Goal: Task Accomplishment & Management: Use online tool/utility

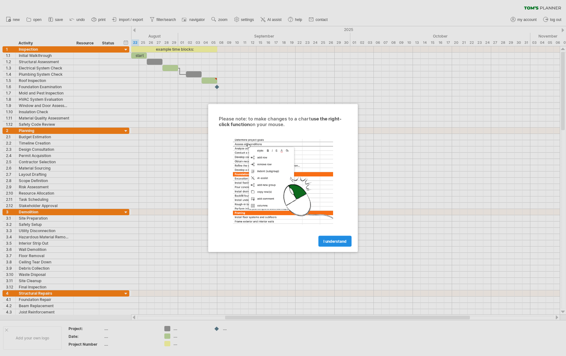
click at [336, 239] on span "I understand" at bounding box center [334, 241] width 23 height 5
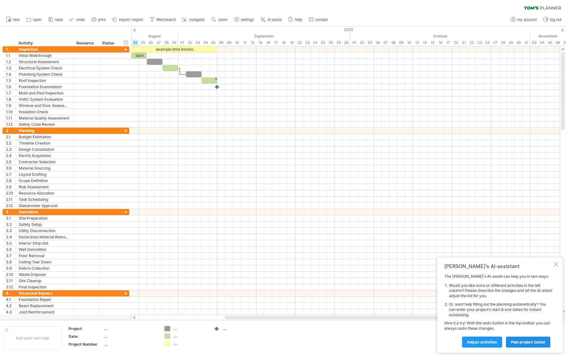
click at [517, 343] on span "plan project (beta)" at bounding box center [528, 342] width 34 height 5
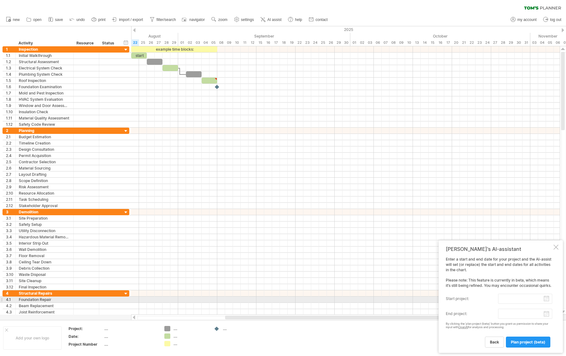
click at [518, 301] on input "start project:" at bounding box center [525, 299] width 54 height 10
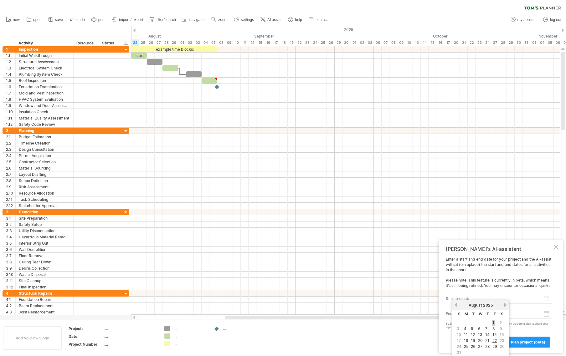
click at [493, 323] on link "1" at bounding box center [493, 323] width 3 height 6
type input "********"
click at [548, 316] on body "progress(100%) Trying to reach [DOMAIN_NAME] Connected again... 0% clear filter…" at bounding box center [283, 178] width 566 height 357
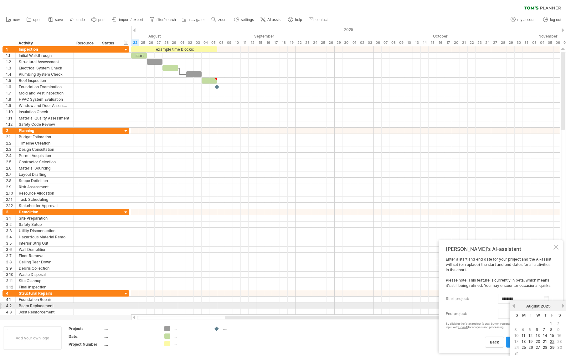
click at [564, 305] on link "next" at bounding box center [562, 306] width 5 height 5
click at [512, 306] on link "previous" at bounding box center [513, 306] width 5 height 5
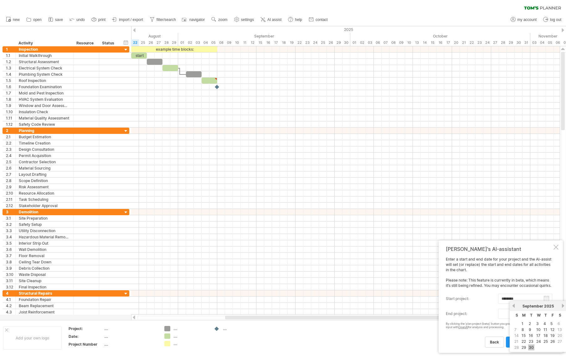
click at [533, 348] on link "30" at bounding box center [531, 347] width 6 height 6
type input "********"
click at [519, 344] on span "plan project (beta)" at bounding box center [528, 342] width 34 height 5
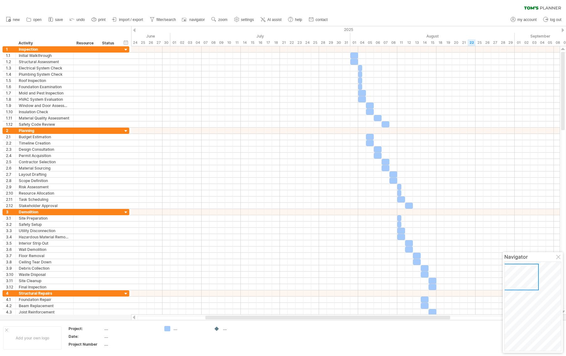
click at [563, 32] on div at bounding box center [562, 30] width 3 height 4
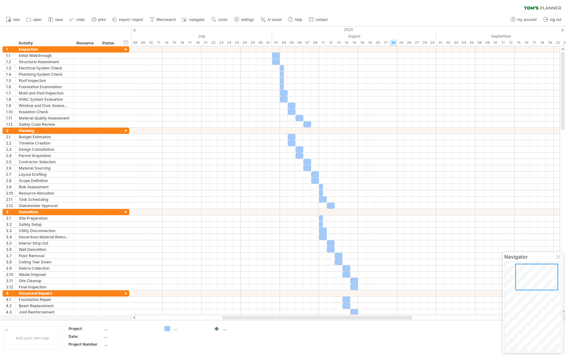
click at [563, 32] on div at bounding box center [562, 30] width 3 height 4
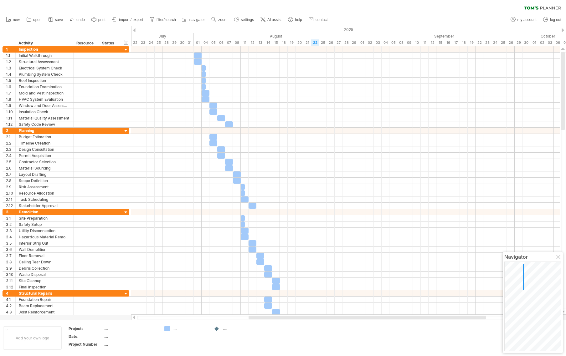
click at [563, 32] on div at bounding box center [562, 30] width 3 height 4
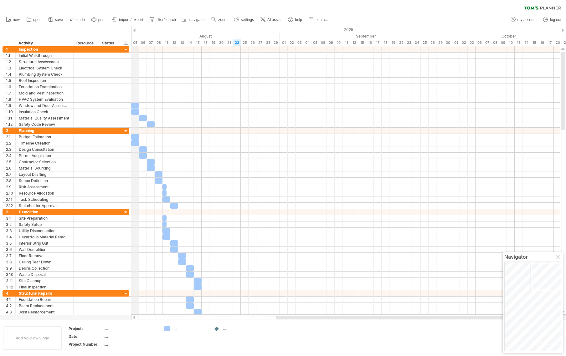
click at [134, 32] on div "2025" at bounding box center [146, 29] width 1643 height 7
click at [134, 30] on div at bounding box center [134, 30] width 3 height 4
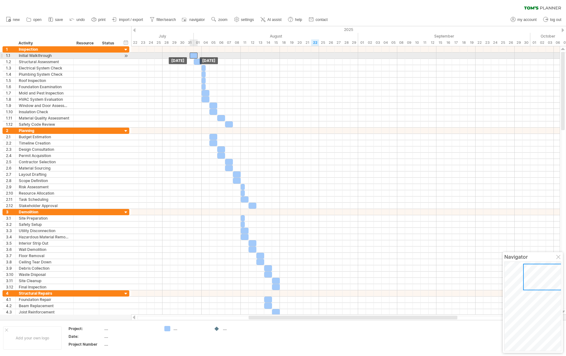
drag, startPoint x: 196, startPoint y: 55, endPoint x: 193, endPoint y: 56, distance: 3.5
click at [193, 56] on div at bounding box center [194, 56] width 8 height 6
click at [196, 56] on div at bounding box center [194, 56] width 8 height 6
click at [193, 55] on div at bounding box center [194, 56] width 8 height 6
click at [191, 56] on div at bounding box center [194, 56] width 8 height 6
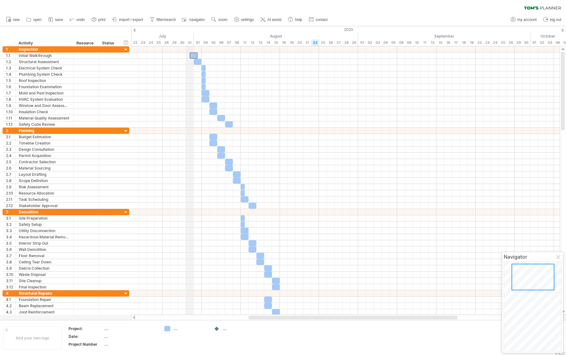
click at [191, 43] on div "31" at bounding box center [190, 42] width 8 height 7
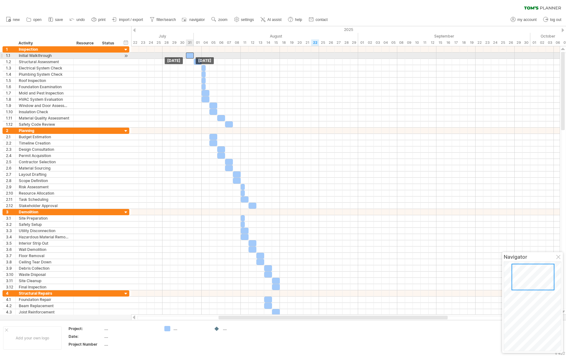
drag, startPoint x: 193, startPoint y: 54, endPoint x: 190, endPoint y: 56, distance: 3.4
click at [190, 56] on div at bounding box center [190, 56] width 8 height 6
click at [190, 55] on div at bounding box center [190, 56] width 8 height 6
click at [197, 54] on div at bounding box center [345, 56] width 428 height 6
drag, startPoint x: 191, startPoint y: 57, endPoint x: 199, endPoint y: 57, distance: 8.4
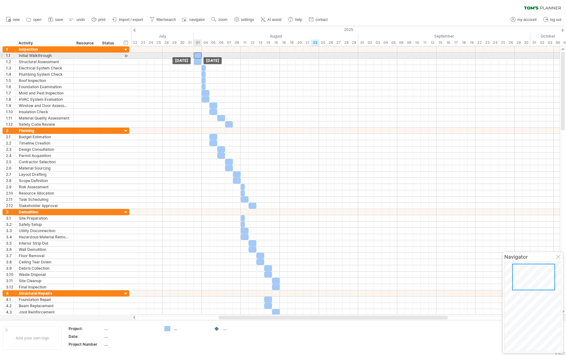
click at [199, 57] on div at bounding box center [198, 56] width 8 height 6
click at [242, 57] on div at bounding box center [345, 56] width 428 height 6
click at [243, 56] on div at bounding box center [345, 56] width 428 height 6
click at [244, 55] on div at bounding box center [345, 56] width 428 height 6
click at [202, 56] on span at bounding box center [201, 56] width 3 height 6
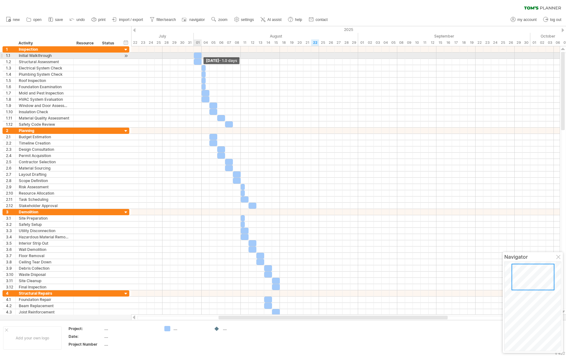
click at [201, 58] on span at bounding box center [201, 56] width 3 height 6
drag, startPoint x: 197, startPoint y: 56, endPoint x: 205, endPoint y: 56, distance: 7.8
click at [205, 56] on div at bounding box center [206, 56] width 8 height 6
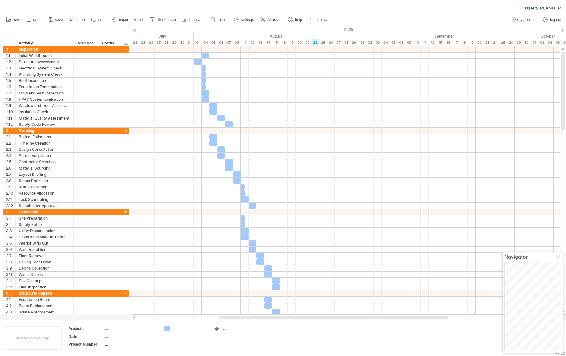
click at [136, 31] on div "Trying to reach [DOMAIN_NAME] Connected again... 0% clear filter new 1" at bounding box center [283, 178] width 566 height 356
click at [133, 31] on div at bounding box center [134, 30] width 3 height 4
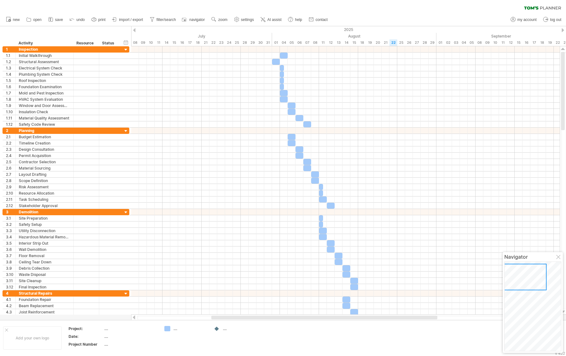
click at [134, 30] on div at bounding box center [134, 30] width 3 height 4
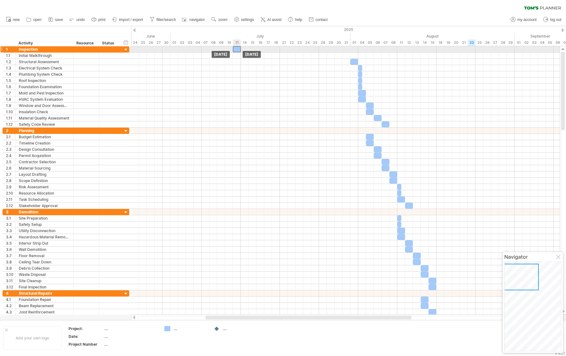
drag, startPoint x: 361, startPoint y: 56, endPoint x: 237, endPoint y: 50, distance: 123.8
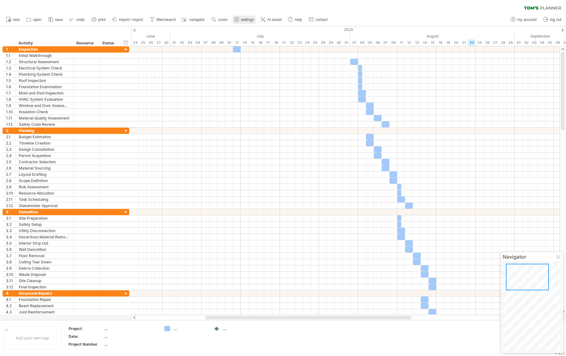
click at [247, 19] on span "settings" at bounding box center [247, 20] width 13 height 4
select select "*"
select select "**"
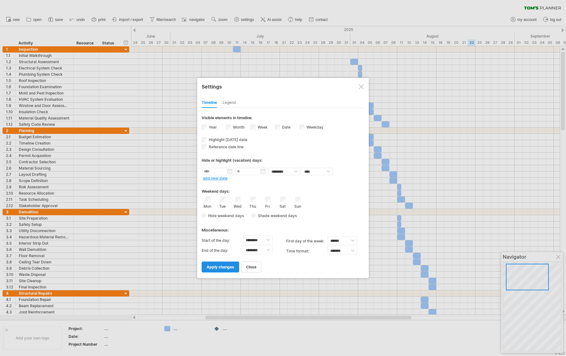
click at [220, 268] on span "apply changes" at bounding box center [221, 267] width 28 height 5
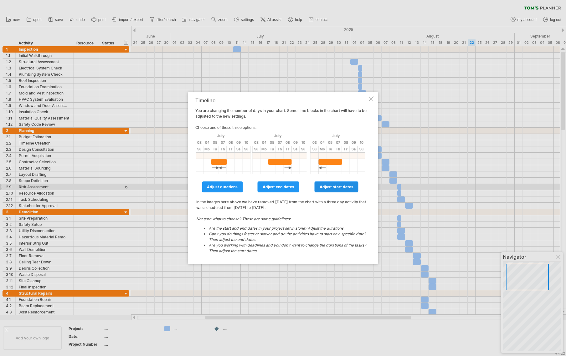
click at [332, 186] on span "adjust start dates" at bounding box center [336, 187] width 34 height 5
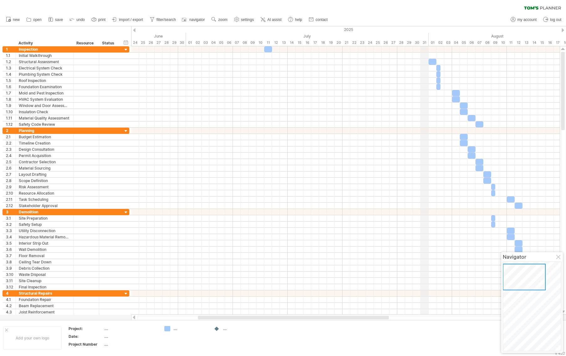
click at [426, 43] on div "31" at bounding box center [425, 42] width 8 height 7
click at [417, 15] on div "new" at bounding box center [283, 19] width 566 height 13
click at [416, 13] on div "clear filter reapply filter" at bounding box center [283, 6] width 566 height 13
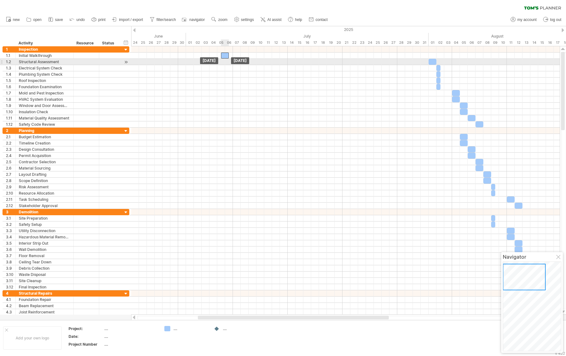
drag, startPoint x: 268, startPoint y: 52, endPoint x: 224, endPoint y: 60, distance: 44.7
click at [127, 63] on div at bounding box center [126, 62] width 6 height 7
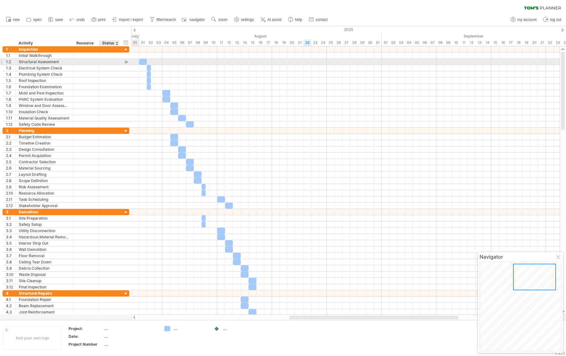
click at [127, 63] on div at bounding box center [126, 62] width 6 height 7
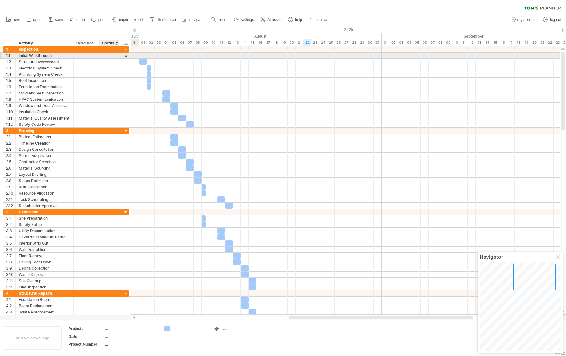
click at [125, 56] on div at bounding box center [126, 56] width 6 height 7
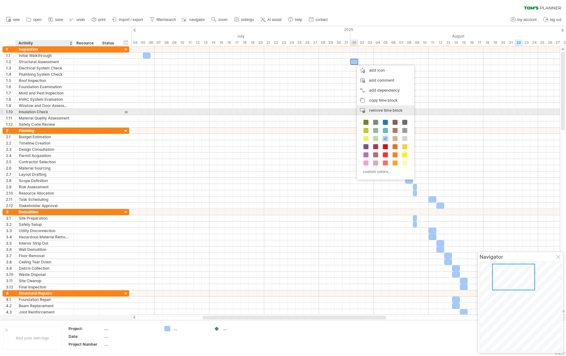
click at [371, 110] on span "remove time block" at bounding box center [385, 110] width 33 height 5
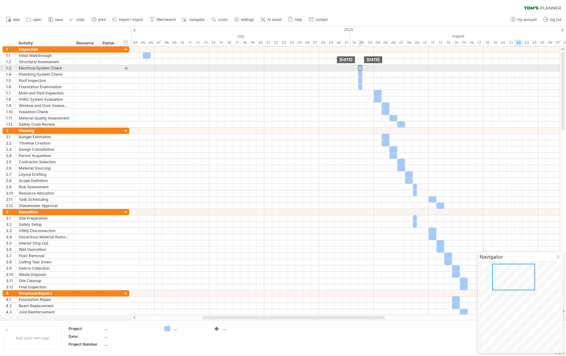
click at [360, 68] on div at bounding box center [360, 68] width 4 height 6
click at [357, 69] on span at bounding box center [358, 68] width 3 height 6
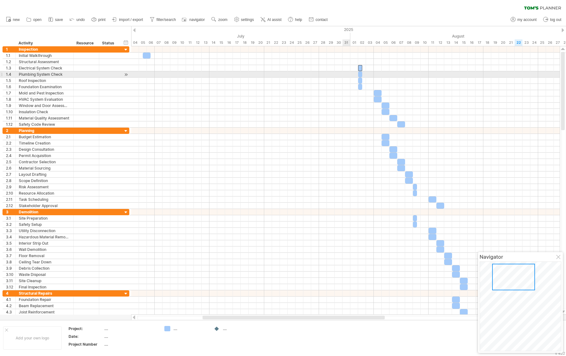
click at [350, 75] on div at bounding box center [345, 74] width 428 height 6
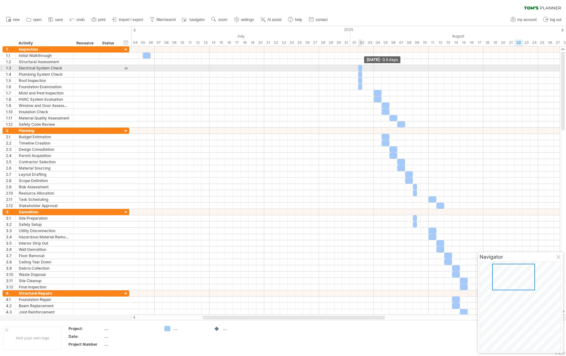
click at [361, 67] on span at bounding box center [362, 68] width 3 height 6
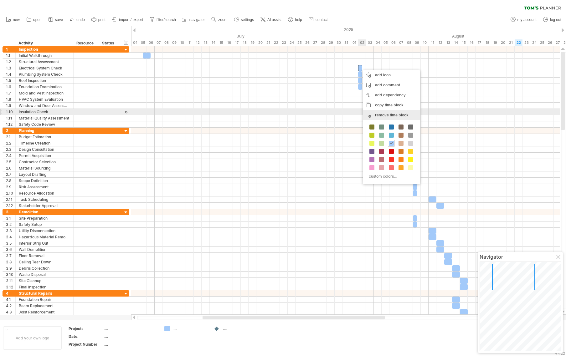
click at [377, 113] on span "remove time block" at bounding box center [391, 115] width 33 height 5
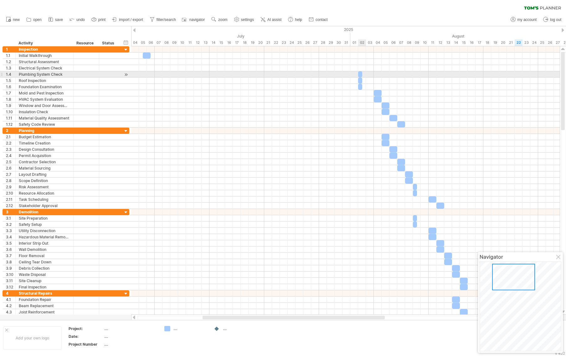
click at [360, 74] on div at bounding box center [360, 74] width 4 height 6
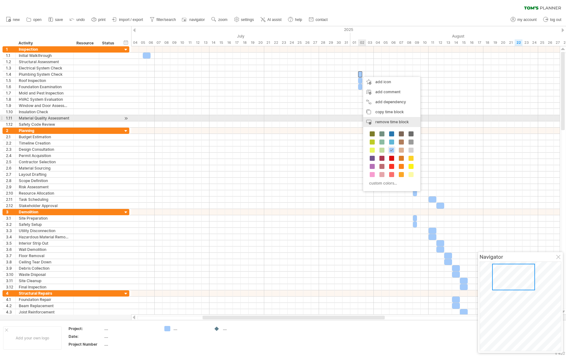
click at [382, 120] on span "remove time block" at bounding box center [391, 122] width 33 height 5
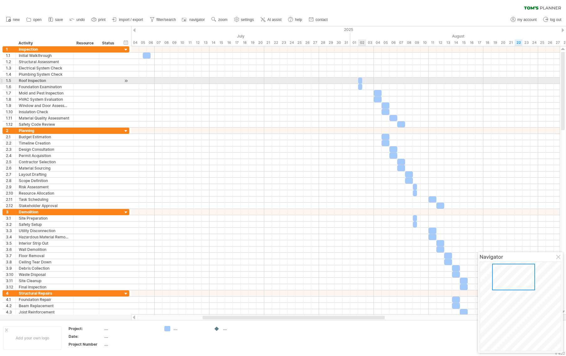
click at [359, 79] on div at bounding box center [360, 81] width 4 height 6
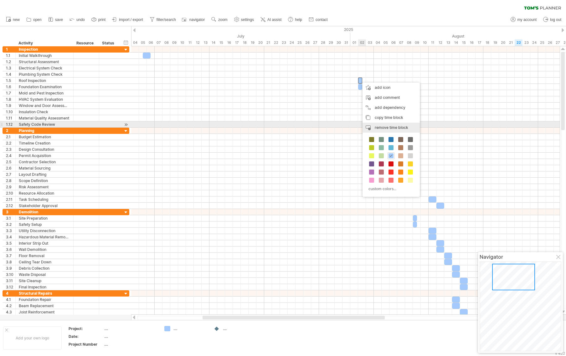
click at [376, 126] on span "remove time block" at bounding box center [391, 127] width 33 height 5
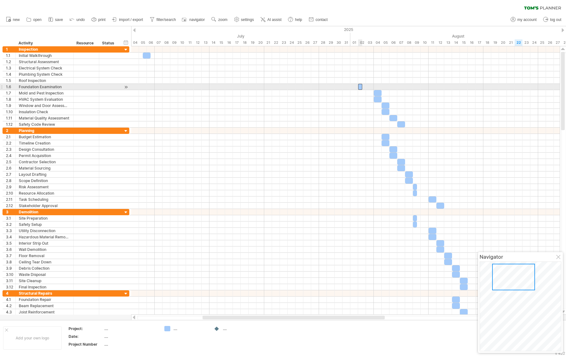
click at [360, 88] on div at bounding box center [360, 87] width 4 height 6
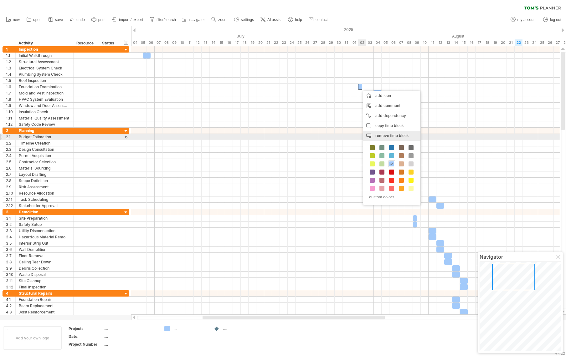
click at [380, 135] on span "remove time block" at bounding box center [391, 135] width 33 height 5
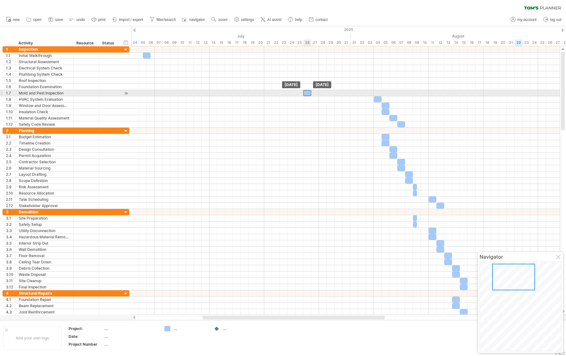
drag, startPoint x: 377, startPoint y: 92, endPoint x: 306, endPoint y: 92, distance: 71.3
click at [306, 92] on div at bounding box center [307, 93] width 8 height 6
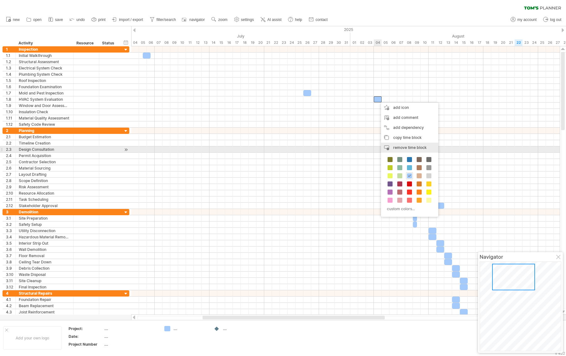
click at [399, 147] on span "remove time block" at bounding box center [409, 147] width 33 height 5
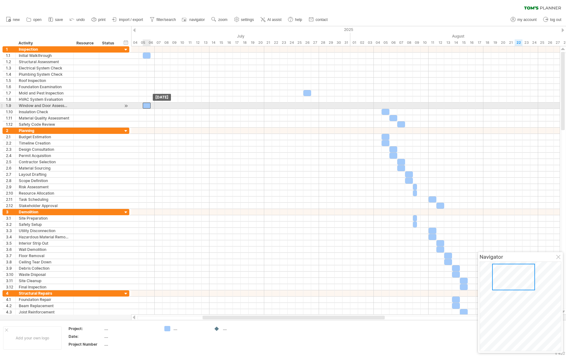
drag, startPoint x: 384, startPoint y: 106, endPoint x: 145, endPoint y: 107, distance: 239.7
click at [145, 107] on div at bounding box center [147, 106] width 8 height 6
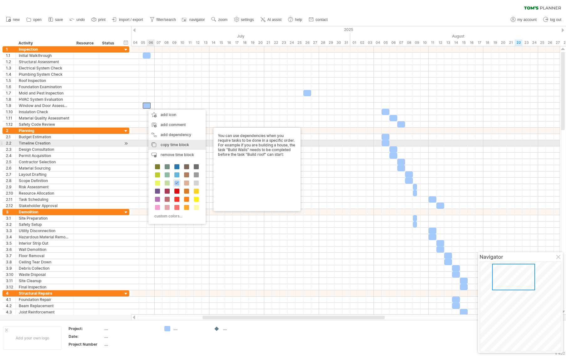
click at [176, 144] on span "copy time block" at bounding box center [175, 144] width 28 height 5
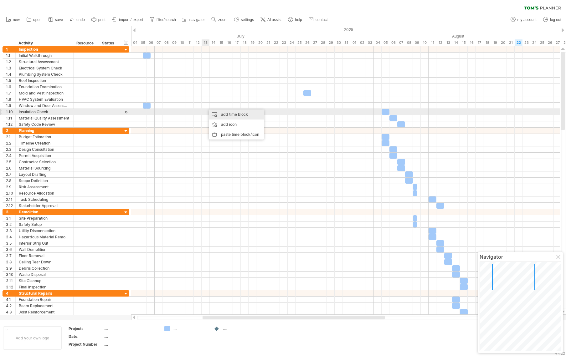
click at [218, 113] on div "add time block" at bounding box center [236, 115] width 55 height 10
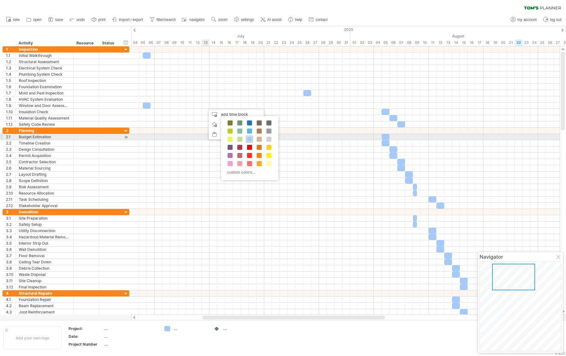
click at [248, 140] on span at bounding box center [249, 139] width 5 height 5
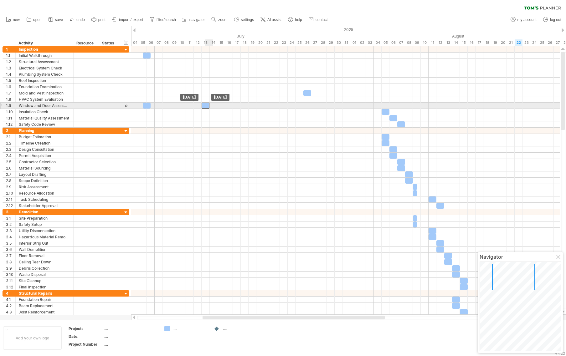
click at [207, 106] on div at bounding box center [206, 106] width 8 height 6
click at [525, 107] on div at bounding box center [345, 106] width 428 height 6
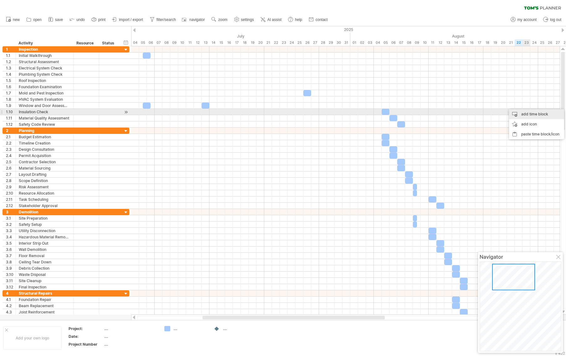
click at [528, 114] on div "add time block" at bounding box center [536, 114] width 55 height 10
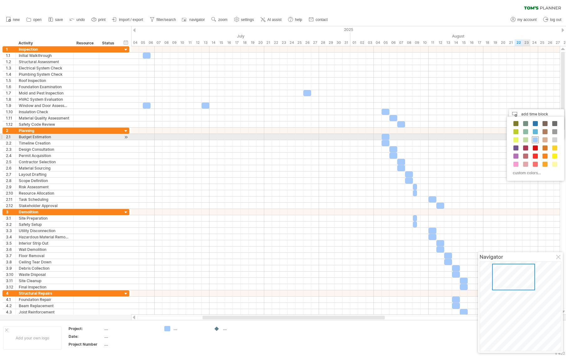
click at [535, 138] on span at bounding box center [535, 139] width 5 height 5
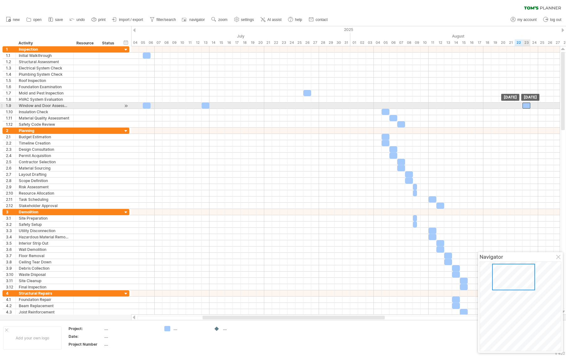
drag, startPoint x: 528, startPoint y: 104, endPoint x: 525, endPoint y: 104, distance: 3.5
click at [525, 104] on div at bounding box center [526, 106] width 8 height 6
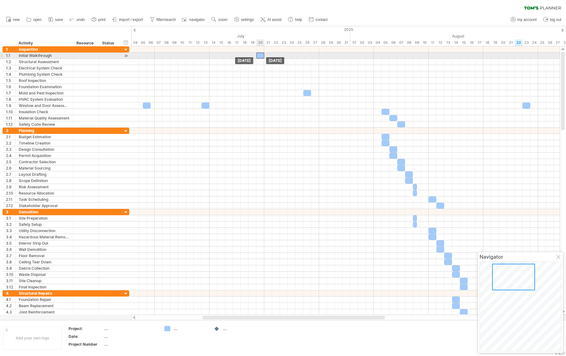
drag, startPoint x: 147, startPoint y: 56, endPoint x: 260, endPoint y: 58, distance: 112.7
click at [260, 58] on div at bounding box center [260, 56] width 8 height 6
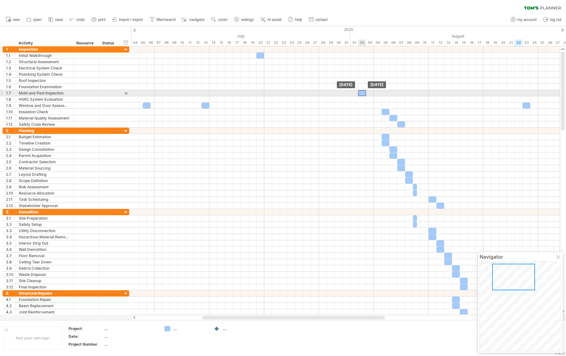
drag, startPoint x: 306, startPoint y: 93, endPoint x: 361, endPoint y: 91, distance: 54.8
click at [361, 91] on div at bounding box center [362, 93] width 8 height 6
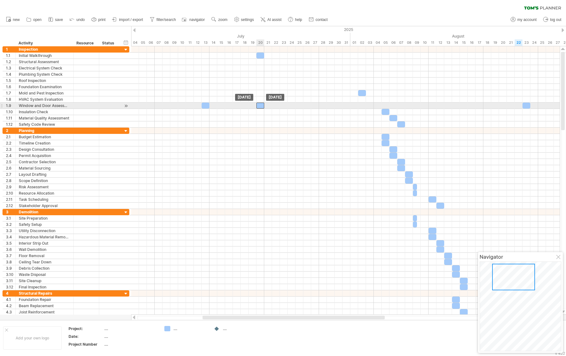
drag, startPoint x: 148, startPoint y: 106, endPoint x: 260, endPoint y: 106, distance: 112.0
click at [260, 106] on div at bounding box center [260, 106] width 8 height 6
drag, startPoint x: 204, startPoint y: 106, endPoint x: 306, endPoint y: 107, distance: 102.3
click at [306, 107] on div at bounding box center [307, 106] width 8 height 6
drag, startPoint x: 524, startPoint y: 106, endPoint x: 360, endPoint y: 105, distance: 164.9
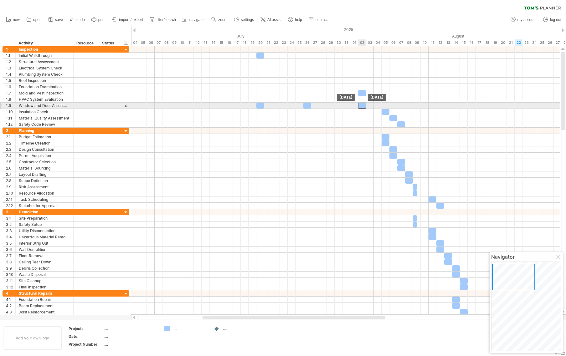
click at [360, 105] on div at bounding box center [362, 106] width 8 height 6
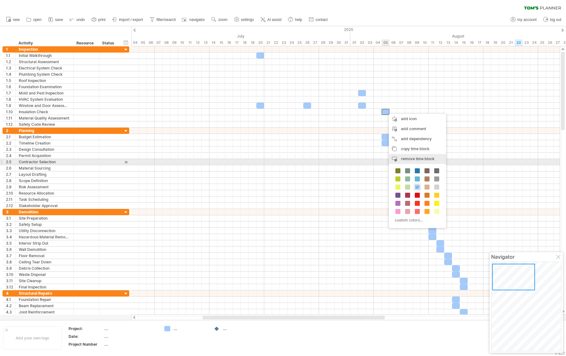
click at [412, 160] on span "remove time block" at bounding box center [417, 158] width 33 height 5
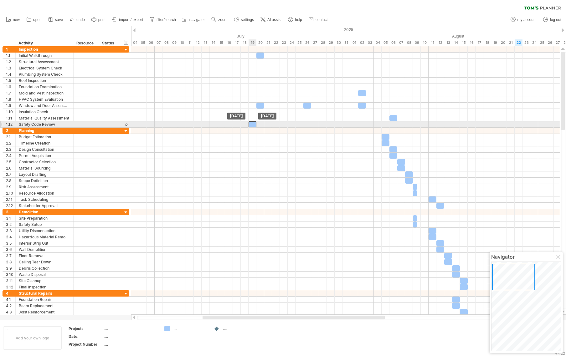
drag, startPoint x: 399, startPoint y: 124, endPoint x: 252, endPoint y: 124, distance: 147.7
click at [252, 124] on div at bounding box center [252, 124] width 8 height 6
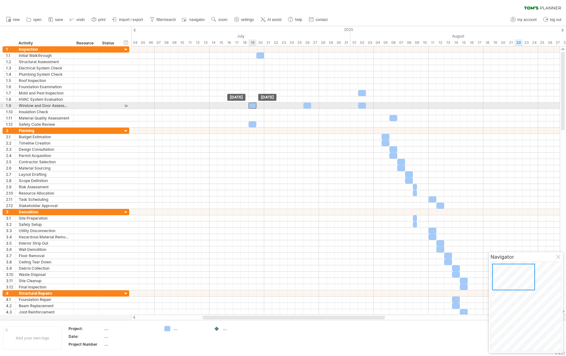
drag, startPoint x: 258, startPoint y: 104, endPoint x: 250, endPoint y: 104, distance: 7.5
click at [250, 104] on div at bounding box center [252, 106] width 8 height 6
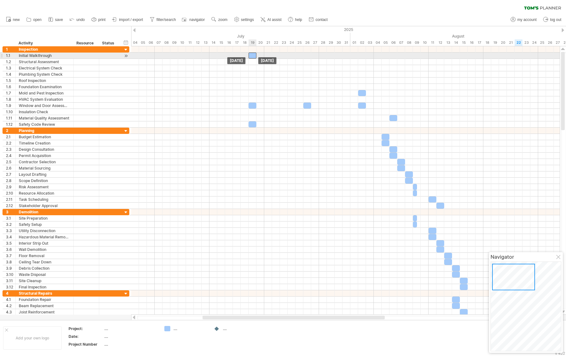
drag, startPoint x: 258, startPoint y: 54, endPoint x: 251, endPoint y: 54, distance: 7.2
click at [251, 54] on div at bounding box center [252, 56] width 8 height 6
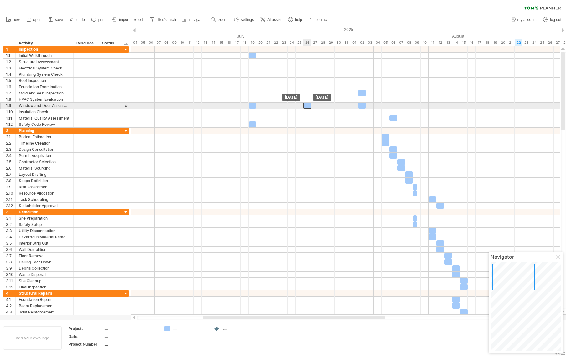
click at [306, 105] on div at bounding box center [307, 106] width 8 height 6
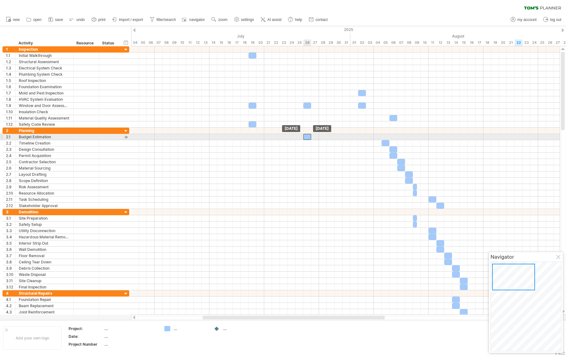
drag, startPoint x: 386, startPoint y: 137, endPoint x: 308, endPoint y: 139, distance: 78.6
click at [308, 139] on div at bounding box center [307, 137] width 8 height 6
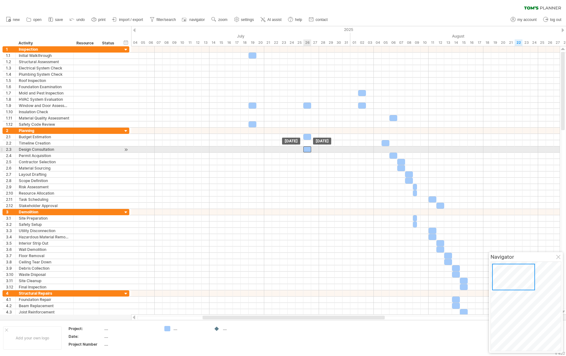
drag, startPoint x: 393, startPoint y: 148, endPoint x: 308, endPoint y: 149, distance: 85.1
click at [308, 149] on div at bounding box center [307, 149] width 8 height 6
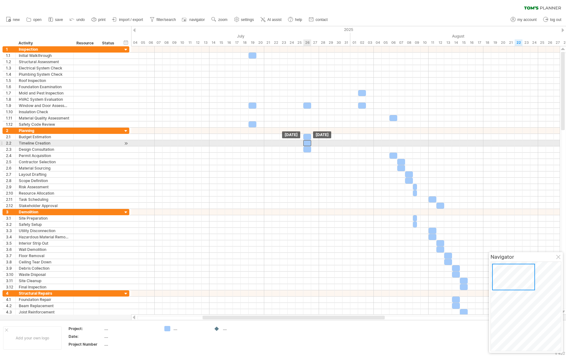
drag, startPoint x: 385, startPoint y: 142, endPoint x: 307, endPoint y: 144, distance: 78.2
click at [307, 144] on div at bounding box center [307, 143] width 8 height 6
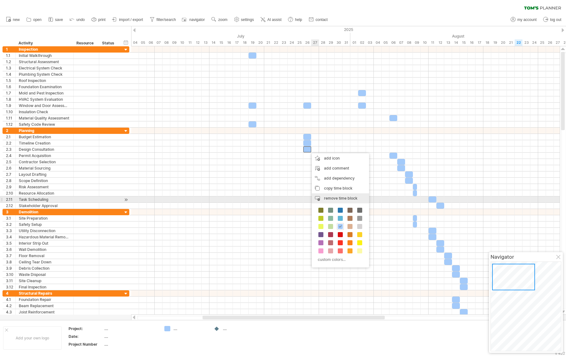
click at [325, 199] on span "remove time block" at bounding box center [340, 198] width 33 height 5
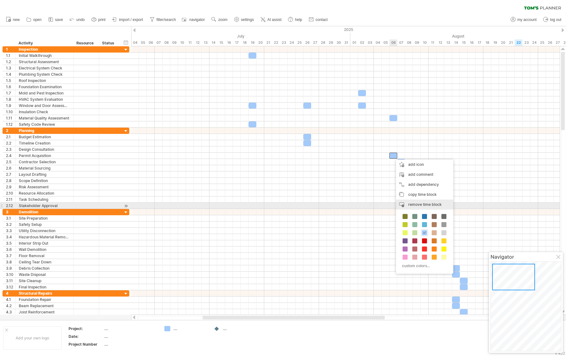
click at [412, 203] on span "remove time block" at bounding box center [424, 204] width 33 height 5
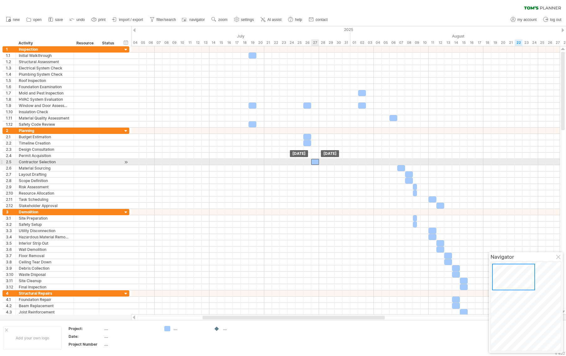
drag, startPoint x: 400, startPoint y: 161, endPoint x: 314, endPoint y: 162, distance: 86.7
click at [314, 162] on div at bounding box center [315, 162] width 8 height 6
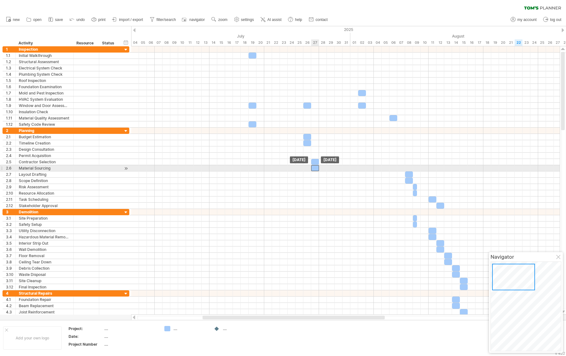
drag, startPoint x: 400, startPoint y: 168, endPoint x: 314, endPoint y: 168, distance: 85.4
click at [314, 168] on div at bounding box center [315, 168] width 8 height 6
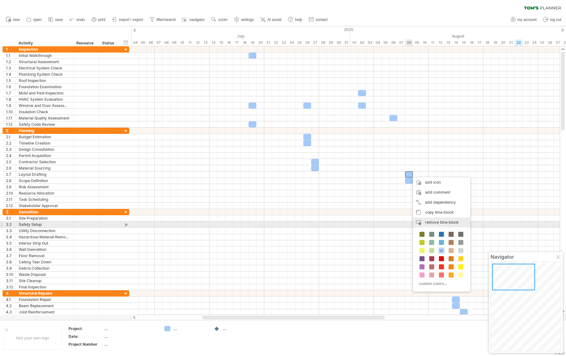
click at [425, 222] on span "remove time block" at bounding box center [441, 222] width 33 height 5
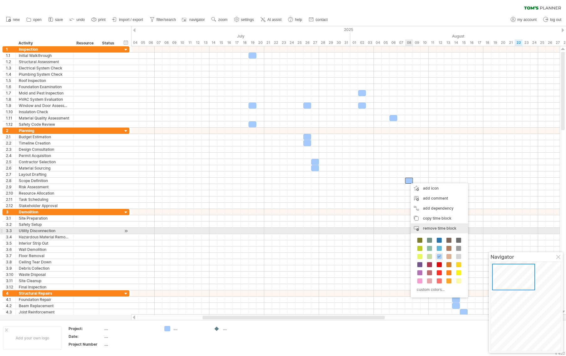
click at [426, 228] on span "remove time block" at bounding box center [439, 228] width 33 height 5
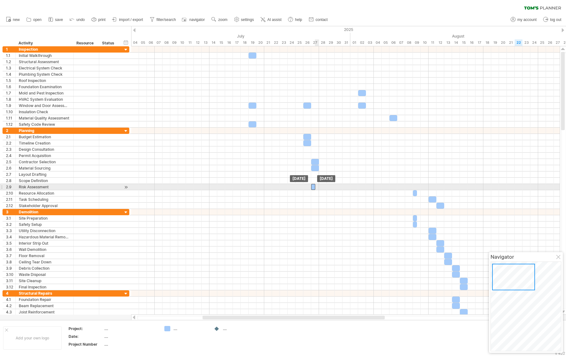
drag, startPoint x: 415, startPoint y: 186, endPoint x: 315, endPoint y: 187, distance: 99.8
click at [315, 187] on div at bounding box center [313, 187] width 4 height 6
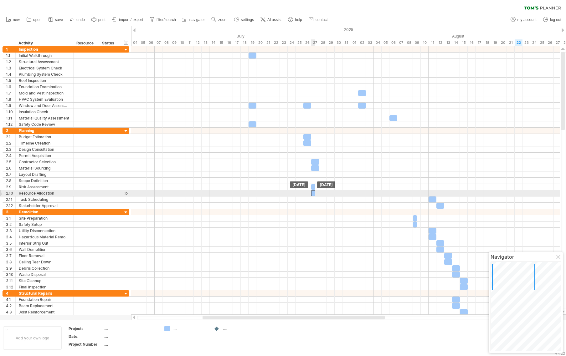
drag, startPoint x: 414, startPoint y: 193, endPoint x: 314, endPoint y: 196, distance: 100.5
click at [314, 196] on div "[DATE] [DATE]" at bounding box center [345, 180] width 428 height 268
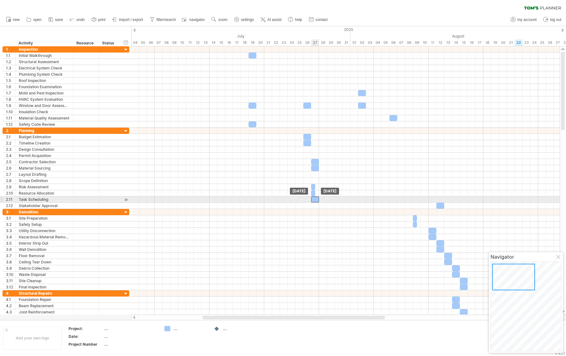
drag, startPoint x: 434, startPoint y: 200, endPoint x: 317, endPoint y: 200, distance: 116.4
click at [317, 200] on div at bounding box center [315, 199] width 8 height 6
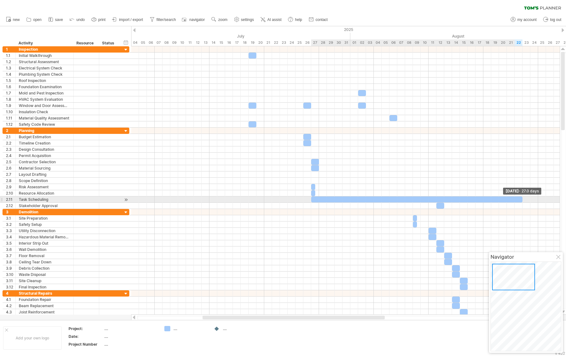
drag, startPoint x: 319, startPoint y: 200, endPoint x: 522, endPoint y: 200, distance: 202.4
click at [522, 200] on span at bounding box center [522, 199] width 3 height 6
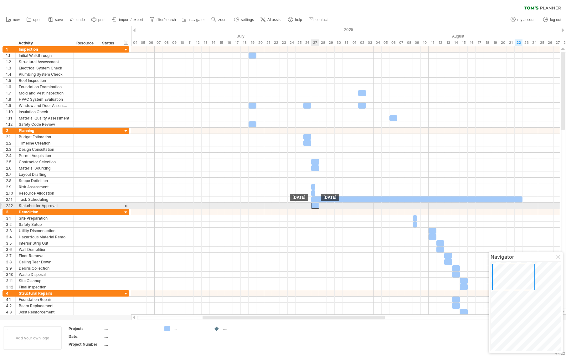
drag, startPoint x: 439, startPoint y: 207, endPoint x: 315, endPoint y: 207, distance: 124.2
click at [315, 207] on div at bounding box center [315, 206] width 8 height 6
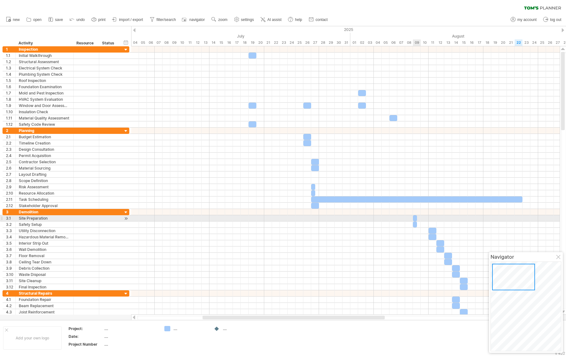
click at [414, 219] on div at bounding box center [415, 218] width 4 height 6
drag, startPoint x: 414, startPoint y: 218, endPoint x: 526, endPoint y: 220, distance: 112.3
click at [526, 220] on div at bounding box center [528, 218] width 4 height 6
click at [527, 219] on span at bounding box center [526, 218] width 3 height 6
click at [525, 218] on div at bounding box center [524, 218] width 4 height 6
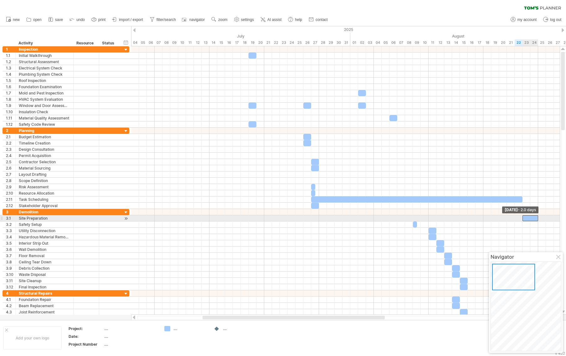
drag, startPoint x: 526, startPoint y: 218, endPoint x: 538, endPoint y: 218, distance: 11.3
click at [538, 218] on span at bounding box center [538, 218] width 3 height 6
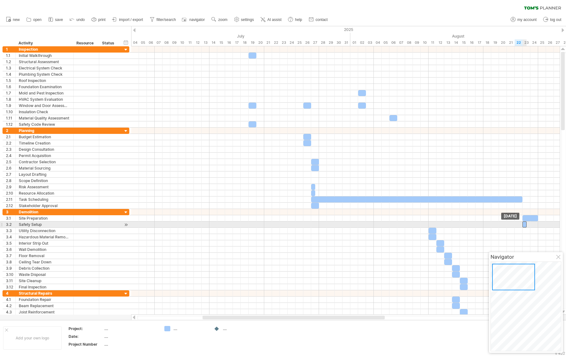
drag, startPoint x: 415, startPoint y: 225, endPoint x: 525, endPoint y: 225, distance: 110.5
click at [525, 225] on div at bounding box center [524, 225] width 4 height 6
drag, startPoint x: 525, startPoint y: 225, endPoint x: 535, endPoint y: 224, distance: 9.7
click at [535, 224] on div at bounding box center [530, 225] width 16 height 6
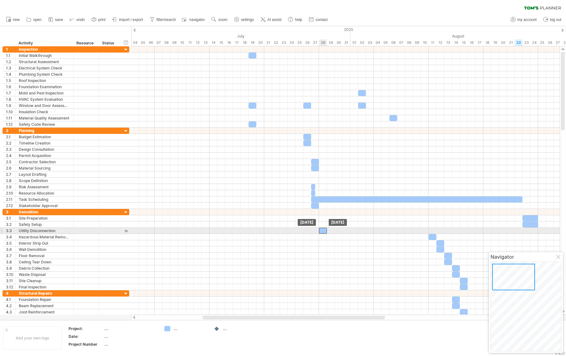
drag, startPoint x: 433, startPoint y: 231, endPoint x: 324, endPoint y: 231, distance: 109.2
click at [324, 231] on div at bounding box center [323, 231] width 8 height 6
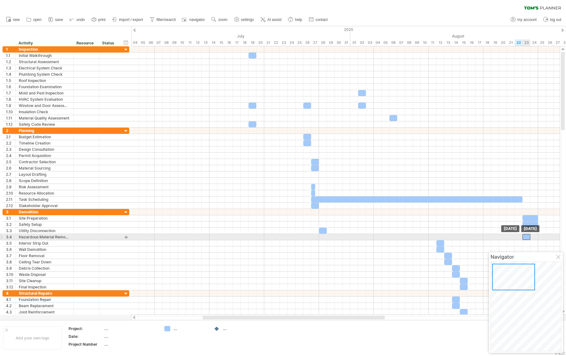
drag, startPoint x: 433, startPoint y: 237, endPoint x: 528, endPoint y: 237, distance: 94.5
click at [528, 237] on div at bounding box center [526, 237] width 8 height 6
drag, startPoint x: 530, startPoint y: 236, endPoint x: 537, endPoint y: 236, distance: 7.2
click at [537, 236] on span at bounding box center [538, 237] width 3 height 6
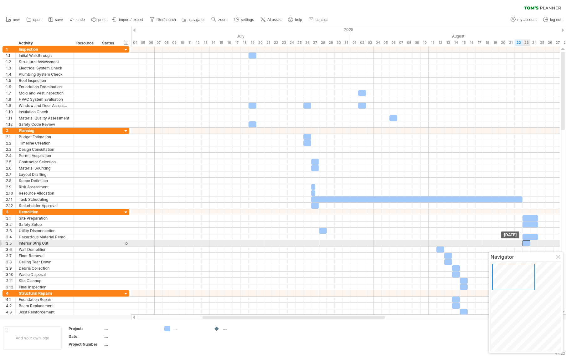
drag, startPoint x: 441, startPoint y: 242, endPoint x: 526, endPoint y: 242, distance: 84.8
click at [526, 242] on div at bounding box center [526, 243] width 8 height 6
drag, startPoint x: 530, startPoint y: 243, endPoint x: 538, endPoint y: 243, distance: 8.1
click at [538, 243] on span at bounding box center [538, 243] width 3 height 6
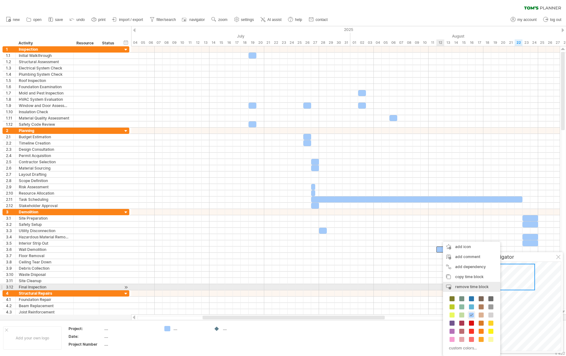
click at [456, 285] on span "remove time block" at bounding box center [471, 286] width 33 height 5
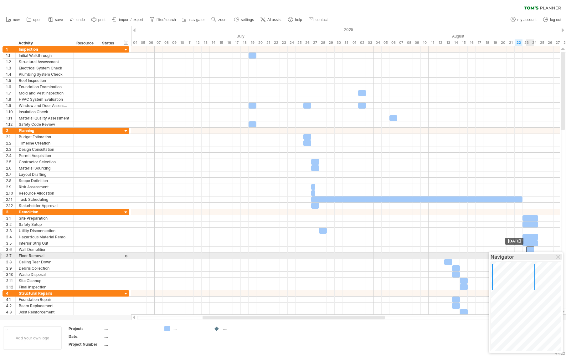
drag, startPoint x: 447, startPoint y: 256, endPoint x: 536, endPoint y: 259, distance: 88.9
click at [559, 259] on div at bounding box center [558, 257] width 5 height 5
click at [528, 256] on div at bounding box center [345, 256] width 428 height 6
drag, startPoint x: 530, startPoint y: 249, endPoint x: 527, endPoint y: 254, distance: 6.0
drag, startPoint x: 530, startPoint y: 255, endPoint x: 538, endPoint y: 255, distance: 7.2
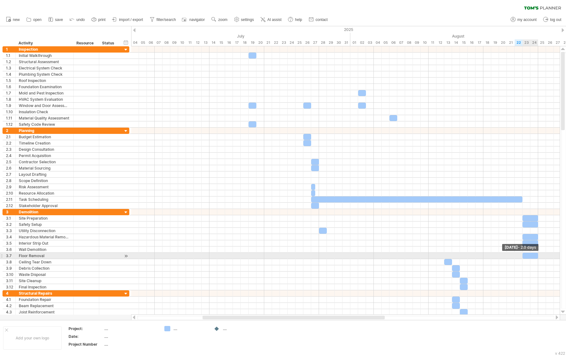
click at [538, 255] on span at bounding box center [538, 256] width 3 height 6
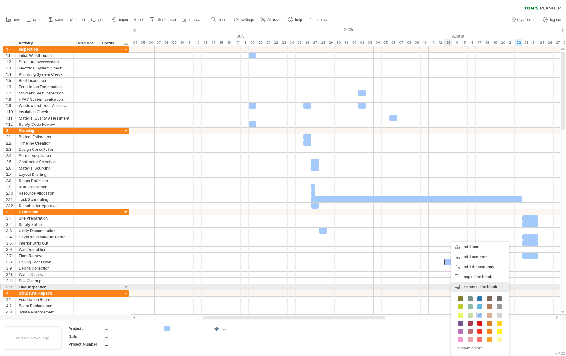
click at [463, 285] on div "remove time block remove selected items" at bounding box center [479, 287] width 57 height 10
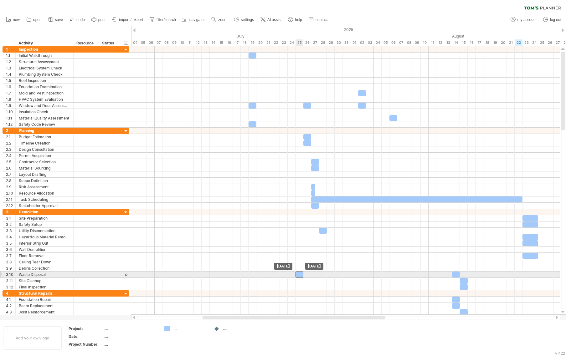
drag, startPoint x: 456, startPoint y: 268, endPoint x: 300, endPoint y: 274, distance: 156.6
drag, startPoint x: 302, startPoint y: 274, endPoint x: 318, endPoint y: 274, distance: 15.6
click at [318, 274] on span at bounding box center [319, 275] width 3 height 6
drag, startPoint x: 456, startPoint y: 273, endPoint x: 526, endPoint y: 274, distance: 70.4
click at [526, 274] on div at bounding box center [526, 275] width 8 height 6
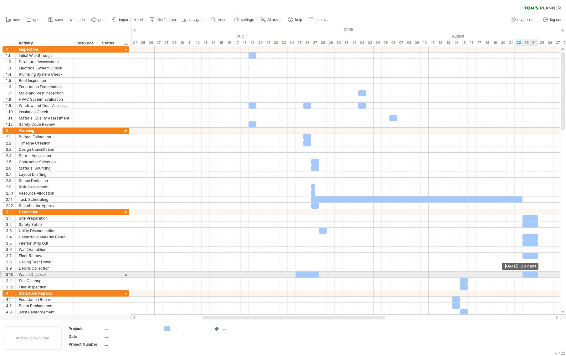
drag, startPoint x: 530, startPoint y: 276, endPoint x: 538, endPoint y: 273, distance: 8.7
click at [538, 273] on span at bounding box center [538, 275] width 3 height 6
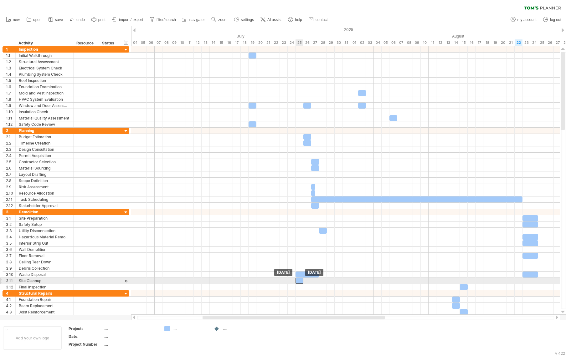
drag, startPoint x: 465, startPoint y: 280, endPoint x: 300, endPoint y: 281, distance: 164.9
click at [300, 281] on div at bounding box center [299, 281] width 8 height 6
drag, startPoint x: 302, startPoint y: 281, endPoint x: 317, endPoint y: 279, distance: 15.1
click at [317, 279] on div at bounding box center [306, 281] width 23 height 6
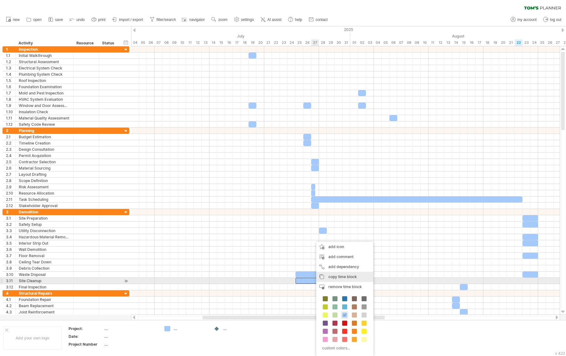
click at [336, 278] on span "copy time block" at bounding box center [342, 276] width 28 height 5
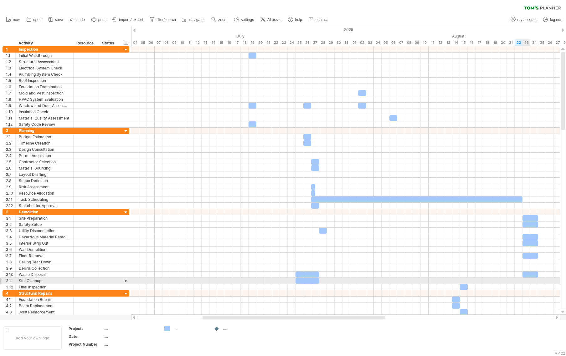
click at [525, 280] on div at bounding box center [345, 281] width 428 height 6
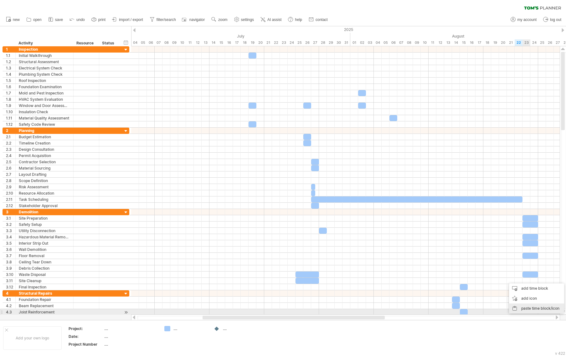
click at [528, 309] on div "paste time block/icon" at bounding box center [536, 309] width 55 height 10
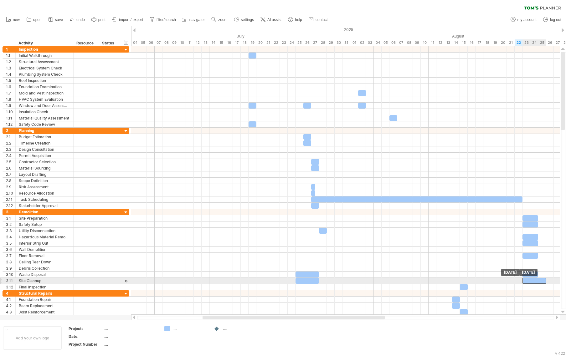
drag, startPoint x: 534, startPoint y: 281, endPoint x: 530, endPoint y: 281, distance: 3.8
click at [530, 281] on div at bounding box center [533, 281] width 23 height 6
drag, startPoint x: 545, startPoint y: 280, endPoint x: 538, endPoint y: 280, distance: 6.6
click at [538, 280] on span at bounding box center [538, 281] width 3 height 6
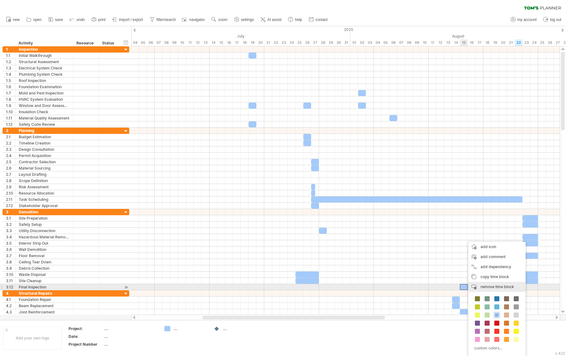
click at [482, 287] on span "remove time block" at bounding box center [496, 286] width 33 height 5
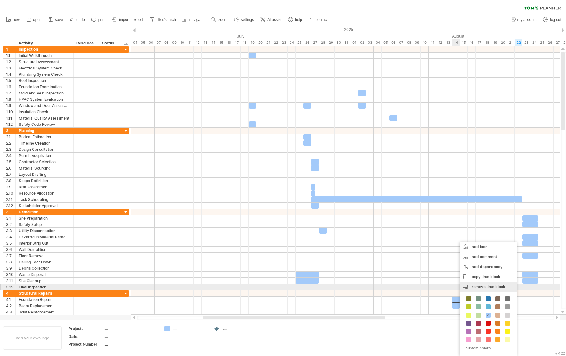
click at [476, 288] on span "remove time block" at bounding box center [488, 286] width 33 height 5
click at [478, 289] on div "remove time block remove selected items" at bounding box center [489, 287] width 57 height 10
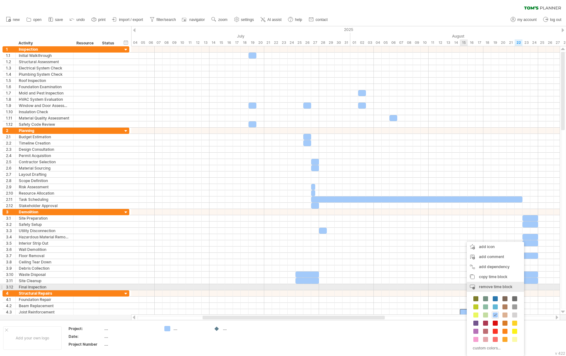
click at [484, 288] on span "remove time block" at bounding box center [495, 286] width 33 height 5
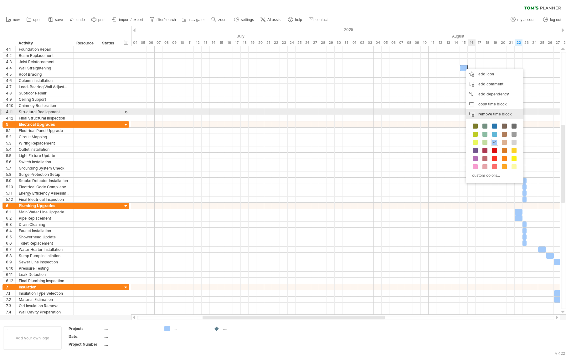
click at [482, 113] on span "remove time block" at bounding box center [494, 114] width 33 height 5
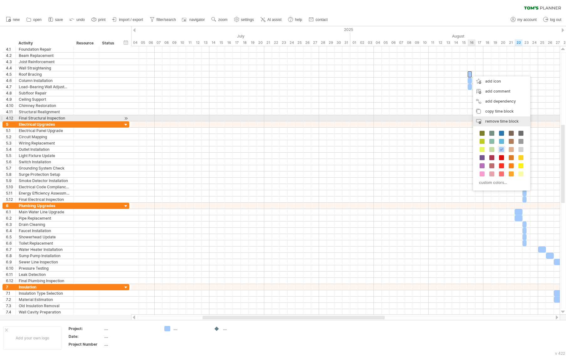
click at [480, 120] on div "remove time block remove selected items" at bounding box center [501, 121] width 57 height 10
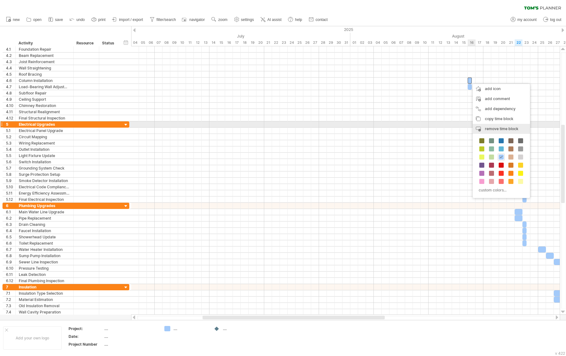
click at [482, 128] on div "remove time block remove selected items" at bounding box center [500, 129] width 57 height 10
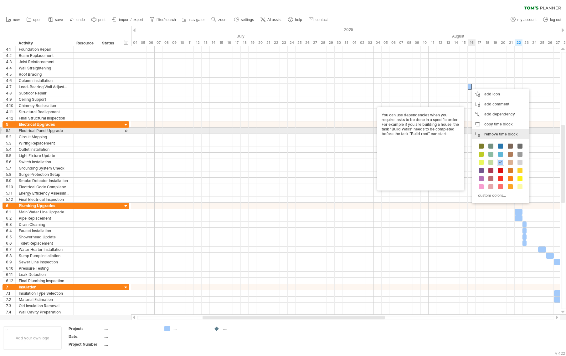
click at [482, 132] on div "remove time block remove selected items" at bounding box center [500, 134] width 57 height 10
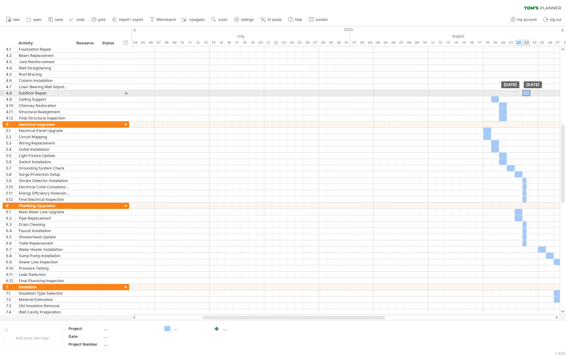
drag, startPoint x: 488, startPoint y: 93, endPoint x: 526, endPoint y: 93, distance: 37.5
click at [526, 93] on div at bounding box center [526, 93] width 8 height 6
drag, startPoint x: 529, startPoint y: 92, endPoint x: 537, endPoint y: 91, distance: 8.6
click at [537, 91] on span at bounding box center [538, 93] width 3 height 6
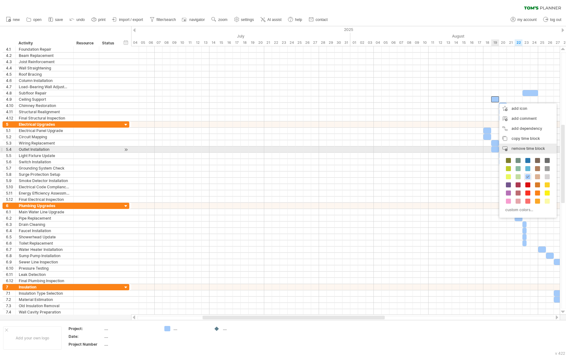
click at [512, 149] on span "remove time block" at bounding box center [527, 148] width 33 height 5
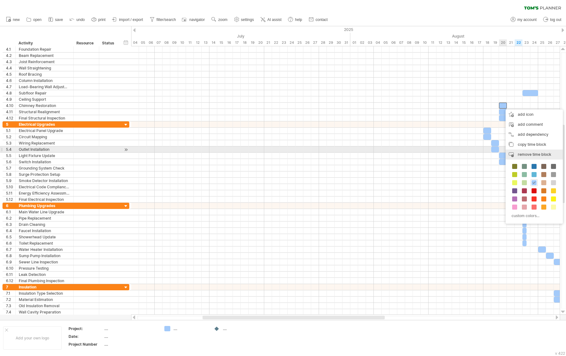
click at [514, 153] on div "remove time block remove selected items" at bounding box center [533, 155] width 57 height 10
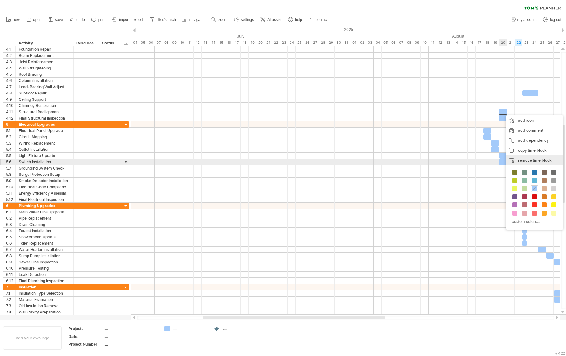
click at [517, 161] on div "remove time block remove selected items" at bounding box center [534, 161] width 57 height 10
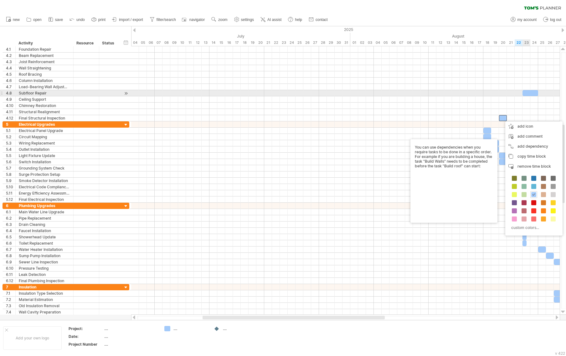
click at [528, 94] on div at bounding box center [530, 93] width 16 height 6
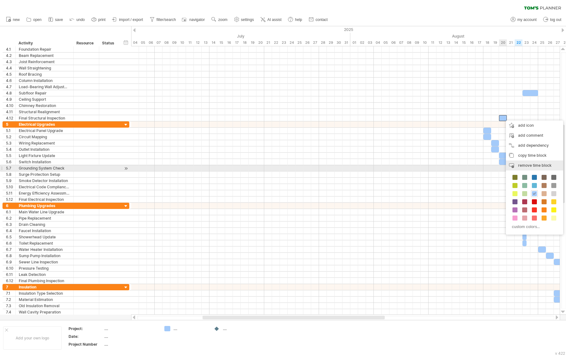
click at [518, 166] on span "remove time block" at bounding box center [534, 165] width 33 height 5
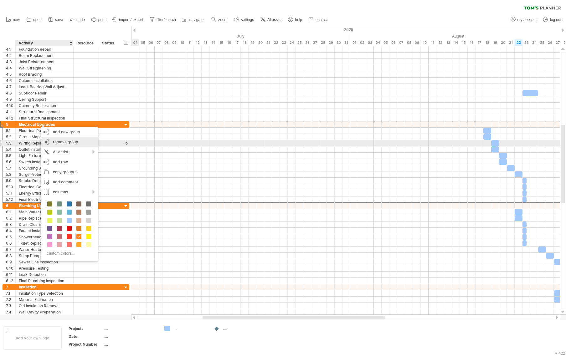
click at [60, 142] on span "remove group" at bounding box center [65, 142] width 25 height 5
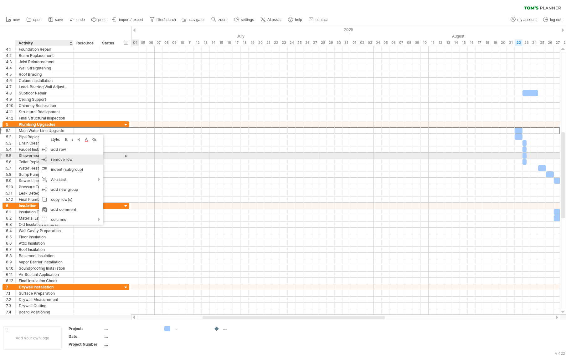
click at [48, 158] on div "remove row remove selected rows" at bounding box center [71, 160] width 64 height 10
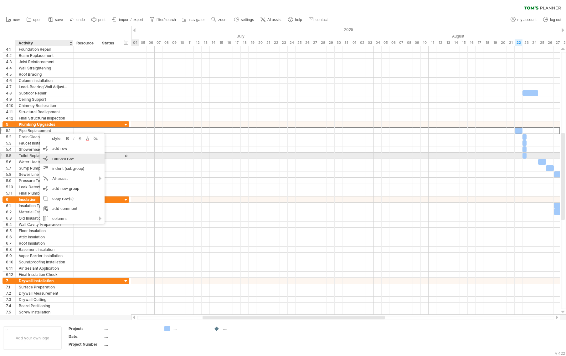
click at [47, 159] on div "remove row remove selected rows" at bounding box center [72, 159] width 64 height 10
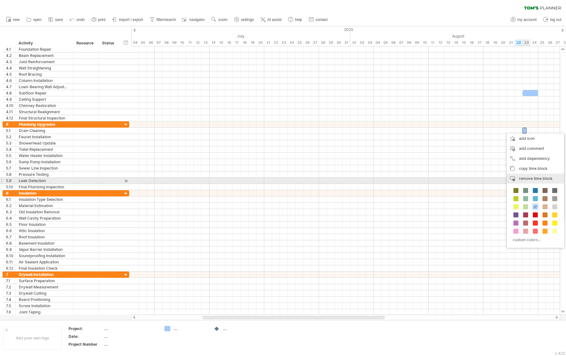
click at [526, 179] on span "remove time block" at bounding box center [535, 178] width 33 height 5
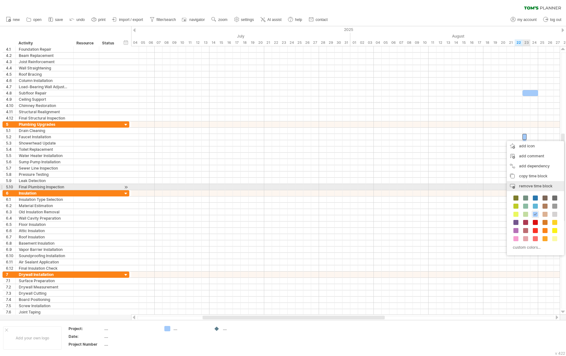
click at [527, 185] on span "remove time block" at bounding box center [535, 186] width 33 height 5
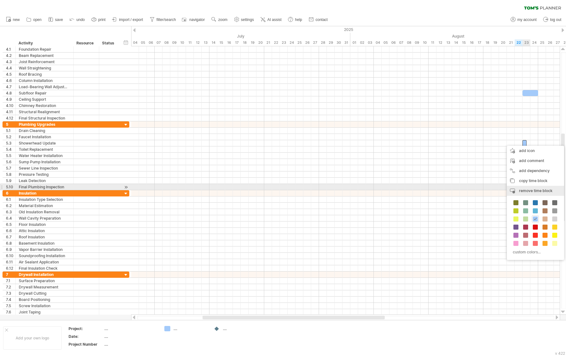
click at [530, 189] on span "remove time block" at bounding box center [535, 190] width 33 height 5
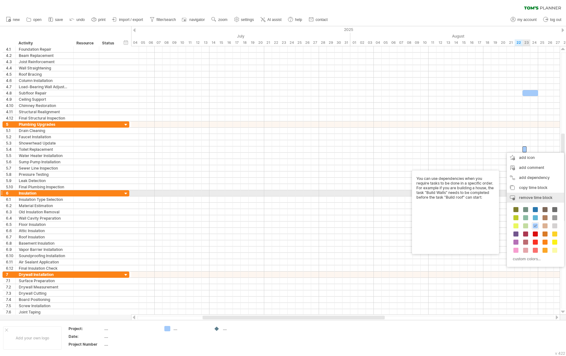
click at [538, 196] on span "remove time block" at bounding box center [535, 197] width 33 height 5
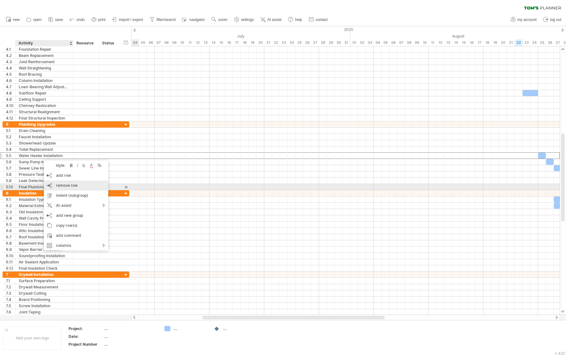
click at [68, 186] on span "remove row" at bounding box center [67, 185] width 22 height 5
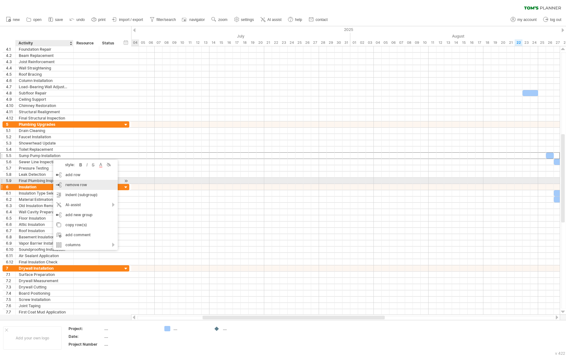
click at [61, 183] on div "remove row remove selected rows" at bounding box center [85, 185] width 64 height 10
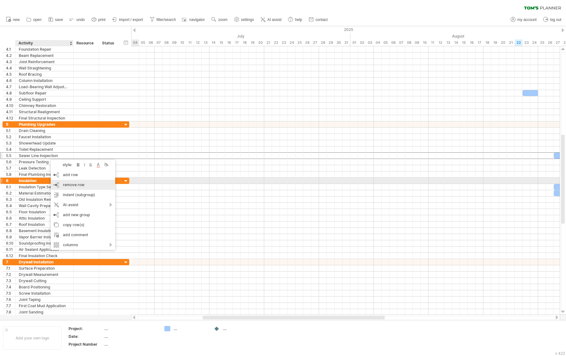
click at [64, 184] on span "remove row" at bounding box center [74, 184] width 22 height 5
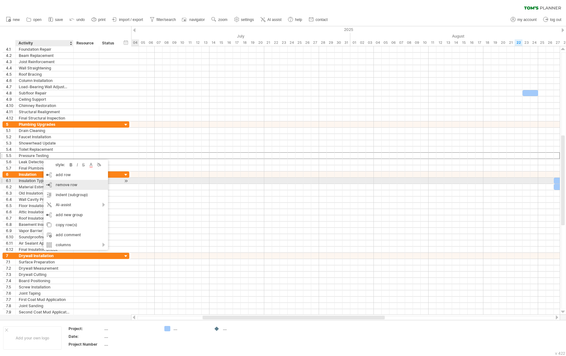
click at [55, 182] on div "remove row remove selected rows" at bounding box center [75, 185] width 64 height 10
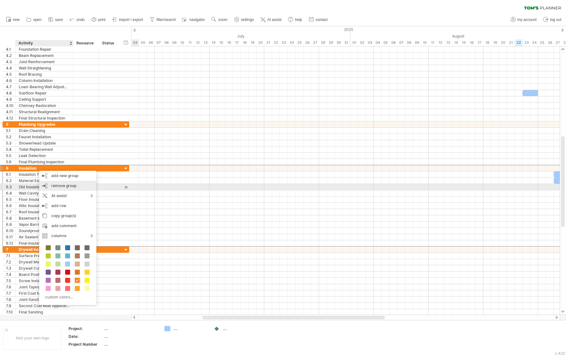
click at [63, 187] on span "remove group" at bounding box center [63, 185] width 25 height 5
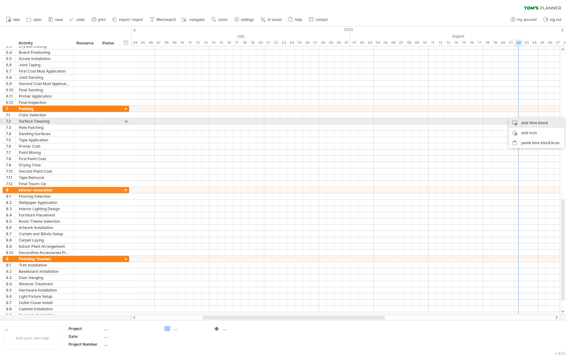
click at [526, 122] on div "add time block" at bounding box center [536, 123] width 55 height 10
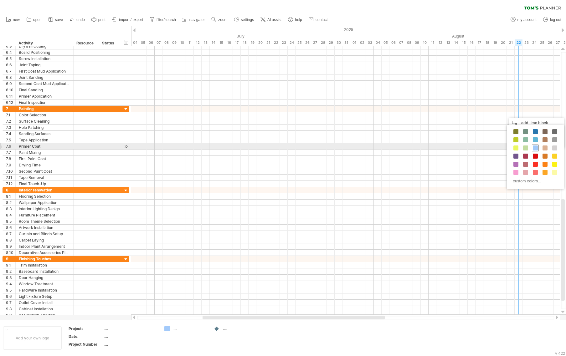
click at [535, 148] on span at bounding box center [535, 147] width 5 height 5
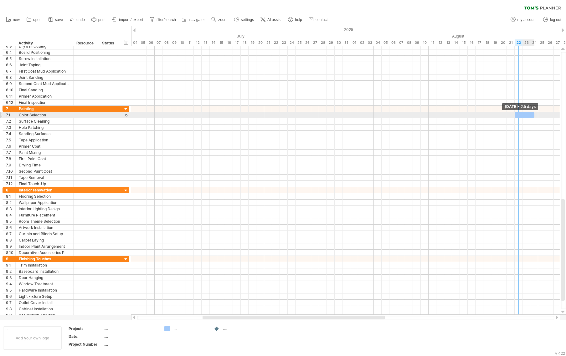
drag, startPoint x: 522, startPoint y: 114, endPoint x: 534, endPoint y: 115, distance: 12.8
click at [534, 115] on span at bounding box center [534, 115] width 3 height 6
click at [533, 115] on span at bounding box center [534, 115] width 3 height 6
click at [530, 115] on span at bounding box center [530, 115] width 3 height 6
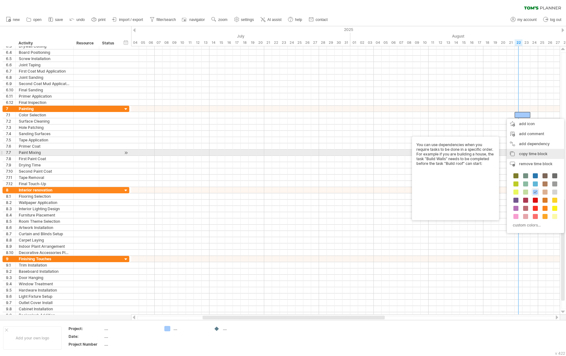
click at [529, 154] on span "copy time block" at bounding box center [533, 153] width 28 height 5
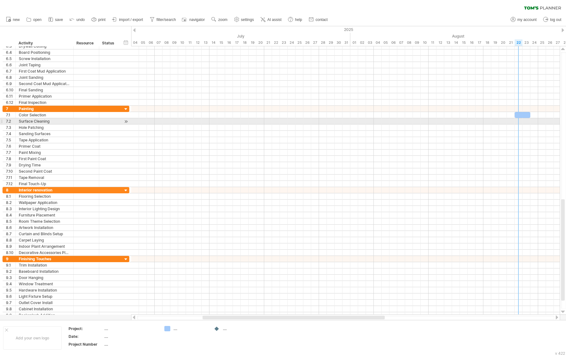
click at [516, 121] on div at bounding box center [345, 121] width 428 height 6
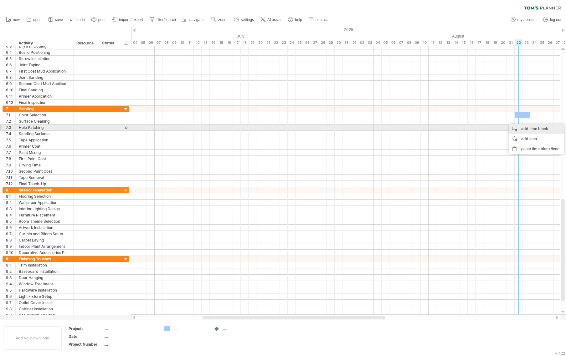
click at [525, 130] on div "add time block" at bounding box center [536, 129] width 55 height 10
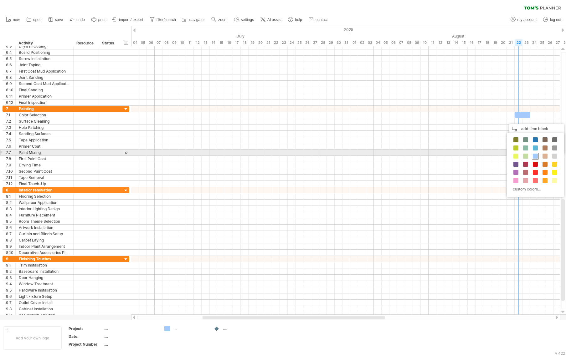
click at [536, 154] on span at bounding box center [535, 156] width 5 height 5
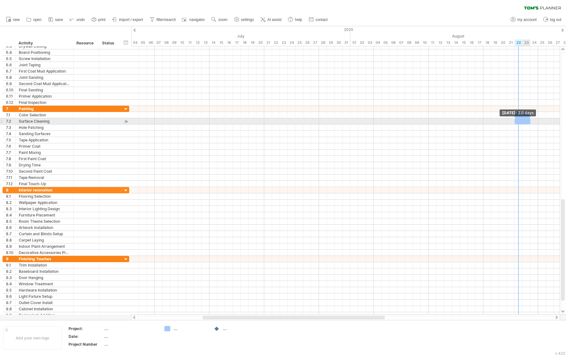
drag, startPoint x: 522, startPoint y: 122, endPoint x: 528, endPoint y: 120, distance: 6.7
click at [528, 120] on div at bounding box center [522, 121] width 16 height 6
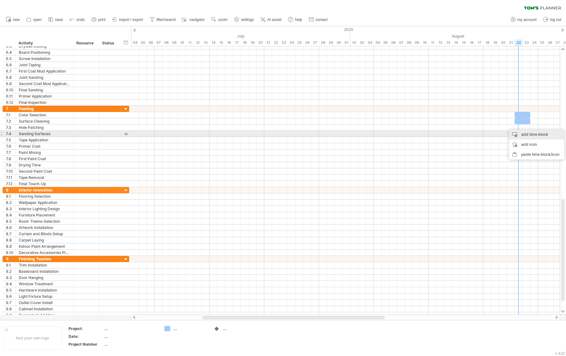
click at [526, 134] on div "add time block" at bounding box center [536, 135] width 55 height 10
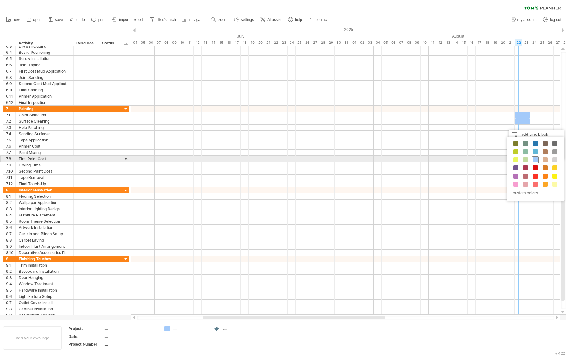
click at [535, 160] on span at bounding box center [535, 159] width 5 height 5
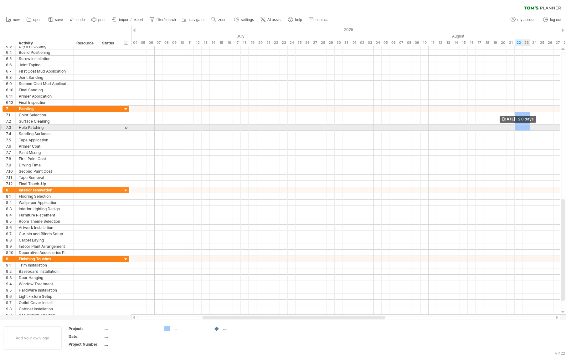
drag, startPoint x: 523, startPoint y: 127, endPoint x: 529, endPoint y: 127, distance: 6.6
click at [529, 127] on span at bounding box center [530, 128] width 3 height 6
click at [518, 127] on div at bounding box center [522, 128] width 16 height 6
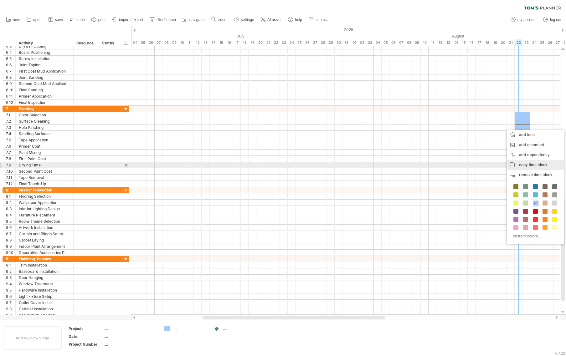
click at [526, 165] on span "copy time block" at bounding box center [533, 164] width 28 height 5
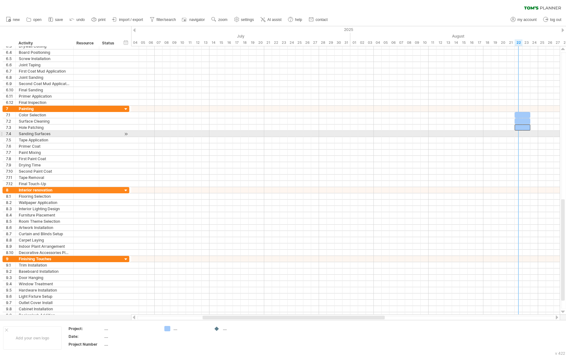
click at [515, 133] on div at bounding box center [345, 134] width 428 height 6
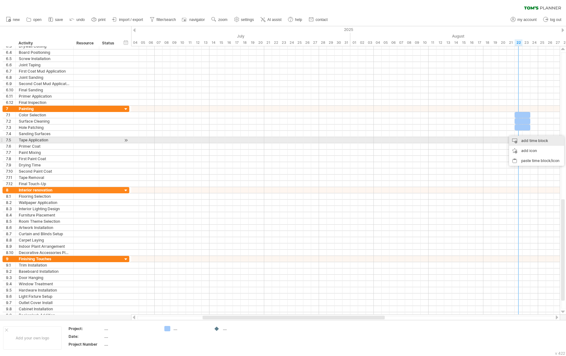
click at [523, 140] on div "add time block" at bounding box center [536, 141] width 55 height 10
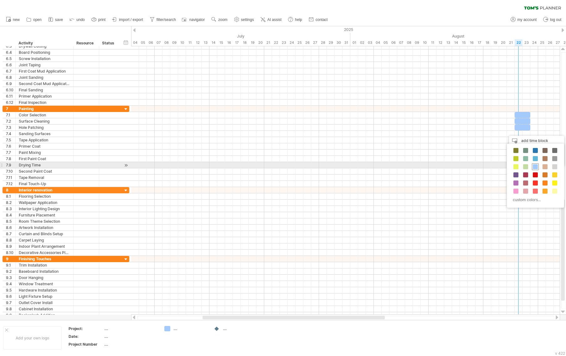
click at [535, 168] on span at bounding box center [535, 166] width 5 height 5
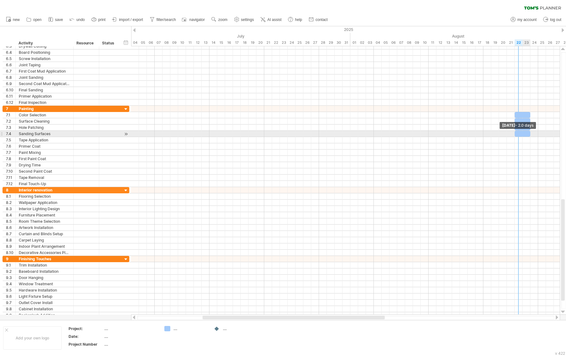
drag, startPoint x: 521, startPoint y: 134, endPoint x: 528, endPoint y: 132, distance: 6.8
click at [528, 132] on div at bounding box center [522, 134] width 16 height 6
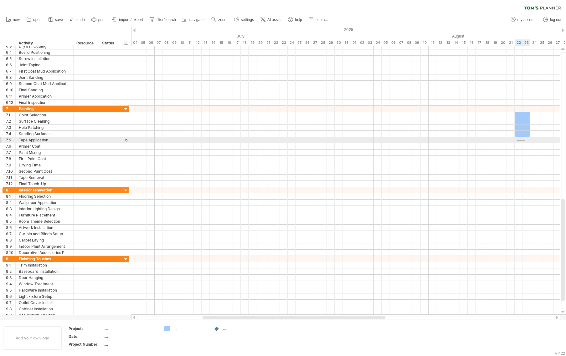
drag, startPoint x: 517, startPoint y: 141, endPoint x: 525, endPoint y: 140, distance: 8.2
click at [525, 140] on div at bounding box center [345, 140] width 428 height 6
click at [523, 144] on div "add time block" at bounding box center [536, 147] width 55 height 10
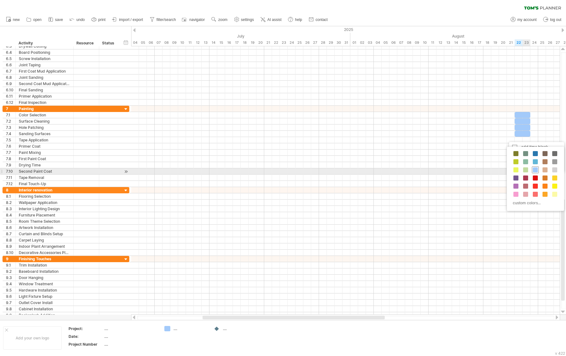
click at [535, 171] on span at bounding box center [535, 169] width 5 height 5
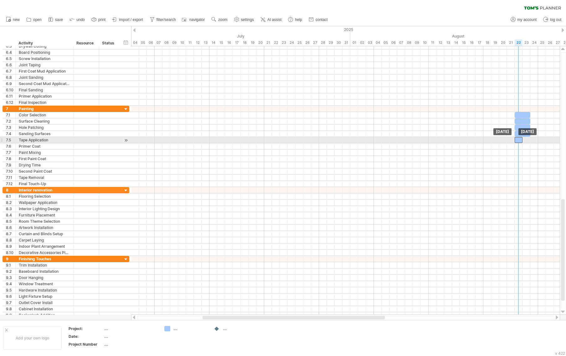
drag, startPoint x: 521, startPoint y: 140, endPoint x: 517, endPoint y: 140, distance: 3.4
click at [517, 140] on div at bounding box center [518, 140] width 8 height 6
drag, startPoint x: 522, startPoint y: 138, endPoint x: 529, endPoint y: 138, distance: 7.5
click at [529, 138] on span at bounding box center [530, 140] width 3 height 6
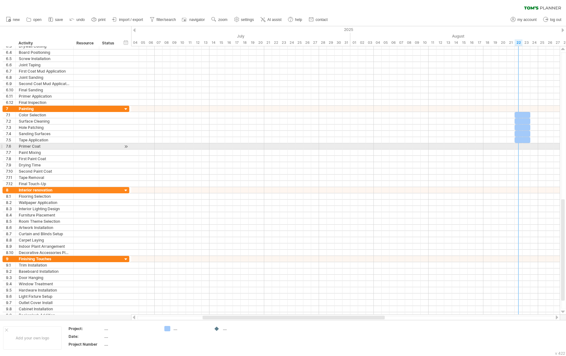
click at [515, 146] on div at bounding box center [345, 146] width 428 height 6
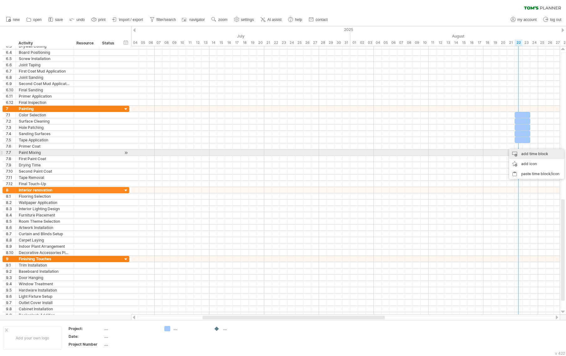
click at [527, 154] on div "add time block" at bounding box center [536, 154] width 55 height 10
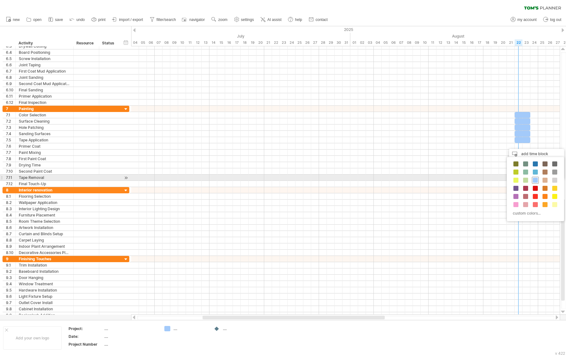
click at [535, 181] on span at bounding box center [535, 180] width 5 height 5
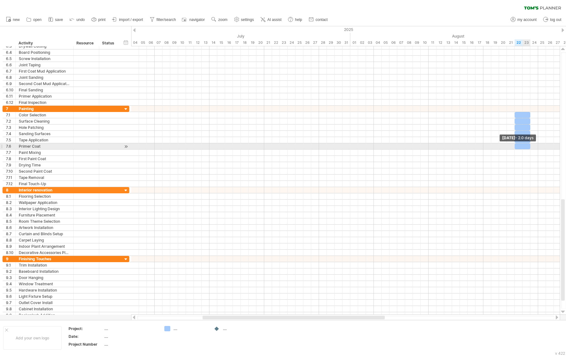
drag, startPoint x: 523, startPoint y: 146, endPoint x: 531, endPoint y: 145, distance: 8.2
click at [531, 145] on span at bounding box center [530, 146] width 3 height 6
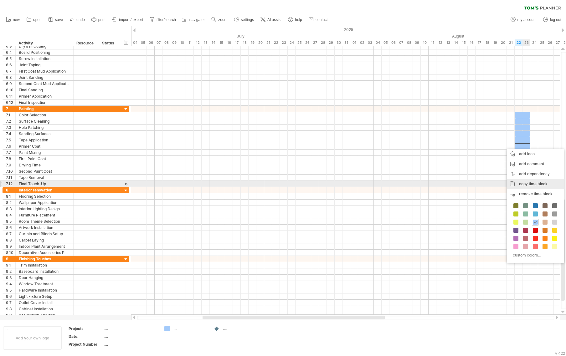
click at [526, 183] on span "copy time block" at bounding box center [533, 183] width 28 height 5
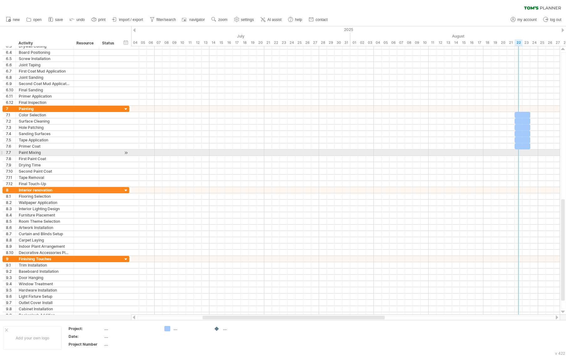
click at [516, 153] on div at bounding box center [345, 153] width 428 height 6
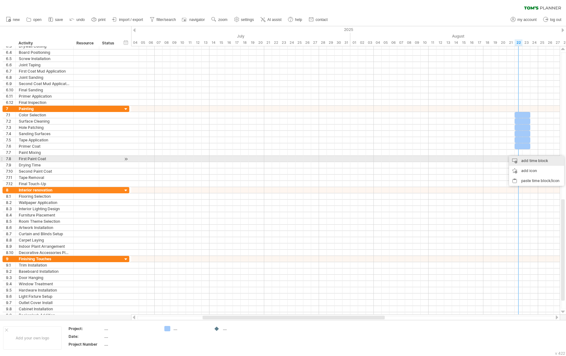
click at [523, 159] on div "add time block" at bounding box center [536, 161] width 55 height 10
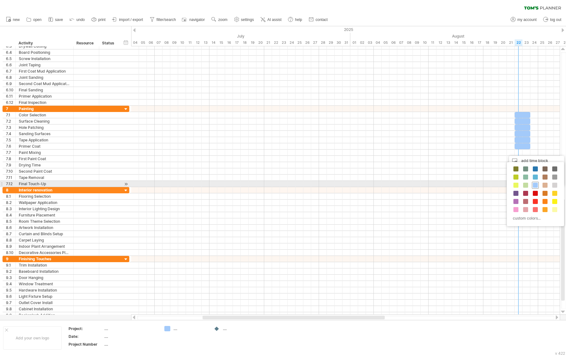
click at [535, 185] on span at bounding box center [535, 185] width 5 height 5
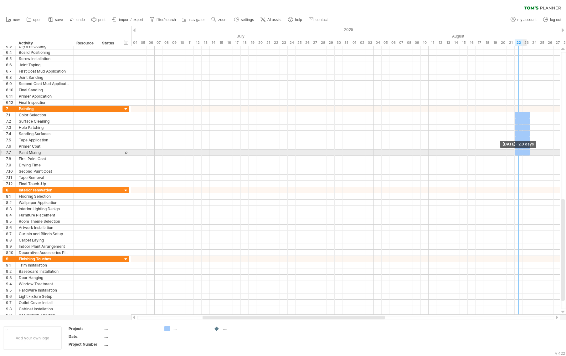
drag, startPoint x: 522, startPoint y: 152, endPoint x: 528, endPoint y: 151, distance: 6.0
click at [528, 151] on div at bounding box center [522, 153] width 16 height 6
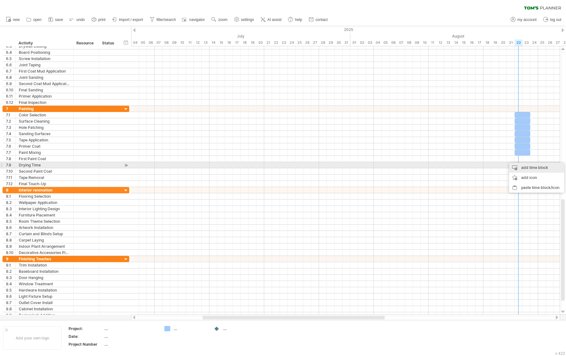
click at [522, 166] on div "add time block" at bounding box center [536, 168] width 55 height 10
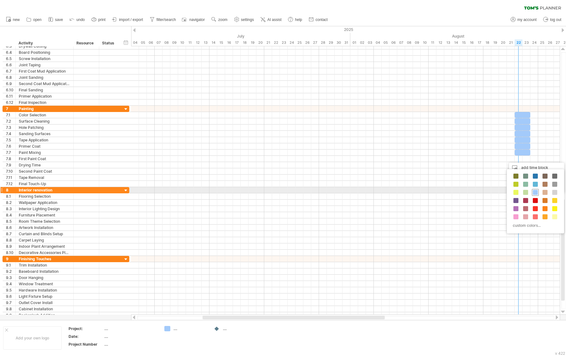
click at [535, 191] on span at bounding box center [535, 192] width 5 height 5
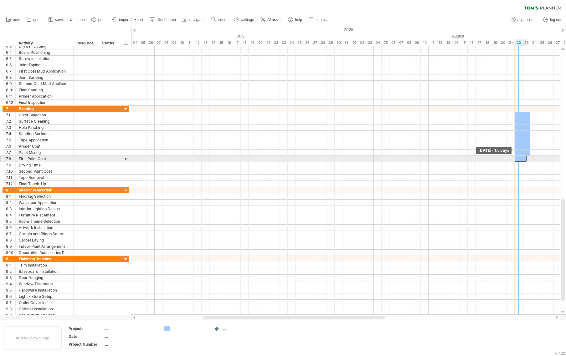
click at [515, 160] on span at bounding box center [514, 159] width 3 height 6
click at [529, 158] on span at bounding box center [530, 159] width 3 height 6
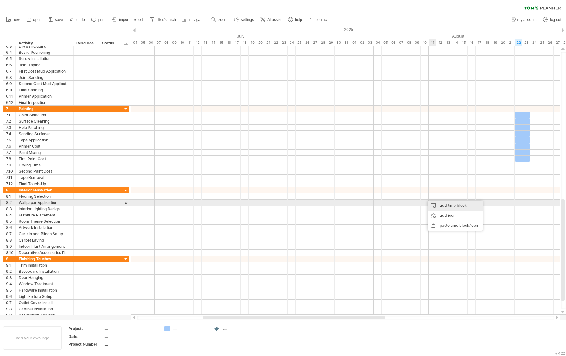
click at [439, 203] on div "add time block" at bounding box center [454, 206] width 55 height 10
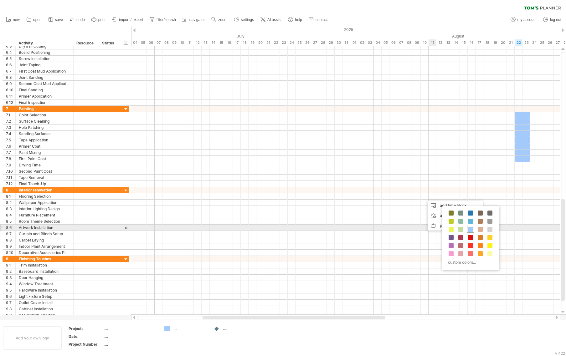
click at [470, 230] on span at bounding box center [470, 229] width 5 height 5
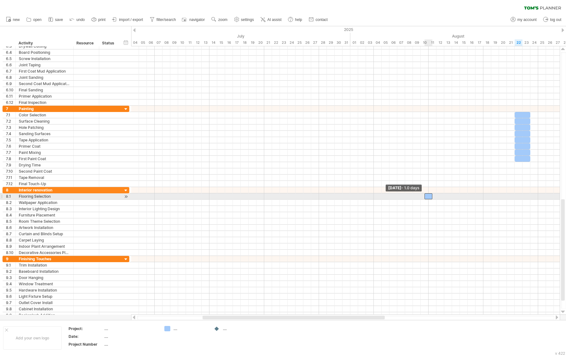
click at [425, 196] on span at bounding box center [424, 196] width 3 height 6
drag, startPoint x: 429, startPoint y: 196, endPoint x: 424, endPoint y: 196, distance: 5.0
click at [424, 196] on div at bounding box center [425, 196] width 8 height 6
click at [426, 196] on div at bounding box center [425, 196] width 8 height 6
drag, startPoint x: 426, startPoint y: 196, endPoint x: 420, endPoint y: 197, distance: 6.4
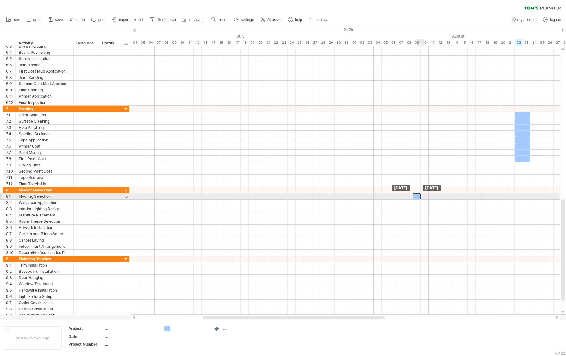
click at [420, 197] on div at bounding box center [417, 196] width 8 height 6
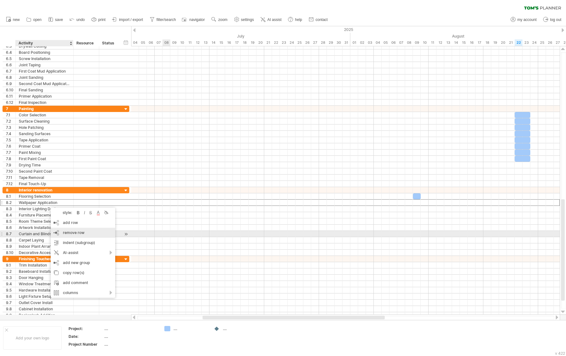
click at [74, 235] on span "remove row" at bounding box center [74, 232] width 22 height 5
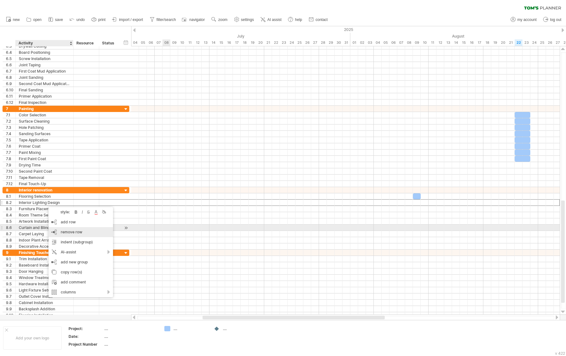
click at [53, 231] on div "remove row remove selected rows" at bounding box center [80, 232] width 64 height 10
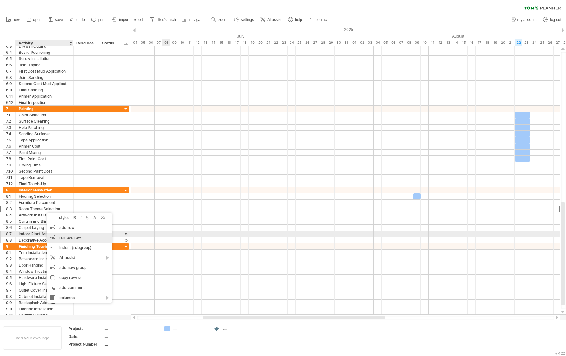
click at [59, 237] on div "remove row remove selected rows" at bounding box center [79, 238] width 64 height 10
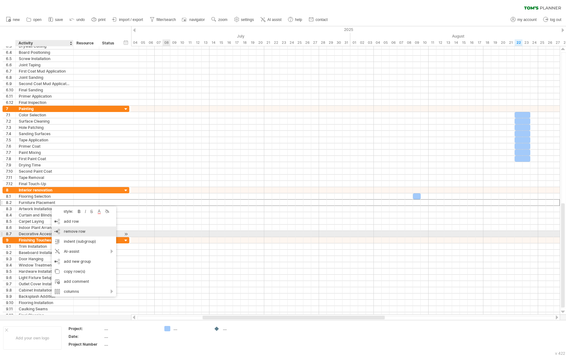
click at [59, 232] on div "remove row remove selected rows" at bounding box center [84, 232] width 64 height 10
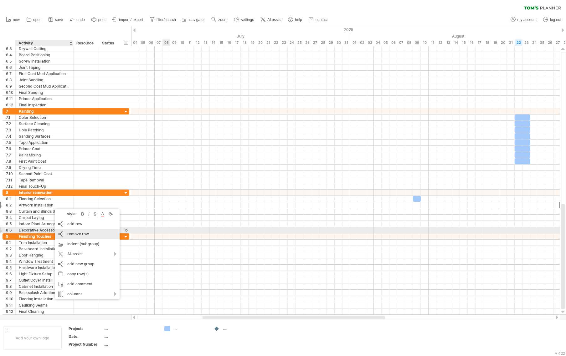
click at [61, 234] on div "remove row remove selected rows" at bounding box center [87, 234] width 64 height 10
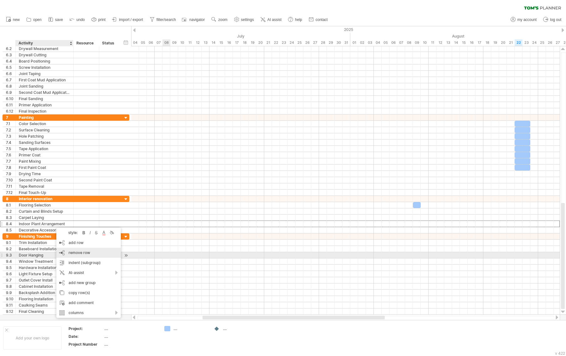
click at [68, 253] on div "remove row remove selected rows" at bounding box center [88, 253] width 64 height 10
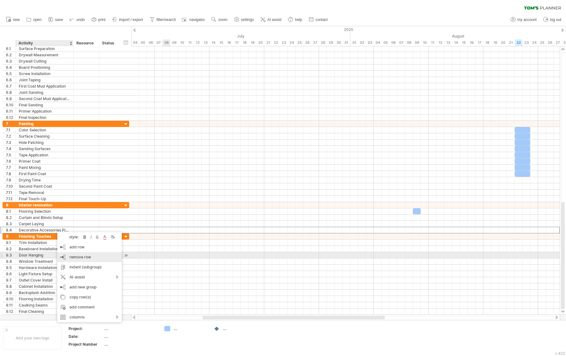
click at [64, 255] on div "remove row remove selected rows" at bounding box center [89, 257] width 64 height 10
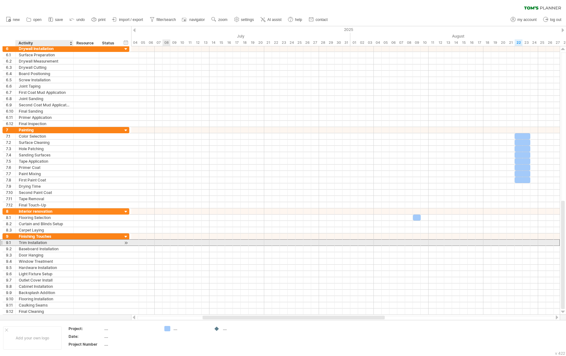
click at [43, 243] on div "Trim Installation" at bounding box center [44, 243] width 51 height 6
click at [49, 244] on input "**********" at bounding box center [44, 243] width 51 height 6
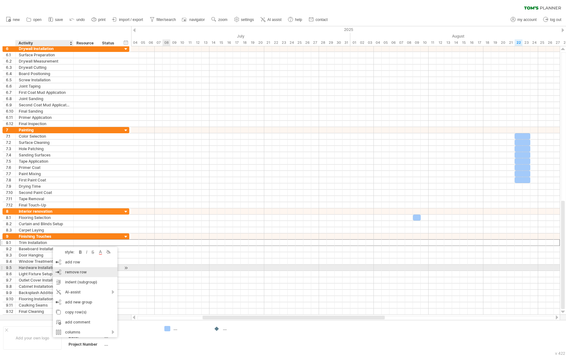
click at [73, 271] on span "remove row" at bounding box center [76, 272] width 22 height 5
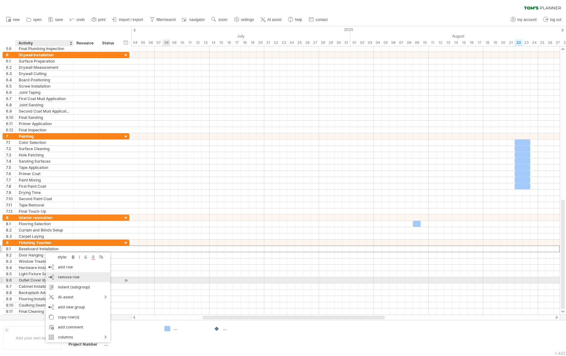
click at [56, 277] on div "remove row remove selected rows" at bounding box center [78, 277] width 64 height 10
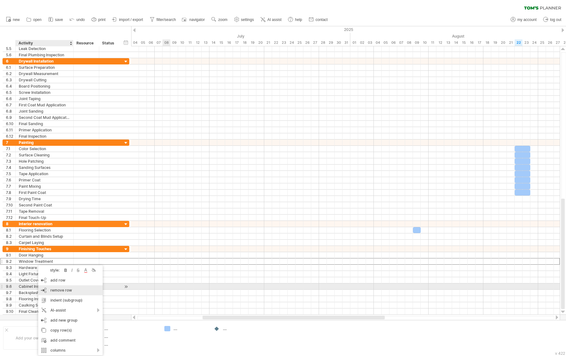
click at [47, 286] on div "remove row remove selected rows" at bounding box center [70, 290] width 64 height 10
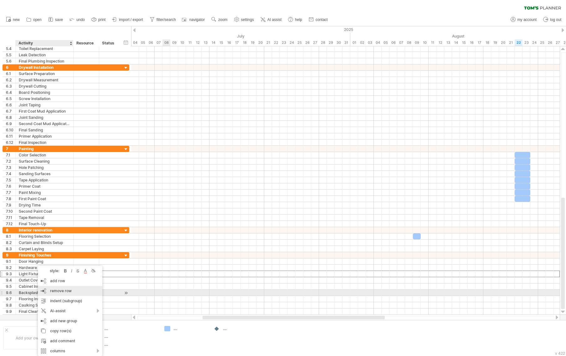
click at [41, 290] on div "remove row remove selected rows" at bounding box center [70, 291] width 64 height 10
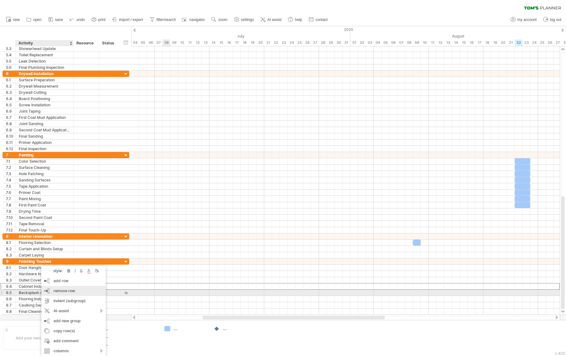
click at [51, 293] on div "remove row remove selected rows" at bounding box center [73, 291] width 64 height 10
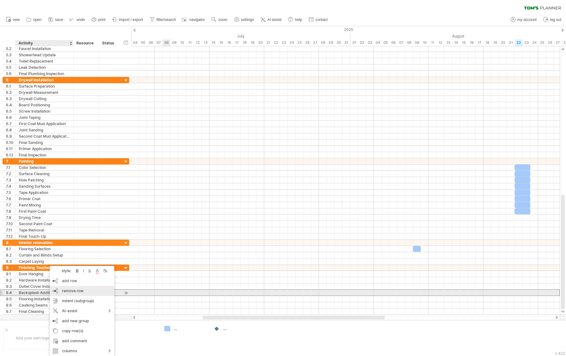
click at [55, 290] on div "remove row remove selected rows" at bounding box center [82, 291] width 64 height 10
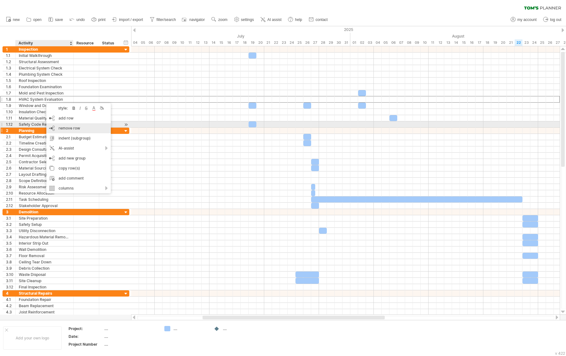
click at [58, 127] on div "remove row remove selected rows" at bounding box center [78, 128] width 64 height 10
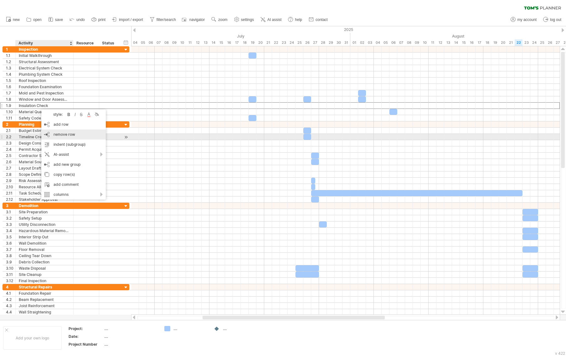
click at [53, 136] on div "remove row remove selected rows" at bounding box center [73, 135] width 64 height 10
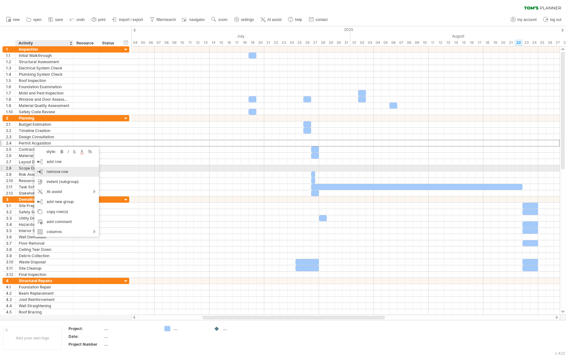
click at [41, 170] on div "remove row remove selected rows" at bounding box center [66, 172] width 64 height 10
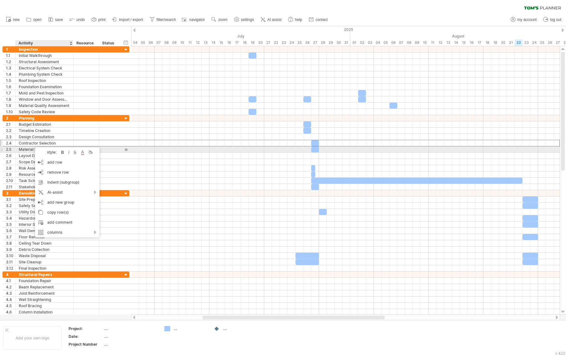
click at [27, 150] on div "Material Sourcing" at bounding box center [44, 149] width 51 height 6
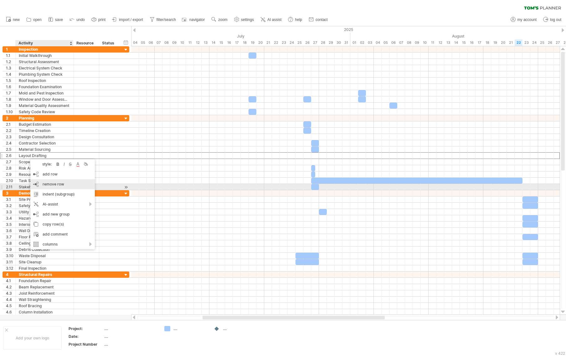
click at [39, 185] on div "remove row remove selected rows" at bounding box center [62, 184] width 64 height 10
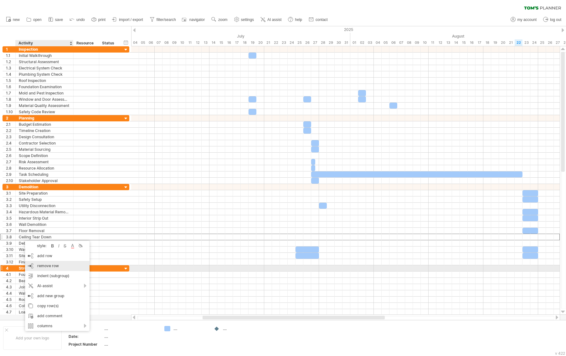
click at [39, 266] on span "remove row" at bounding box center [48, 265] width 22 height 5
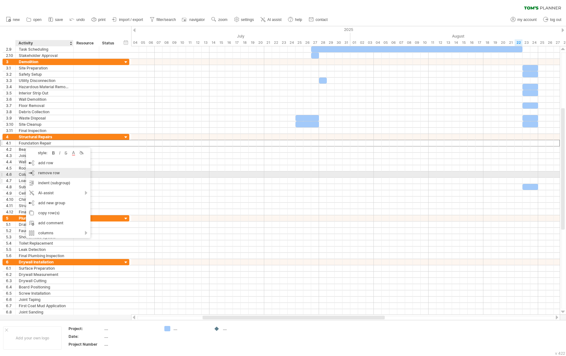
click at [40, 174] on span "remove row" at bounding box center [49, 173] width 22 height 5
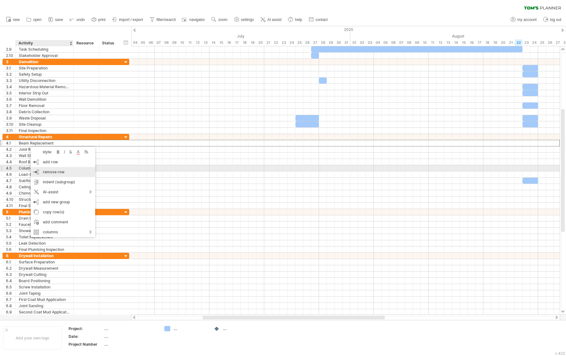
click at [39, 171] on div "remove row remove selected rows" at bounding box center [63, 172] width 64 height 10
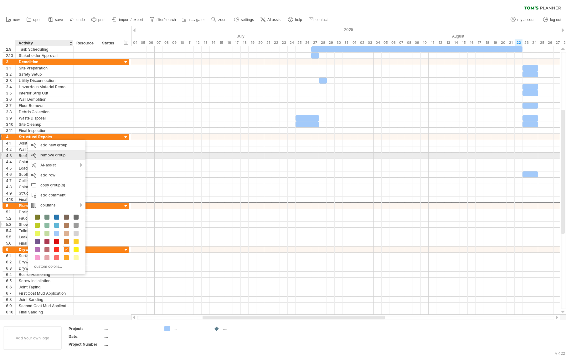
click at [48, 156] on span "remove group" at bounding box center [52, 155] width 25 height 5
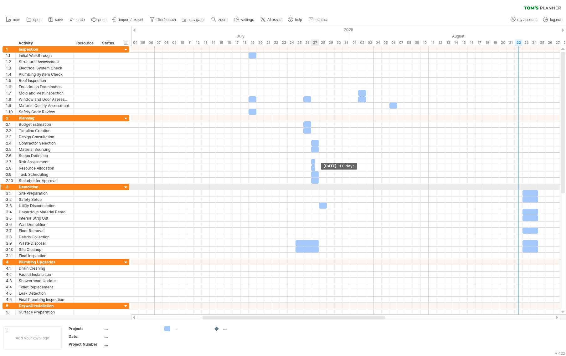
drag, startPoint x: 522, startPoint y: 175, endPoint x: 317, endPoint y: 184, distance: 204.8
click at [317, 184] on div "[DATE] - 1.0 days [DATE]" at bounding box center [345, 180] width 428 height 268
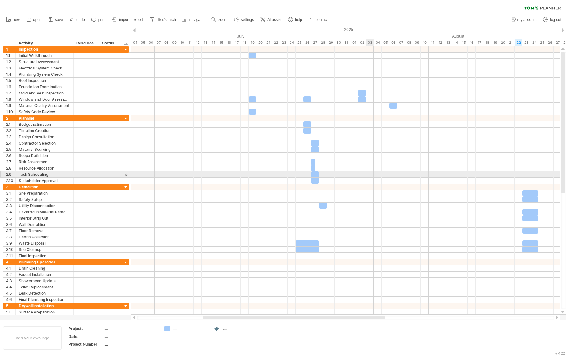
click at [370, 173] on div at bounding box center [345, 174] width 428 height 6
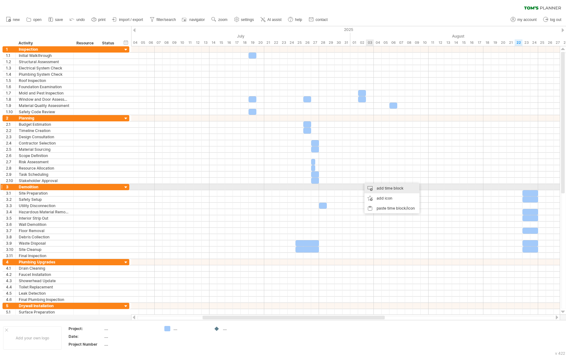
click at [379, 189] on div "add time block" at bounding box center [391, 188] width 55 height 10
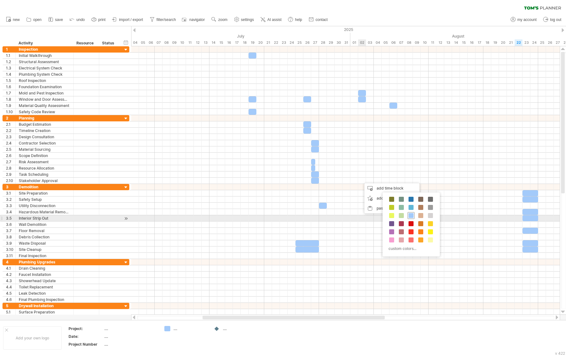
click at [410, 216] on span at bounding box center [410, 215] width 5 height 5
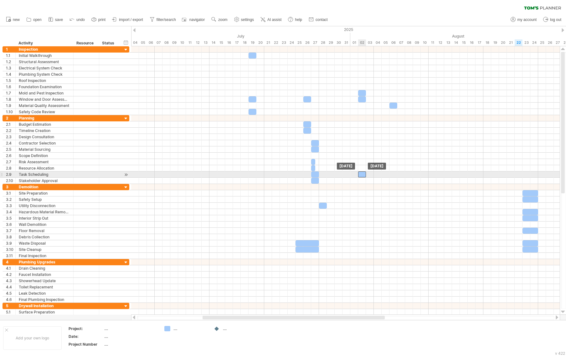
drag, startPoint x: 364, startPoint y: 180, endPoint x: 359, endPoint y: 175, distance: 6.6
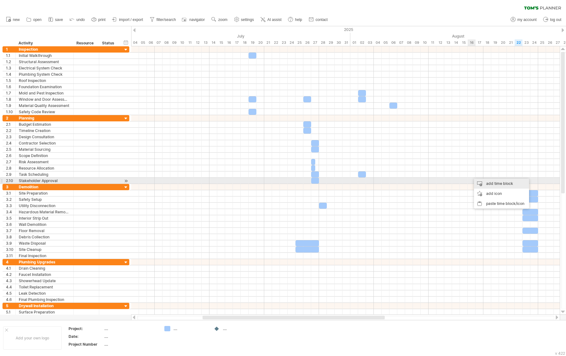
click at [480, 182] on div "add time block" at bounding box center [501, 184] width 55 height 10
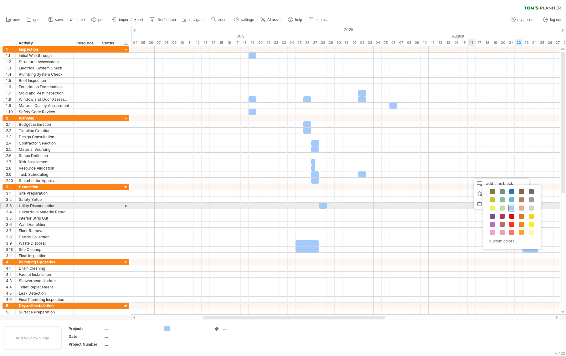
click at [510, 207] on span at bounding box center [511, 208] width 5 height 5
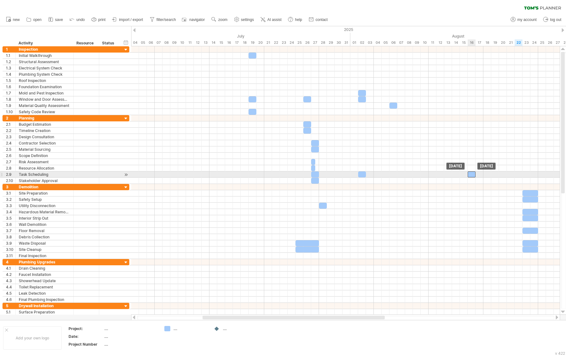
drag, startPoint x: 474, startPoint y: 174, endPoint x: 470, endPoint y: 174, distance: 3.8
click at [470, 174] on div at bounding box center [471, 174] width 8 height 6
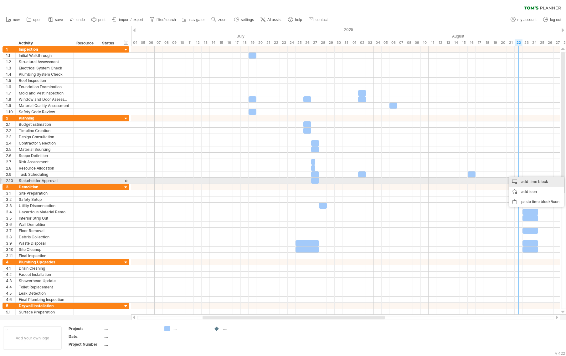
click at [521, 183] on div "add time block" at bounding box center [536, 182] width 55 height 10
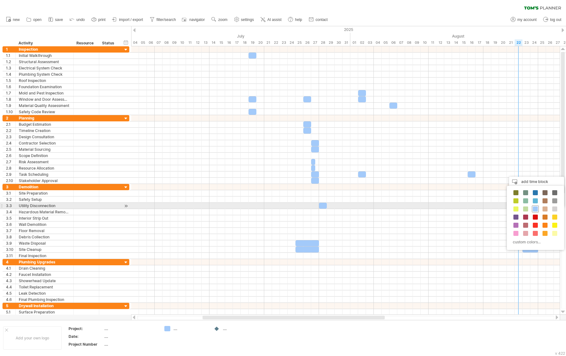
click at [533, 208] on span at bounding box center [535, 209] width 5 height 5
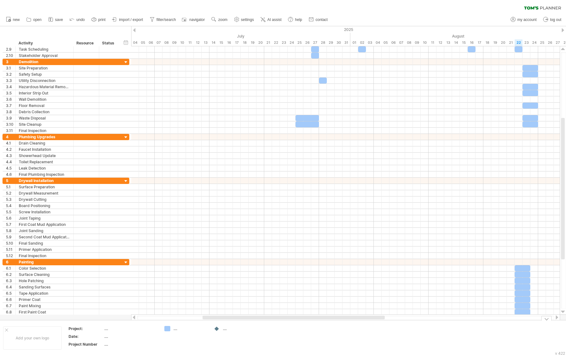
click at [223, 329] on div "...." at bounding box center [240, 328] width 34 height 5
click at [174, 329] on div "...." at bounding box center [190, 328] width 34 height 5
click at [175, 341] on td at bounding box center [185, 338] width 49 height 24
click at [105, 329] on div "...." at bounding box center [130, 328] width 53 height 5
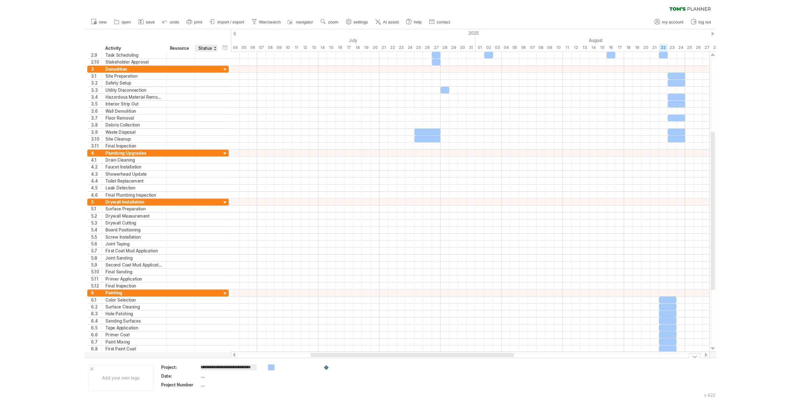
scroll to position [0, 17]
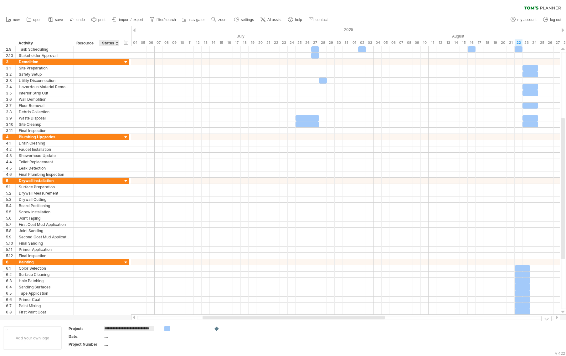
type input "**********"
click at [105, 336] on div "...." at bounding box center [130, 336] width 53 height 5
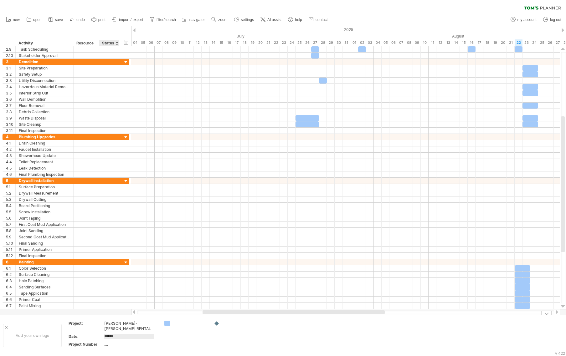
type input "*******"
click at [105, 346] on div "...." at bounding box center [130, 344] width 53 height 5
type input "**"
click at [104, 336] on div "[DATE]" at bounding box center [130, 336] width 53 height 5
drag, startPoint x: 105, startPoint y: 336, endPoint x: 119, endPoint y: 336, distance: 14.7
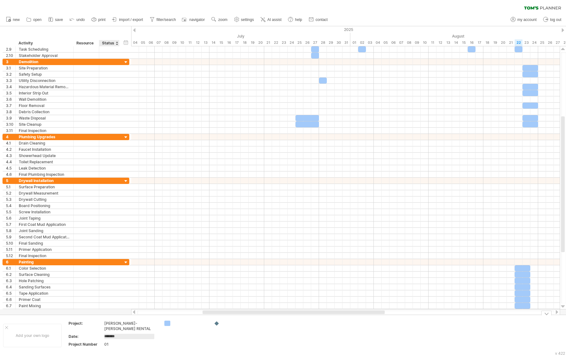
click at [119, 336] on input "*******" at bounding box center [129, 336] width 50 height 5
type input "**********"
click at [25, 335] on div "Add your own logo" at bounding box center [32, 335] width 59 height 23
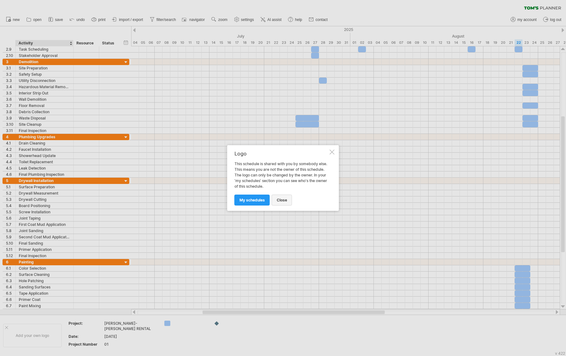
click at [284, 203] on link "close" at bounding box center [282, 200] width 20 height 11
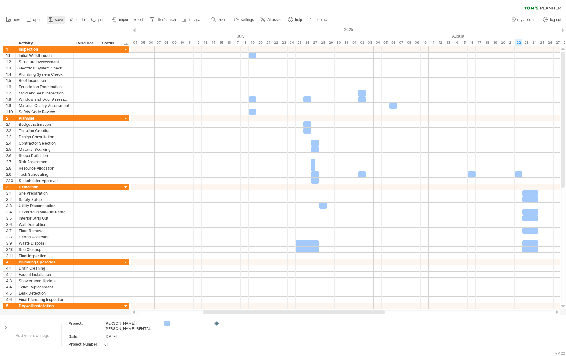
click at [50, 20] on icon at bounding box center [51, 19] width 6 height 6
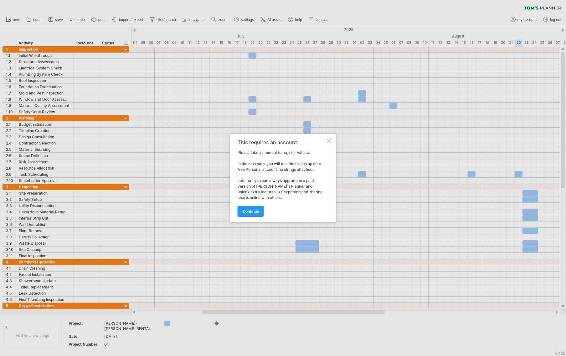
click at [329, 140] on div at bounding box center [328, 140] width 5 height 5
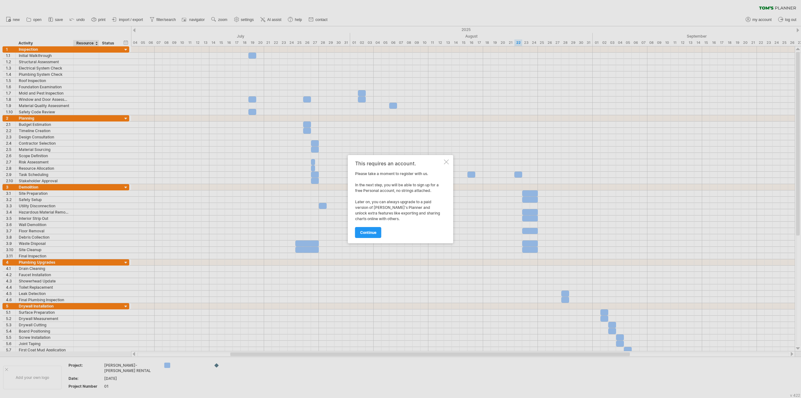
click at [447, 160] on div at bounding box center [446, 161] width 5 height 5
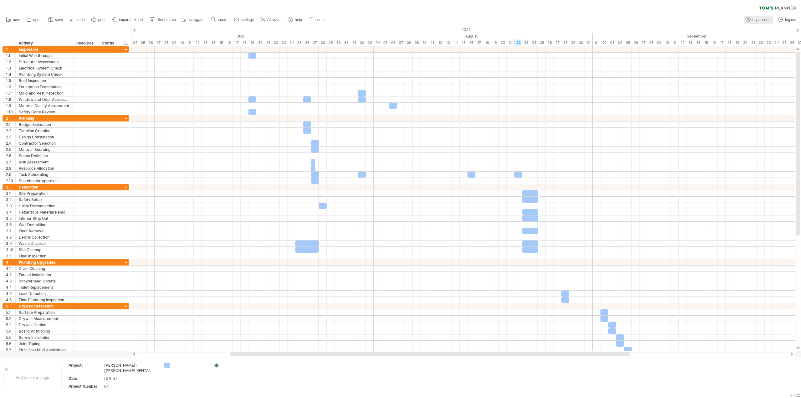
click at [565, 18] on span "my account" at bounding box center [762, 20] width 19 height 4
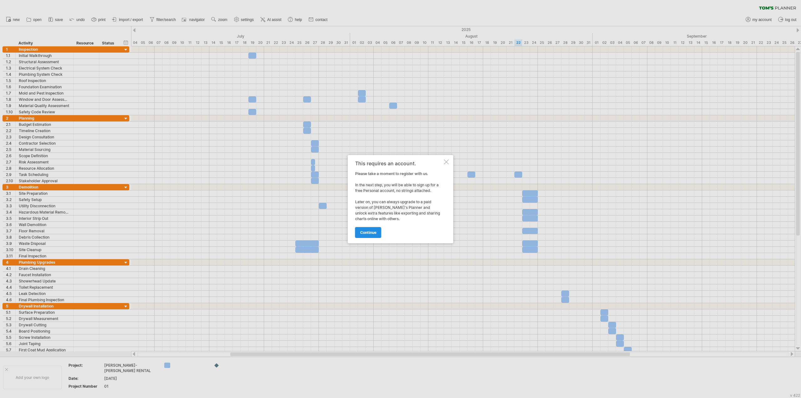
click at [368, 229] on link "continue" at bounding box center [368, 232] width 26 height 11
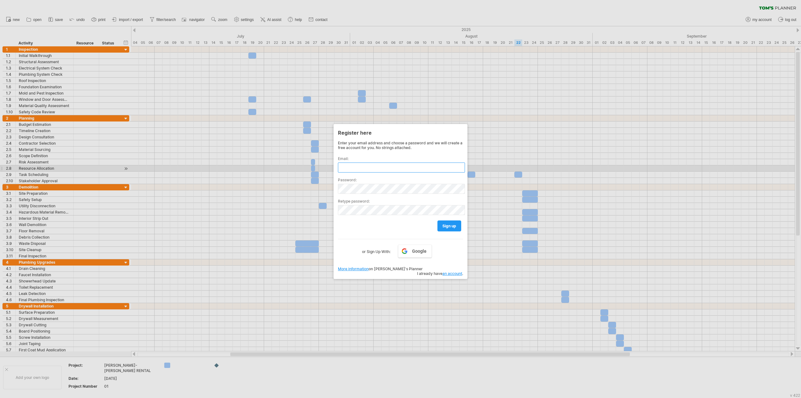
click at [356, 168] on input "text" at bounding box center [401, 167] width 127 height 10
type input "*"
type input "**********"
click at [449, 225] on span "sign up" at bounding box center [449, 225] width 14 height 5
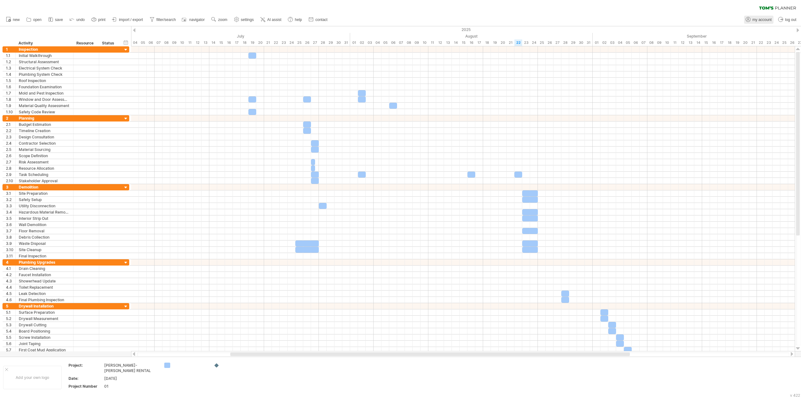
click at [565, 18] on span "my account" at bounding box center [762, 20] width 19 height 4
type input "**********"
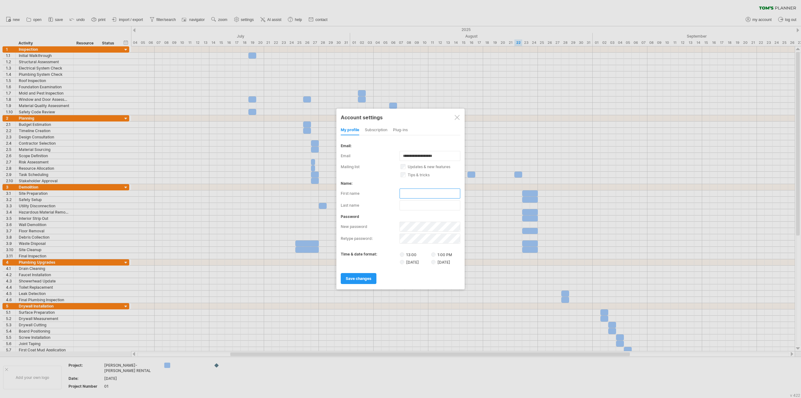
click at [412, 192] on input "text" at bounding box center [430, 193] width 61 height 10
type input "*******"
type input "******"
click at [347, 276] on link "save changes" at bounding box center [359, 278] width 36 height 11
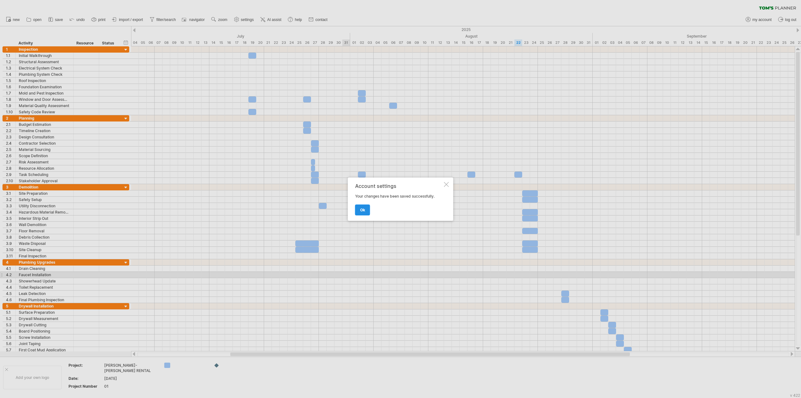
click at [361, 210] on span "ok" at bounding box center [362, 209] width 5 height 5
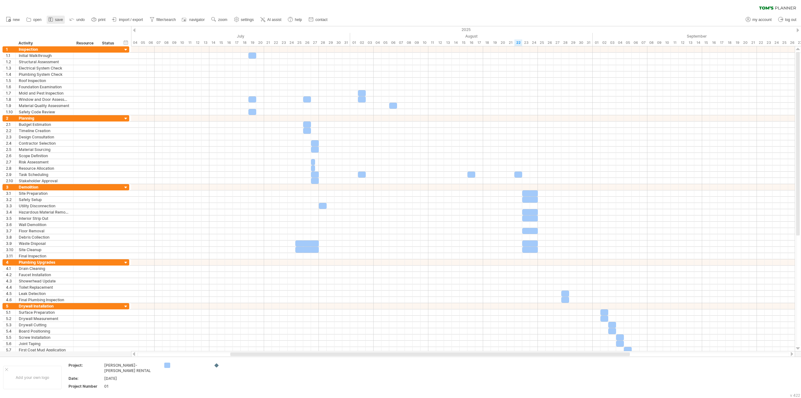
click at [52, 19] on icon at bounding box center [51, 19] width 6 height 6
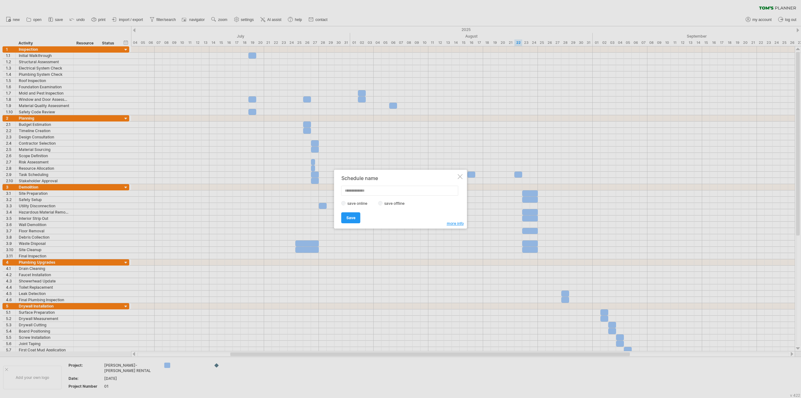
click at [385, 191] on input "text" at bounding box center [399, 191] width 117 height 10
type input "**********"
click at [349, 217] on span "Save" at bounding box center [350, 217] width 9 height 5
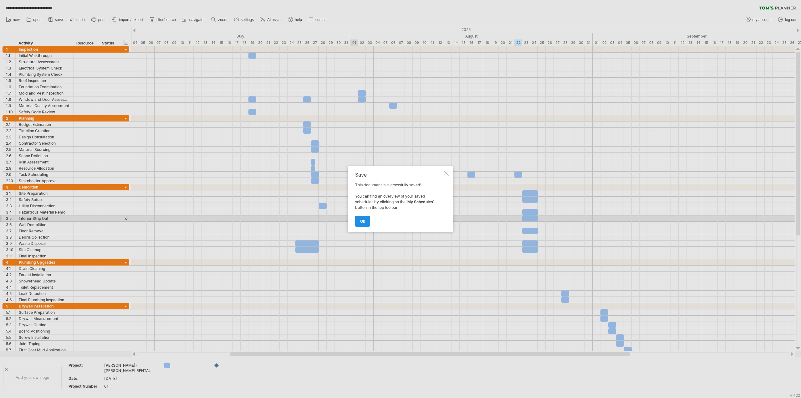
click at [363, 219] on span "ok" at bounding box center [362, 221] width 5 height 5
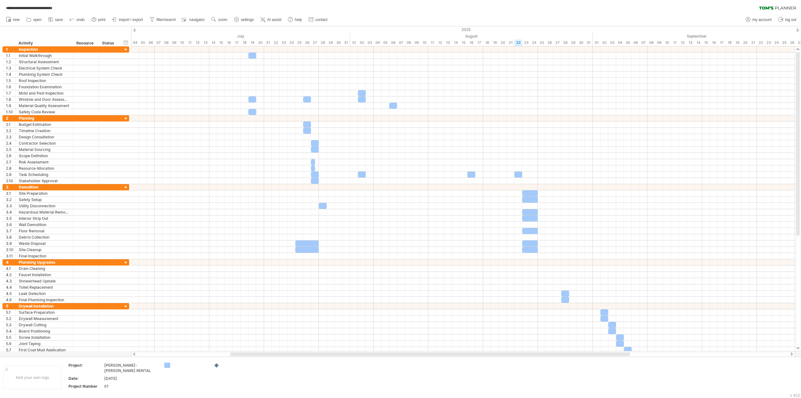
click at [368, 11] on div "**********" at bounding box center [400, 6] width 801 height 13
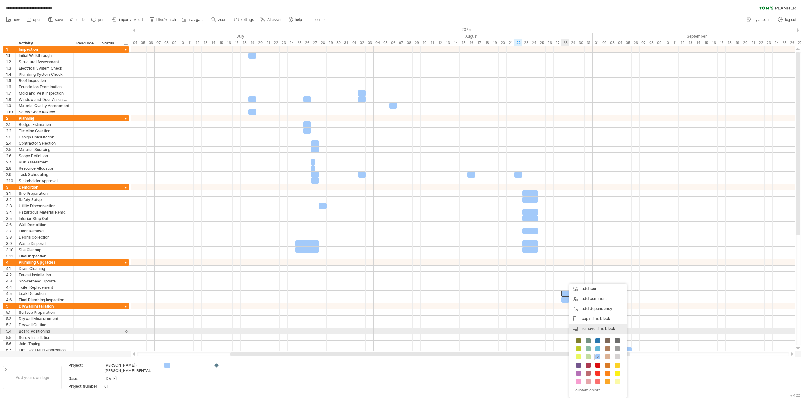
click at [565, 329] on span "remove time block" at bounding box center [598, 328] width 33 height 5
click at [565, 329] on span "remove time block" at bounding box center [596, 328] width 33 height 5
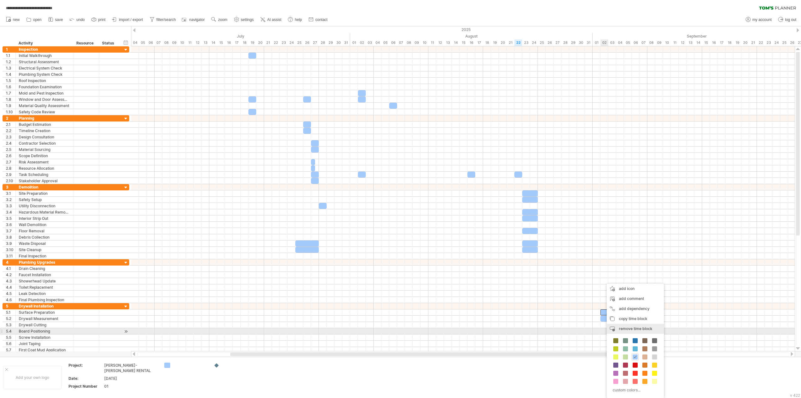
click at [565, 330] on span "remove time block" at bounding box center [635, 328] width 33 height 5
click at [565, 329] on span "remove time block" at bounding box center [633, 328] width 33 height 5
click at [565, 331] on div "remove time block remove selected items" at bounding box center [643, 329] width 57 height 10
click at [565, 331] on div "remove time block remove selected items" at bounding box center [645, 329] width 57 height 10
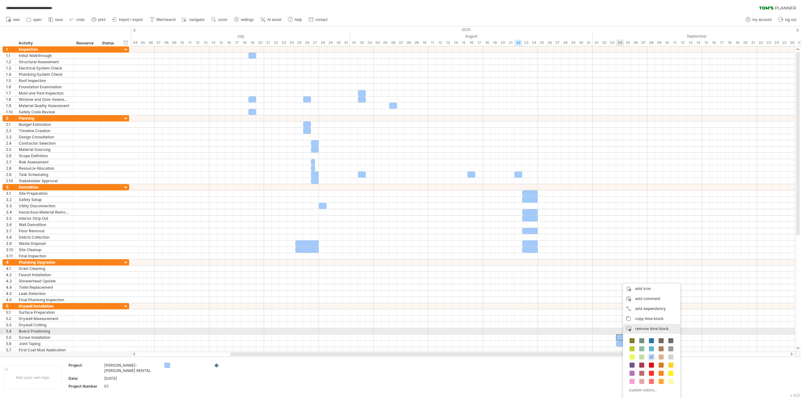
click at [565, 329] on span "remove time block" at bounding box center [651, 328] width 33 height 5
click at [565, 329] on span "remove time block" at bounding box center [652, 328] width 33 height 5
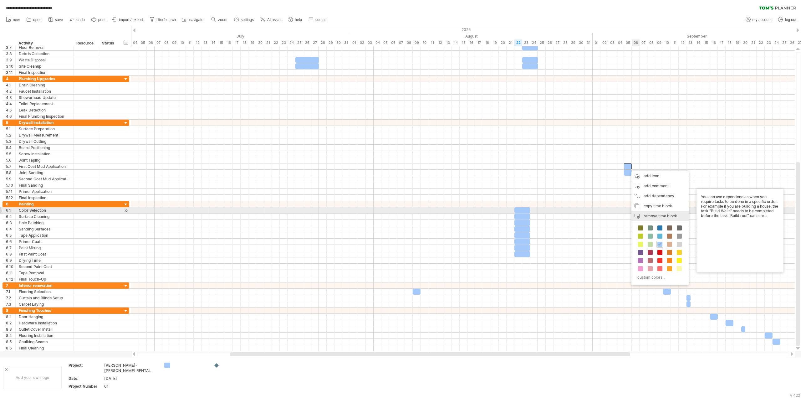
click at [565, 215] on span "remove time block" at bounding box center [660, 215] width 33 height 5
click at [565, 219] on span "remove time block" at bounding box center [658, 220] width 33 height 5
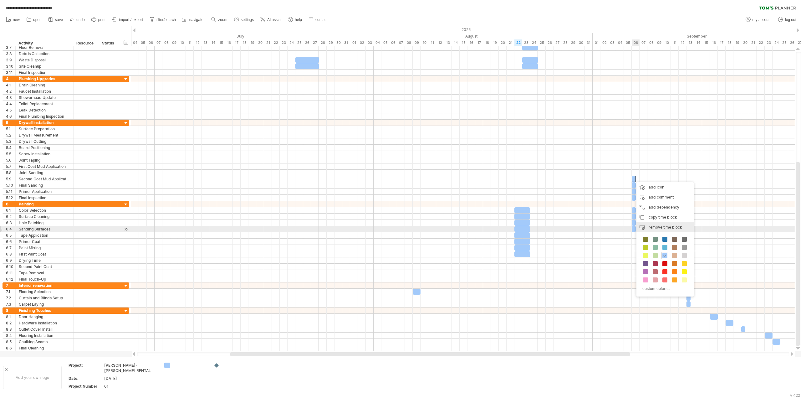
click at [565, 226] on div "remove time block remove selected items" at bounding box center [664, 227] width 57 height 10
click at [565, 230] on div "remove time block remove selected items" at bounding box center [664, 233] width 57 height 10
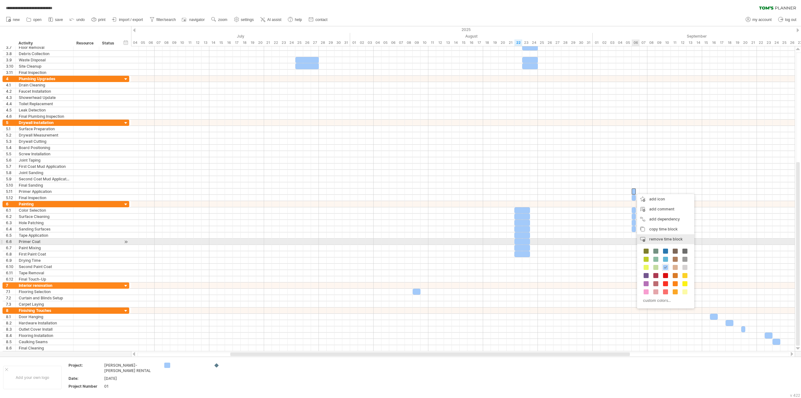
click at [565, 240] on div "remove time block remove selected items" at bounding box center [665, 239] width 57 height 10
click at [565, 247] on div "remove time block remove selected items" at bounding box center [665, 246] width 57 height 10
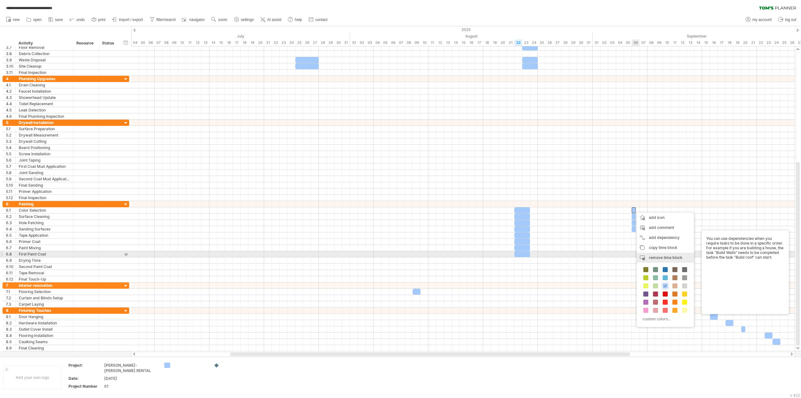
click at [565, 257] on div "remove time block remove selected items" at bounding box center [665, 258] width 57 height 10
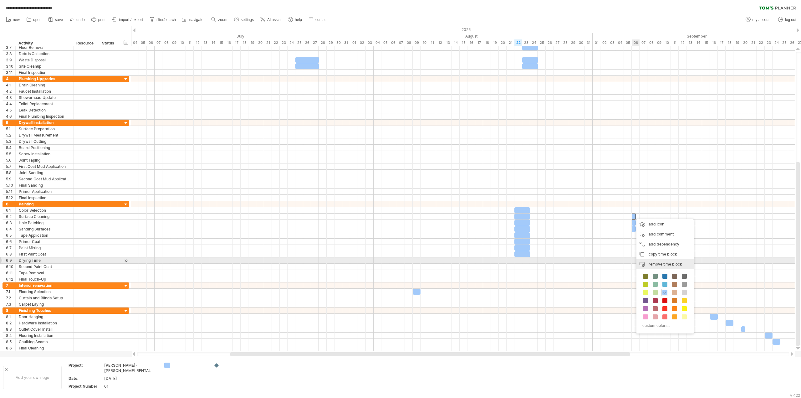
click at [565, 263] on span "remove time block" at bounding box center [665, 264] width 33 height 5
click at [565, 268] on div "remove time block remove selected items" at bounding box center [665, 271] width 57 height 10
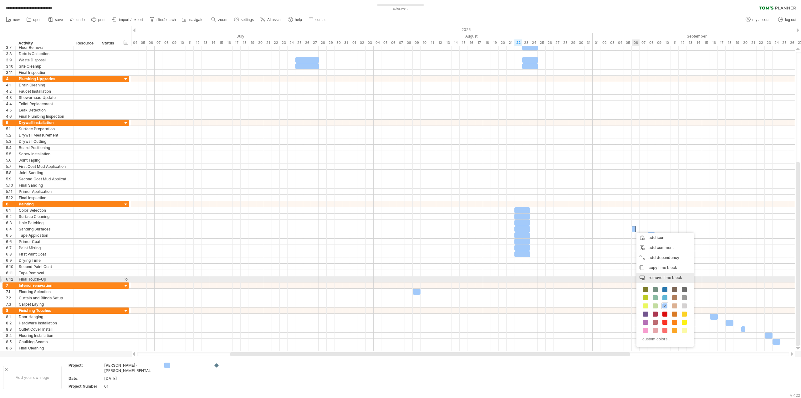
click at [565, 277] on div "remove time block remove selected items" at bounding box center [664, 278] width 57 height 10
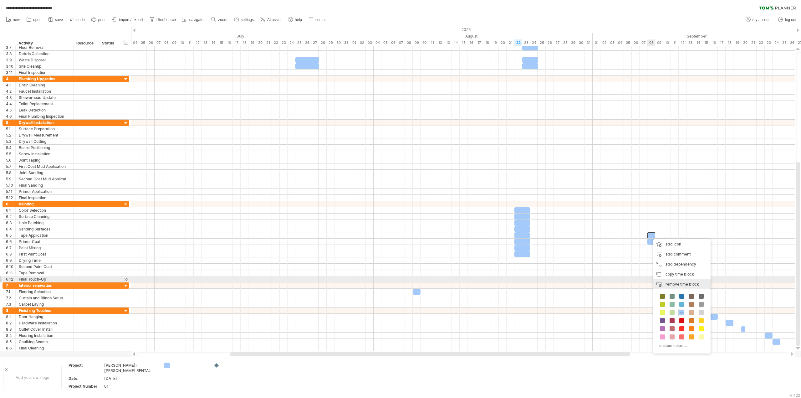
click at [565, 283] on div "remove time block remove selected items" at bounding box center [681, 284] width 57 height 10
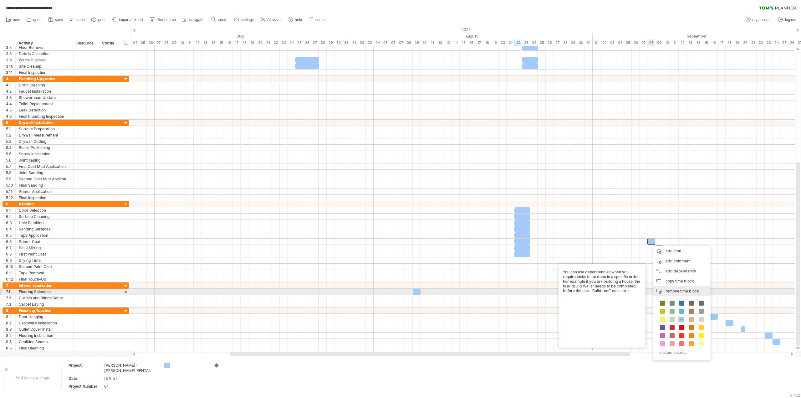
click at [565, 293] on div "remove time block remove selected items" at bounding box center [681, 291] width 57 height 10
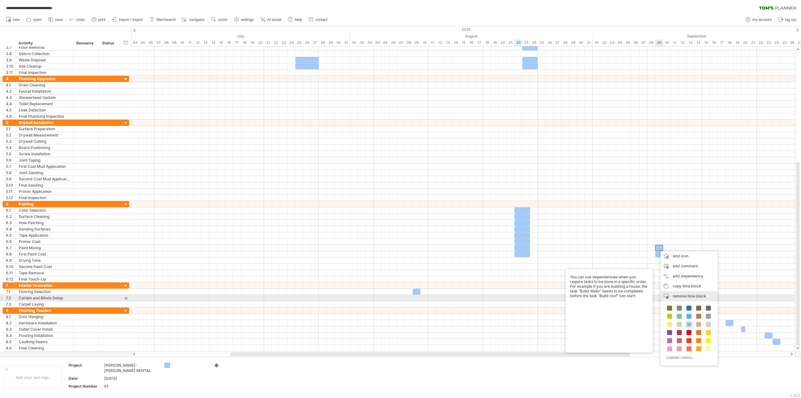
click at [565, 296] on div "remove time block remove selected items" at bounding box center [689, 296] width 57 height 10
click at [565, 301] on span "remove time block" at bounding box center [690, 301] width 33 height 5
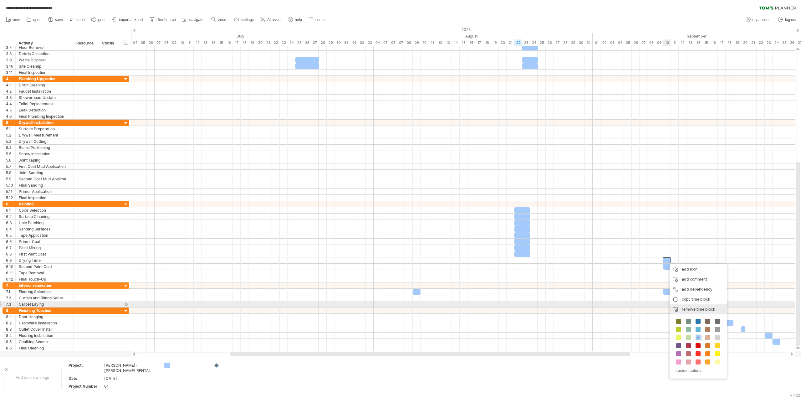
click at [565, 307] on div "remove time block remove selected items" at bounding box center [698, 309] width 57 height 10
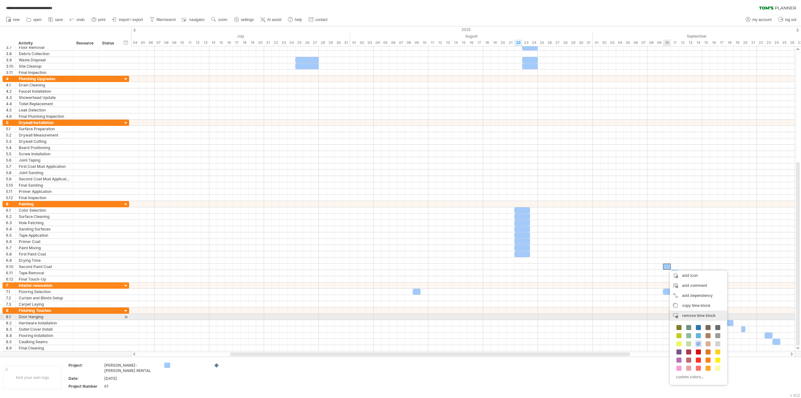
click at [565, 315] on div "remove time block remove selected items" at bounding box center [698, 315] width 57 height 10
click at [565, 324] on div "remove time block remove selected items" at bounding box center [706, 322] width 57 height 10
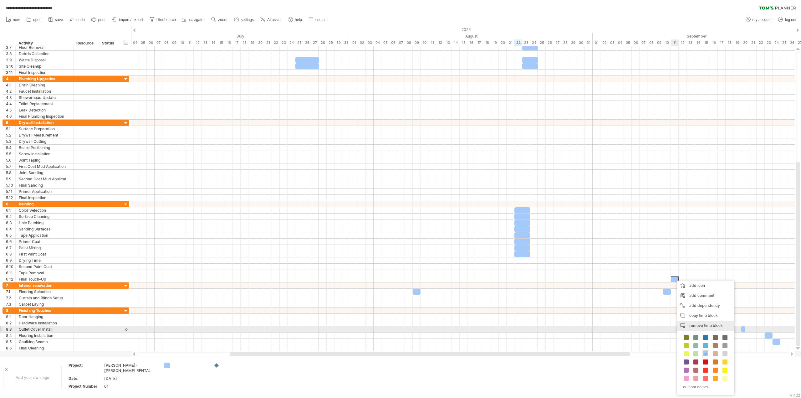
click at [565, 327] on div "remove time block remove selected items" at bounding box center [705, 325] width 57 height 10
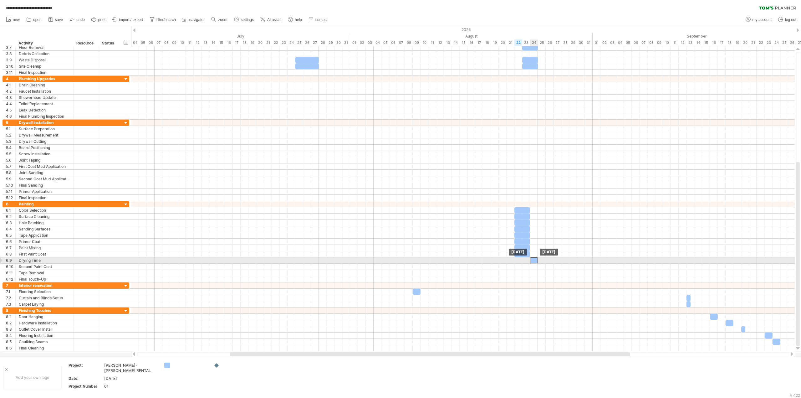
drag, startPoint x: 666, startPoint y: 291, endPoint x: 533, endPoint y: 260, distance: 135.9
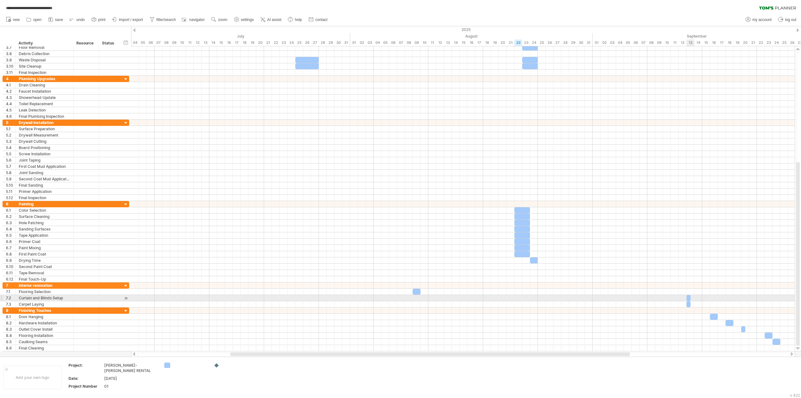
click at [565, 298] on span at bounding box center [690, 298] width 3 height 6
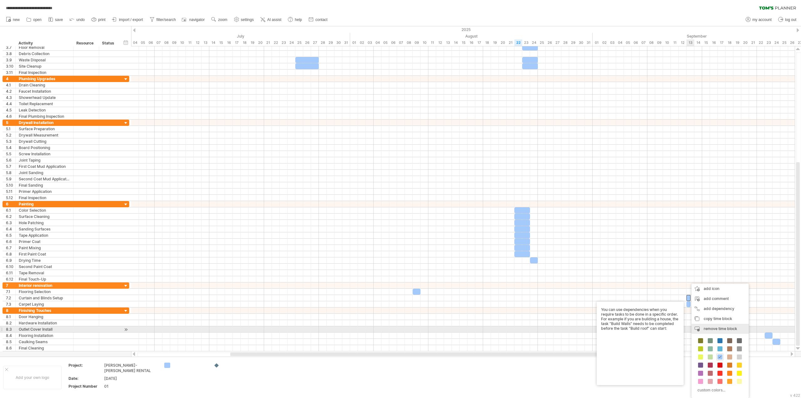
click at [565, 329] on span "remove time block" at bounding box center [720, 328] width 33 height 5
click at [565, 329] on span "remove time block" at bounding box center [719, 328] width 33 height 5
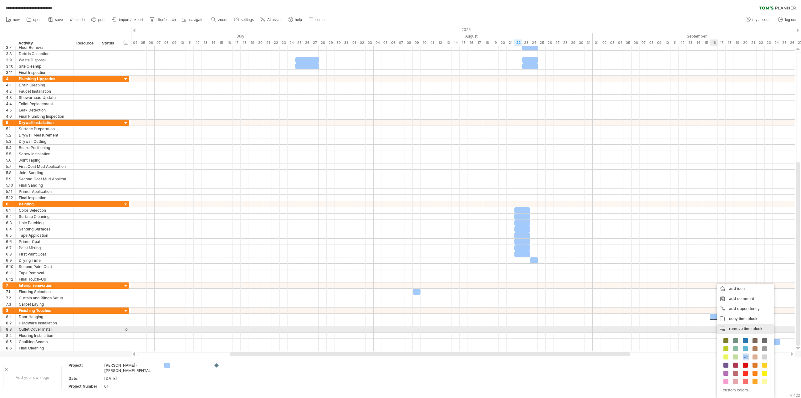
click at [565, 329] on span "remove time block" at bounding box center [745, 328] width 33 height 5
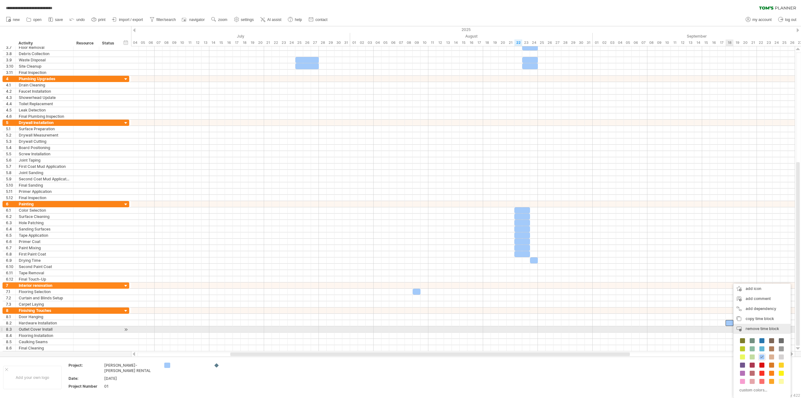
click at [565, 331] on div "remove time block remove selected items" at bounding box center [761, 329] width 57 height 10
click at [565, 329] on span "remove time block" at bounding box center [770, 328] width 33 height 5
click at [565, 331] on div "remove time block remove selected items" at bounding box center [770, 329] width 57 height 10
click at [565, 330] on span "remove time block" at bounding box center [770, 328] width 33 height 5
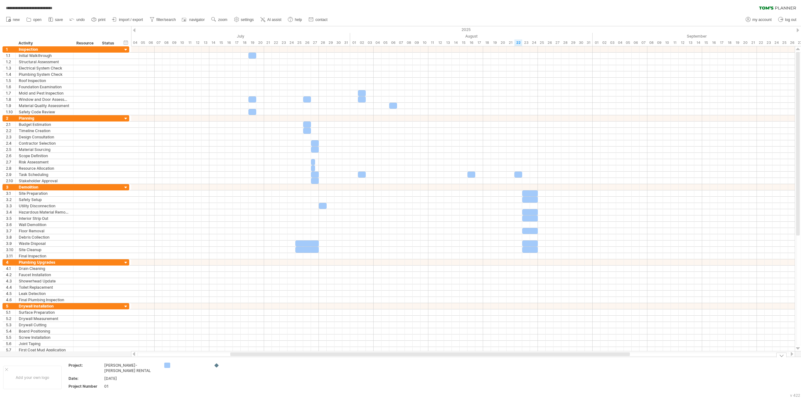
click at [171, 356] on div at bounding box center [185, 364] width 43 height 5
click at [178, 356] on div at bounding box center [190, 364] width 34 height 5
type input "****"
click at [221, 356] on div at bounding box center [235, 364] width 43 height 5
click at [218, 356] on div at bounding box center [217, 365] width 6 height 6
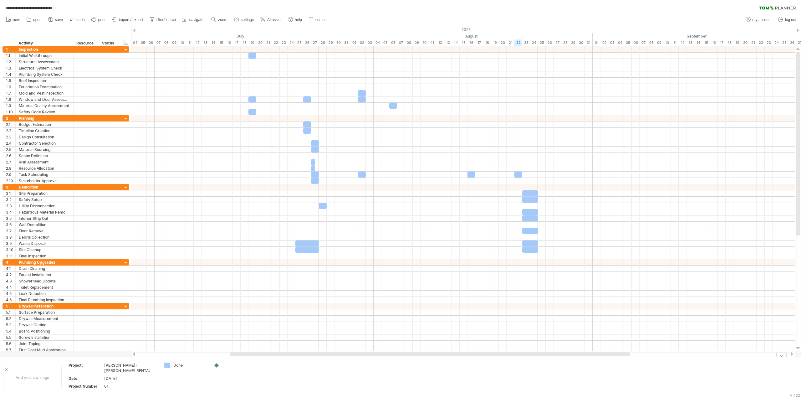
click at [221, 356] on div at bounding box center [235, 364] width 43 height 5
click at [219, 356] on div at bounding box center [217, 365] width 6 height 6
click at [216, 356] on div "**********" at bounding box center [400, 199] width 801 height 398
click at [217, 356] on div at bounding box center [217, 365] width 6 height 6
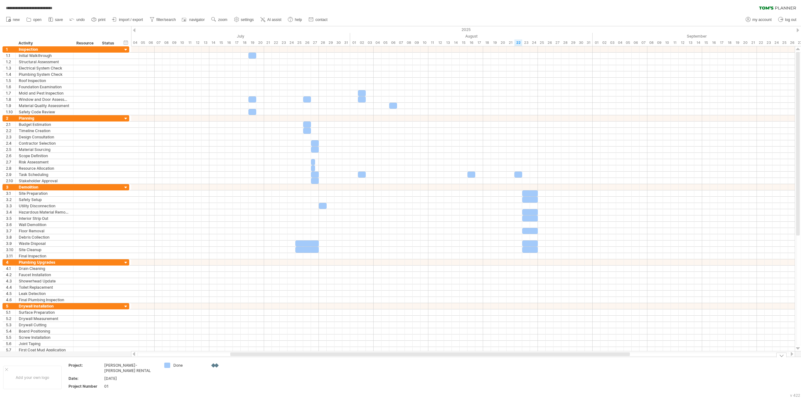
click at [223, 356] on div at bounding box center [240, 364] width 34 height 5
type input "**********"
click at [225, 356] on div "add icon" at bounding box center [240, 363] width 43 height 10
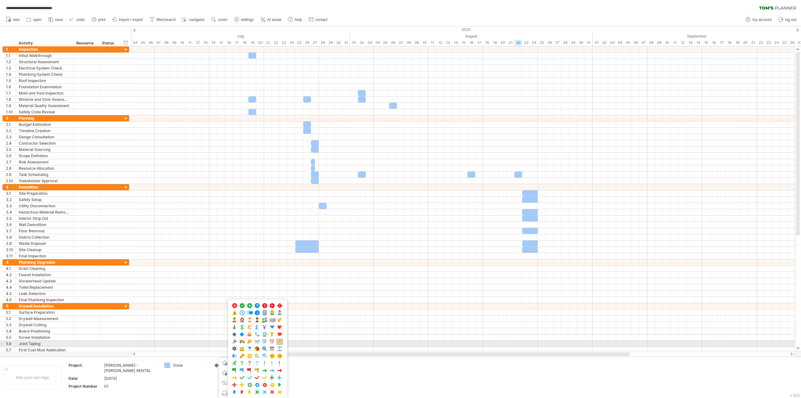
click at [279, 341] on span at bounding box center [280, 342] width 6 height 6
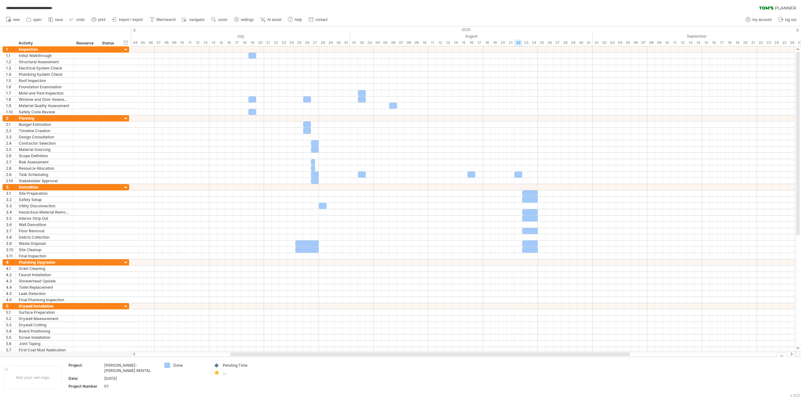
click at [229, 356] on div "Pending Time" at bounding box center [240, 364] width 34 height 5
drag, startPoint x: 248, startPoint y: 365, endPoint x: 226, endPoint y: 365, distance: 22.8
click at [232, 356] on input "**********" at bounding box center [238, 364] width 31 height 5
click at [250, 356] on input "**********" at bounding box center [238, 364] width 31 height 5
drag, startPoint x: 251, startPoint y: 365, endPoint x: 221, endPoint y: 366, distance: 29.7
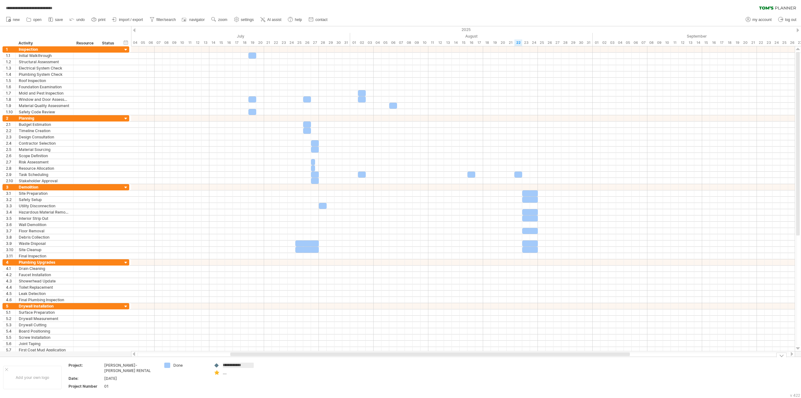
click at [221, 356] on div "**********" at bounding box center [235, 364] width 43 height 5
click at [226, 356] on div "...." at bounding box center [240, 372] width 34 height 5
type input "**********"
click at [247, 356] on div "Pending Time" at bounding box center [240, 364] width 34 height 5
click at [241, 356] on input "**********" at bounding box center [238, 364] width 31 height 5
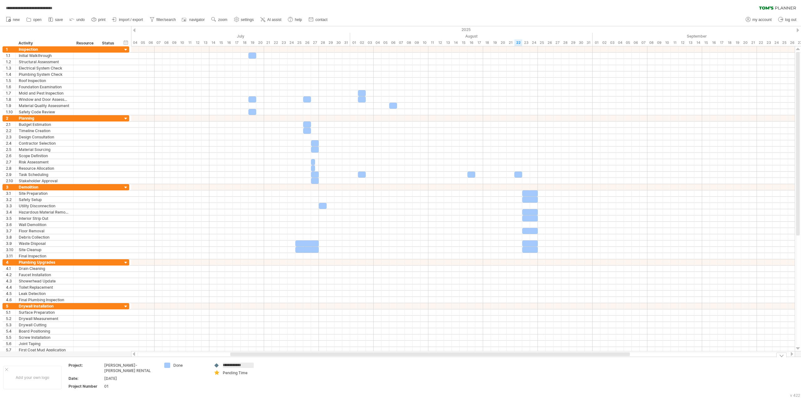
drag, startPoint x: 249, startPoint y: 364, endPoint x: 224, endPoint y: 365, distance: 24.7
click at [224, 356] on input "**********" at bounding box center [238, 364] width 31 height 5
type input "*"
type input "**********"
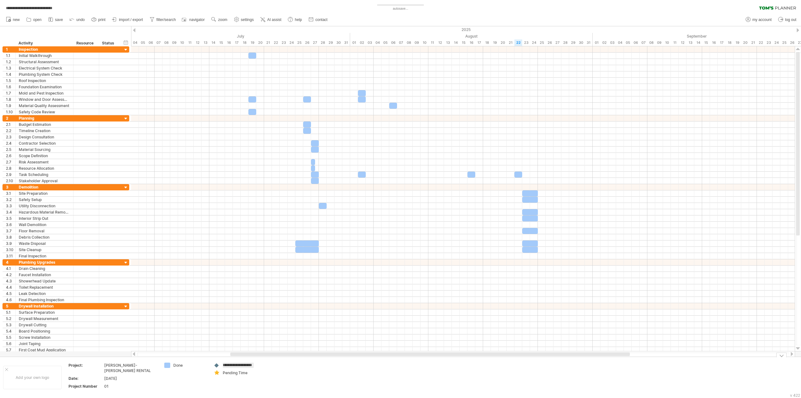
click at [216, 356] on div "**********" at bounding box center [400, 199] width 801 height 398
click at [213, 356] on td "Suggested Timeframe Pending Time" at bounding box center [235, 376] width 49 height 29
click at [217, 356] on div at bounding box center [217, 365] width 6 height 6
click at [225, 356] on div "remove icon remove selected items" at bounding box center [241, 373] width 43 height 10
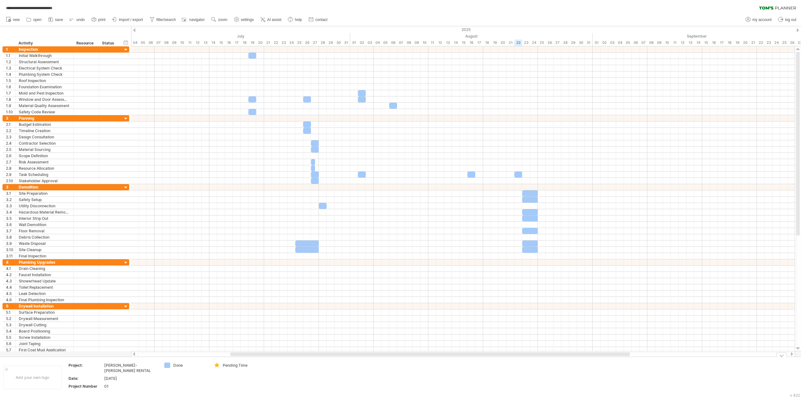
click at [234, 356] on div "Pending Time" at bounding box center [240, 364] width 34 height 5
drag, startPoint x: 237, startPoint y: 365, endPoint x: 223, endPoint y: 366, distance: 13.8
click at [223, 356] on input "**********" at bounding box center [238, 364] width 31 height 5
click at [242, 356] on input "**********" at bounding box center [238, 364] width 31 height 5
type input "**********"
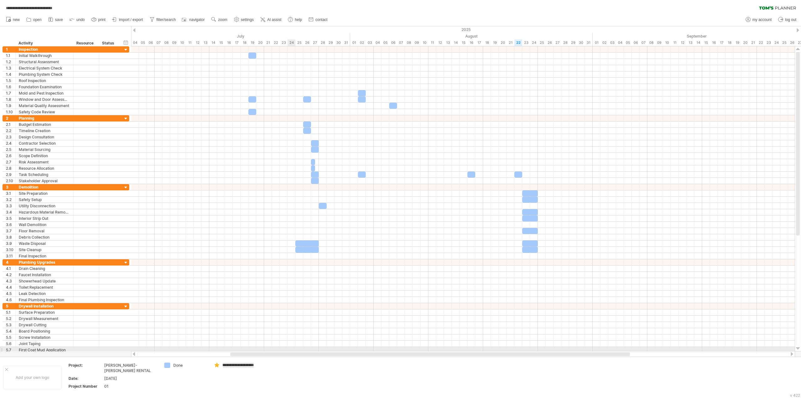
scroll to position [0, 16]
click at [232, 356] on div "Proposed Scheduled TimeTime" at bounding box center [240, 370] width 34 height 16
drag, startPoint x: 246, startPoint y: 364, endPoint x: 260, endPoint y: 362, distance: 14.6
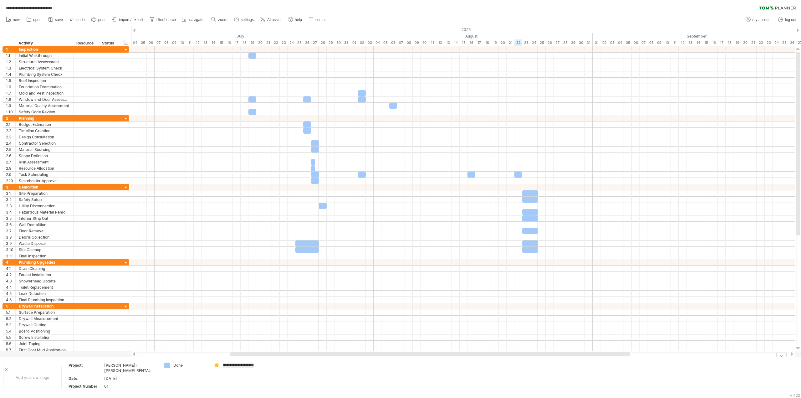
type input "**********"
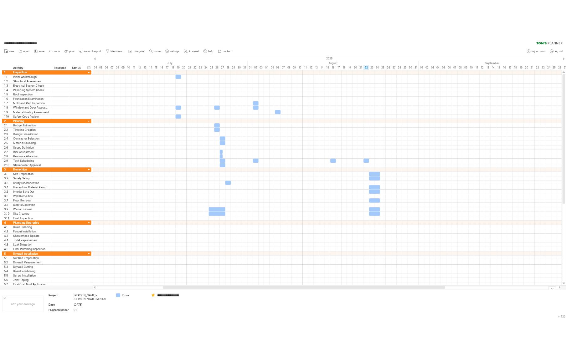
scroll to position [0, 16]
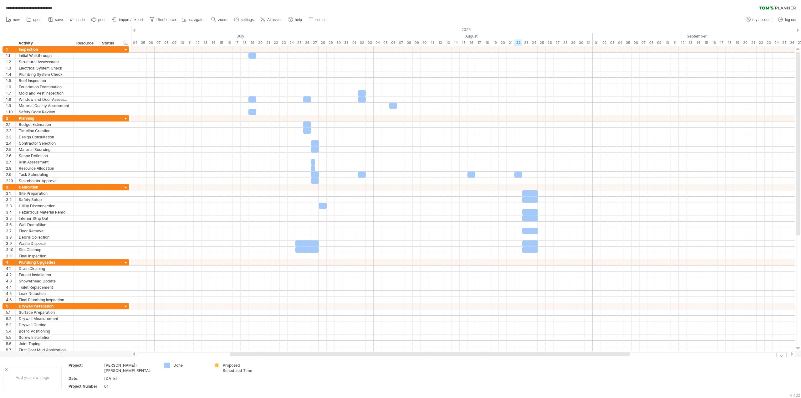
click at [232, 356] on td "Proposed Scheduled Time" at bounding box center [235, 376] width 49 height 29
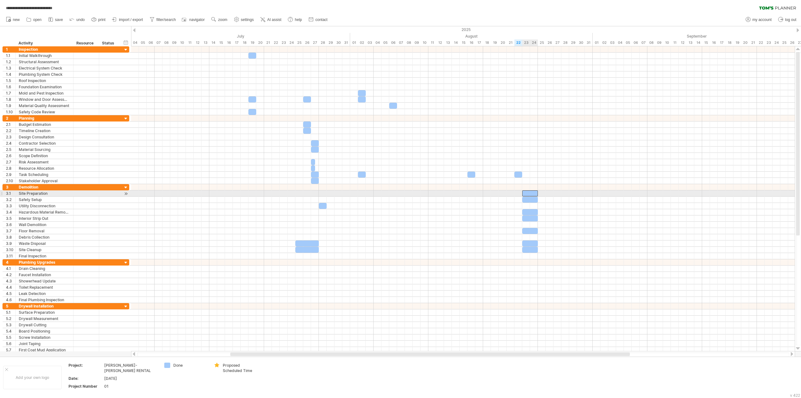
click at [531, 194] on div at bounding box center [530, 193] width 16 height 6
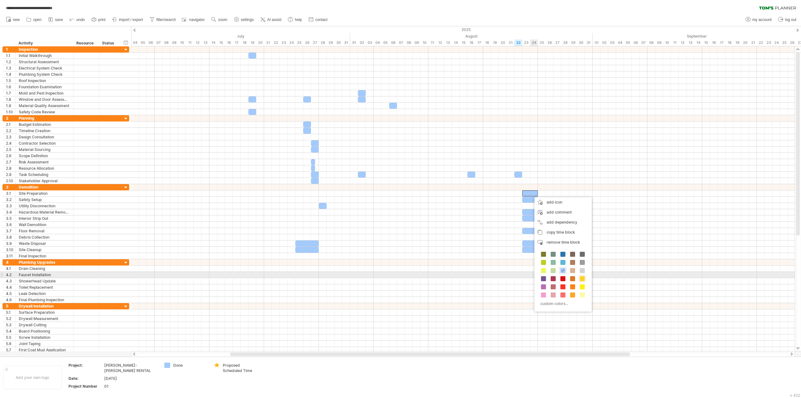
click at [565, 277] on span at bounding box center [582, 278] width 5 height 5
click at [565, 283] on span at bounding box center [578, 282] width 5 height 5
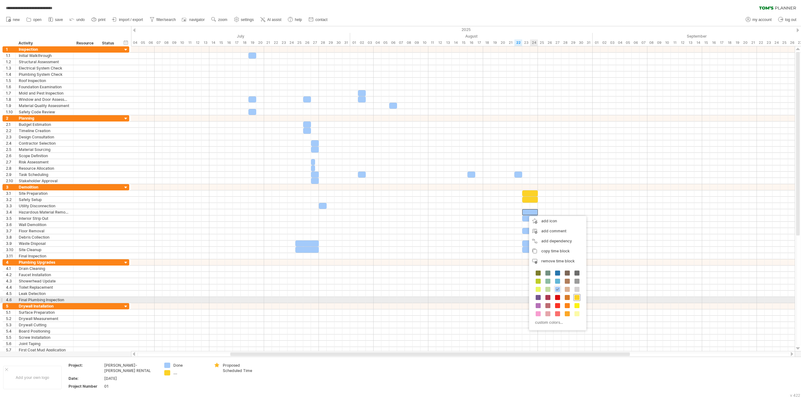
click at [565, 299] on span at bounding box center [576, 297] width 5 height 5
click at [565, 304] on span at bounding box center [580, 302] width 5 height 5
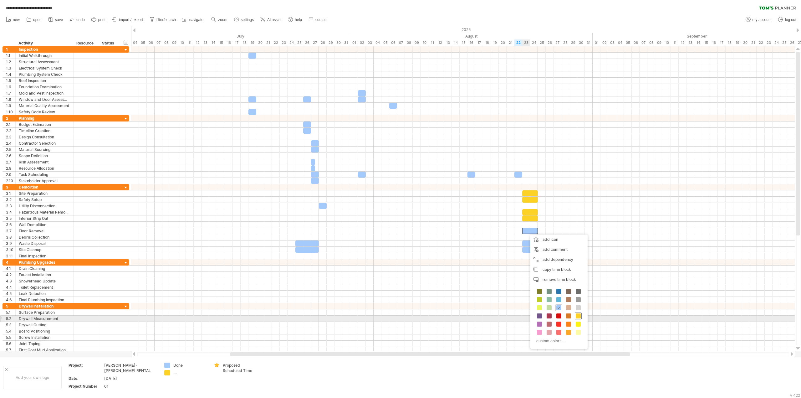
click at [565, 316] on span at bounding box center [578, 315] width 5 height 5
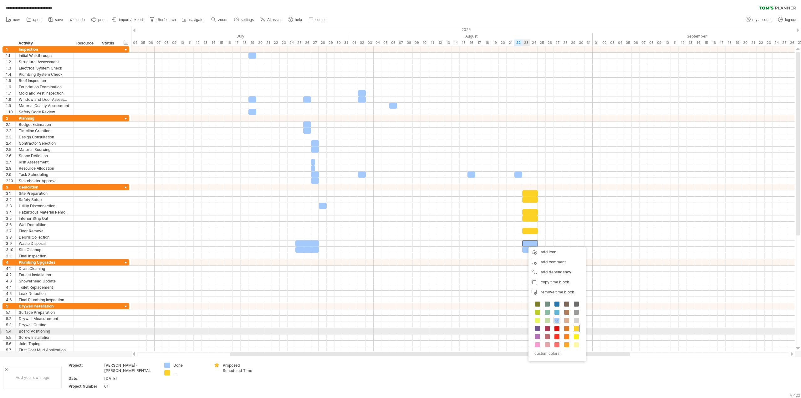
click at [565, 330] on span at bounding box center [576, 328] width 5 height 5
click at [565, 335] on span at bounding box center [578, 334] width 5 height 5
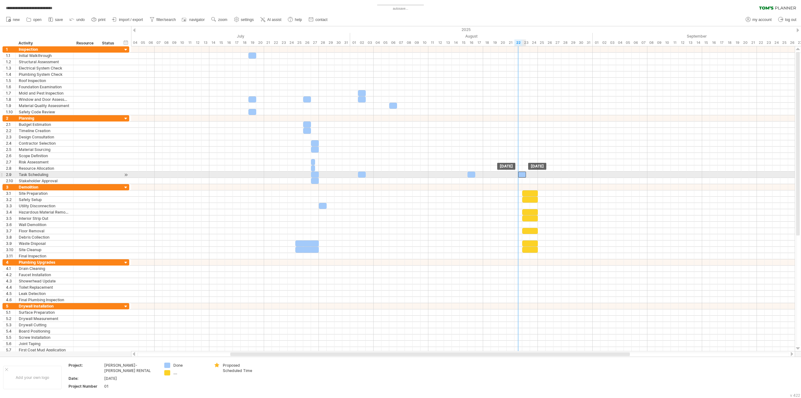
click at [518, 176] on div at bounding box center [522, 174] width 8 height 6
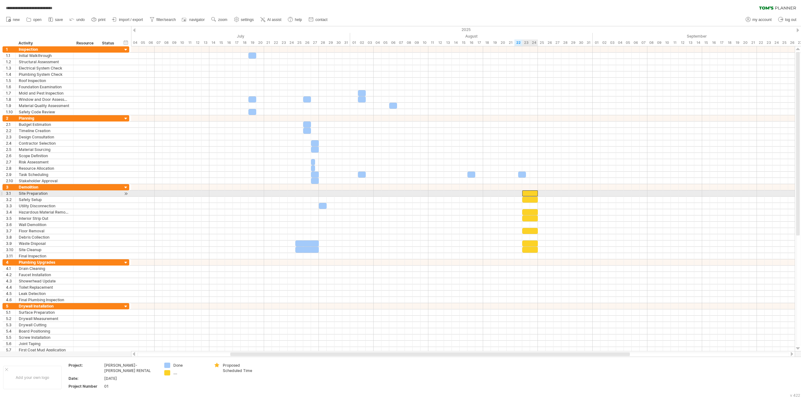
click at [528, 191] on div at bounding box center [530, 193] width 16 height 6
click at [523, 193] on div at bounding box center [530, 193] width 16 height 6
drag, startPoint x: 523, startPoint y: 193, endPoint x: 518, endPoint y: 193, distance: 4.4
click at [518, 193] on span at bounding box center [518, 193] width 3 height 6
drag, startPoint x: 523, startPoint y: 200, endPoint x: 519, endPoint y: 200, distance: 3.2
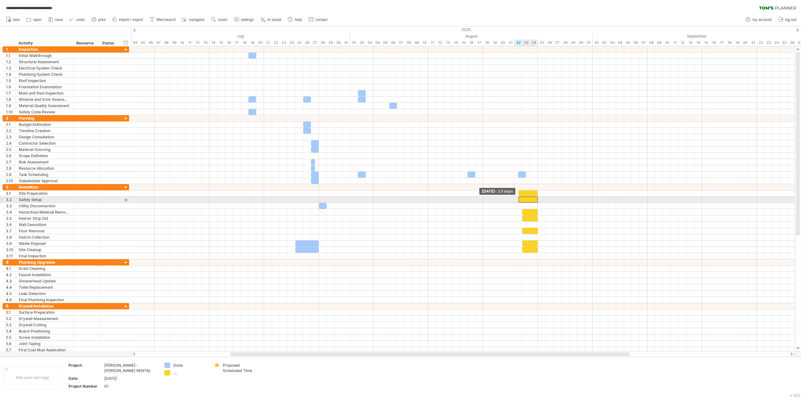
click at [519, 200] on span at bounding box center [518, 199] width 3 height 6
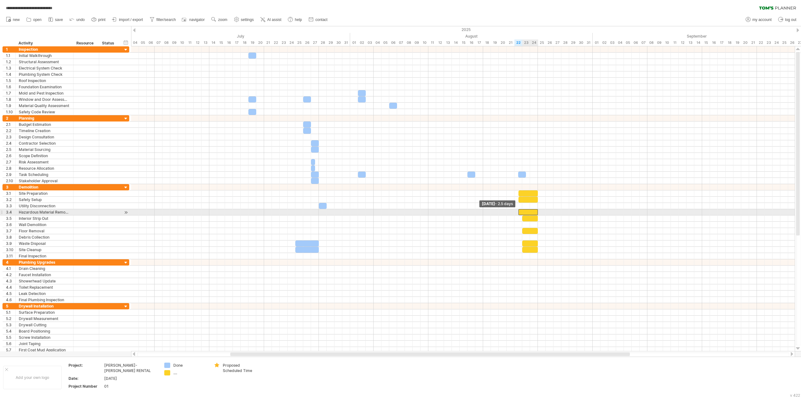
click at [520, 211] on div at bounding box center [528, 212] width 20 height 6
click at [519, 220] on span at bounding box center [518, 218] width 3 height 6
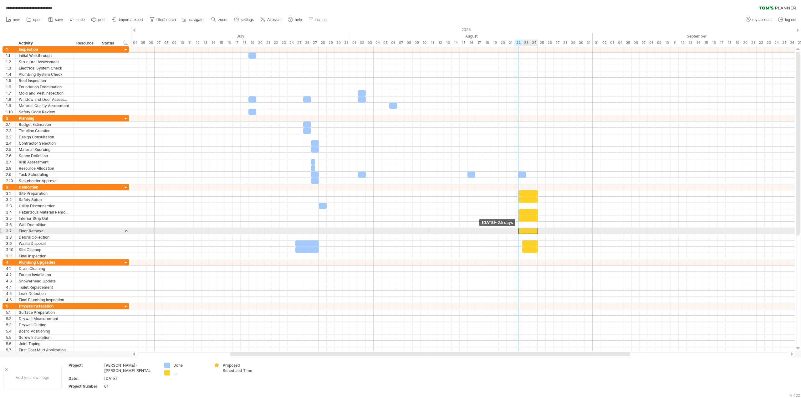
click at [519, 231] on span at bounding box center [518, 231] width 3 height 6
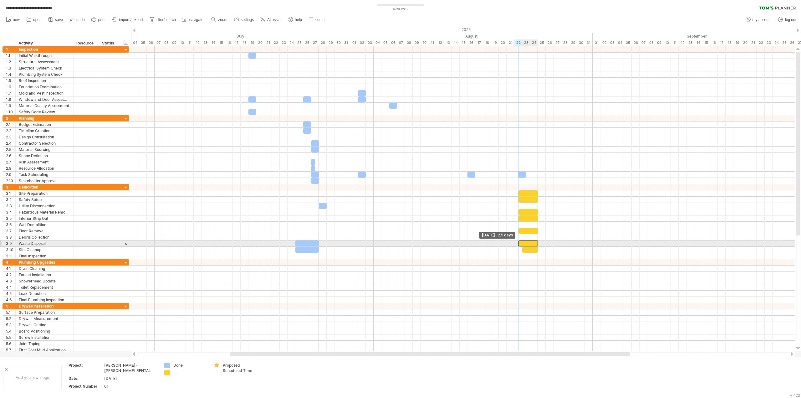
click at [519, 243] on span at bounding box center [518, 243] width 3 height 6
click at [518, 249] on span at bounding box center [518, 250] width 3 height 6
click at [524, 251] on div at bounding box center [528, 250] width 20 height 6
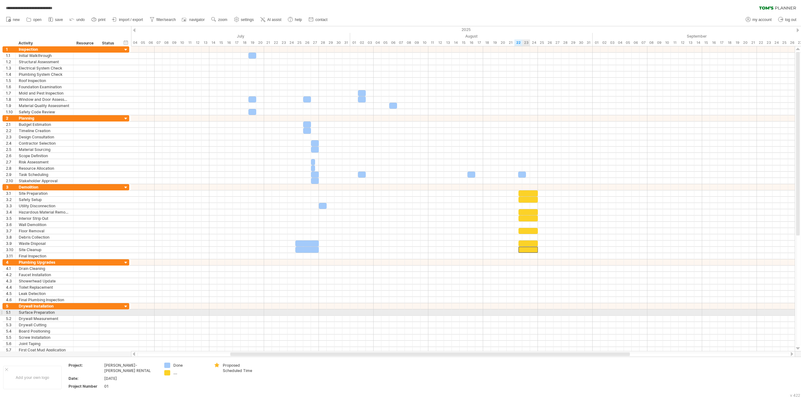
click at [523, 312] on div at bounding box center [463, 312] width 664 height 6
click at [524, 312] on div at bounding box center [463, 312] width 664 height 6
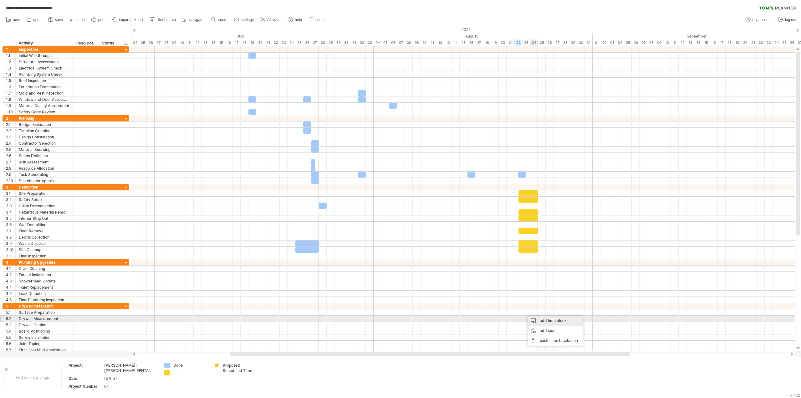
click at [535, 319] on div "add time block" at bounding box center [555, 320] width 55 height 10
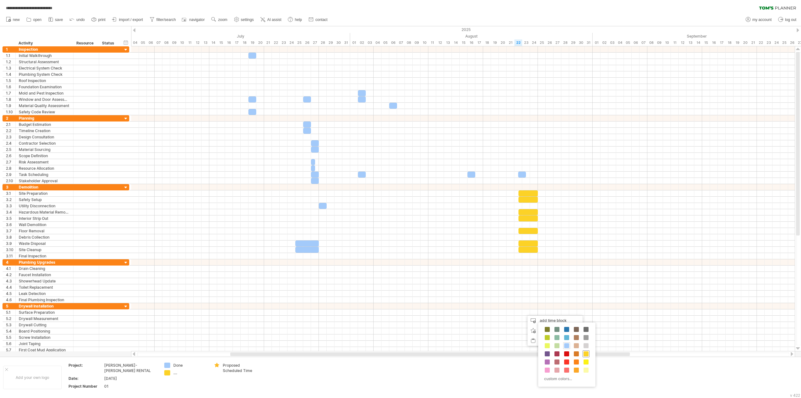
click at [565, 354] on span at bounding box center [586, 353] width 5 height 5
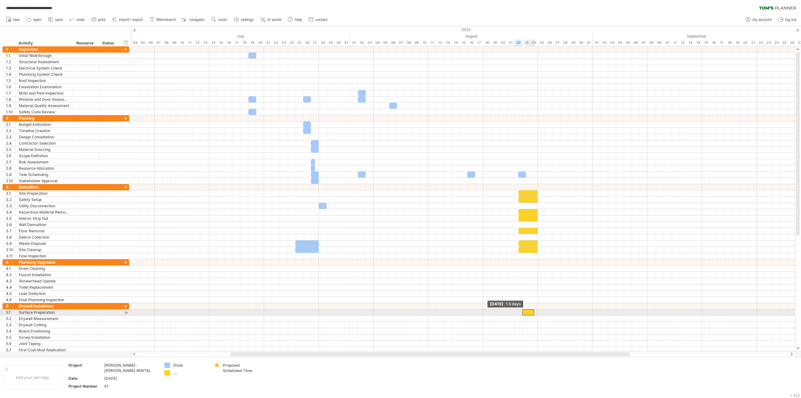
click at [523, 313] on div at bounding box center [528, 312] width 12 height 6
click at [537, 311] on span at bounding box center [538, 312] width 3 height 6
click at [530, 314] on div at bounding box center [530, 312] width 16 height 6
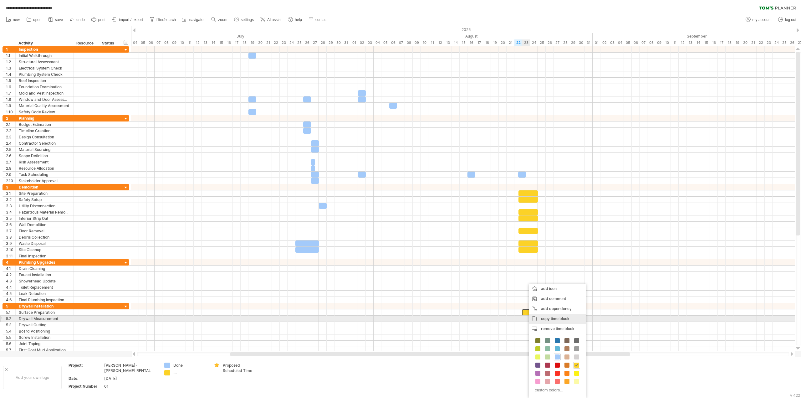
click at [547, 320] on span "copy time block" at bounding box center [555, 318] width 28 height 5
click at [524, 319] on div at bounding box center [463, 318] width 664 height 6
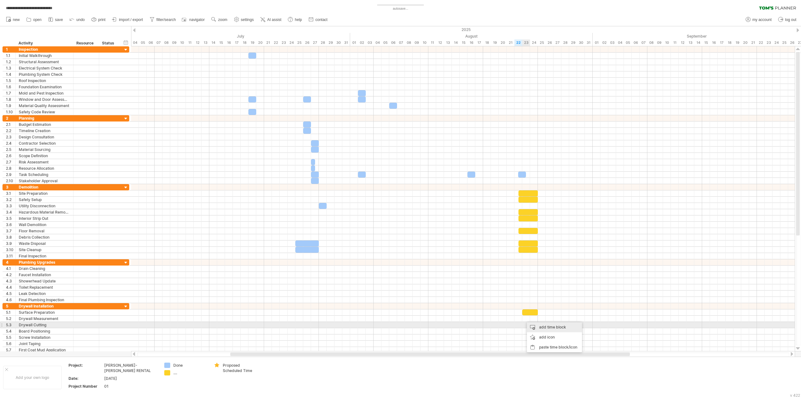
click at [527, 327] on div "add time block" at bounding box center [554, 327] width 55 height 10
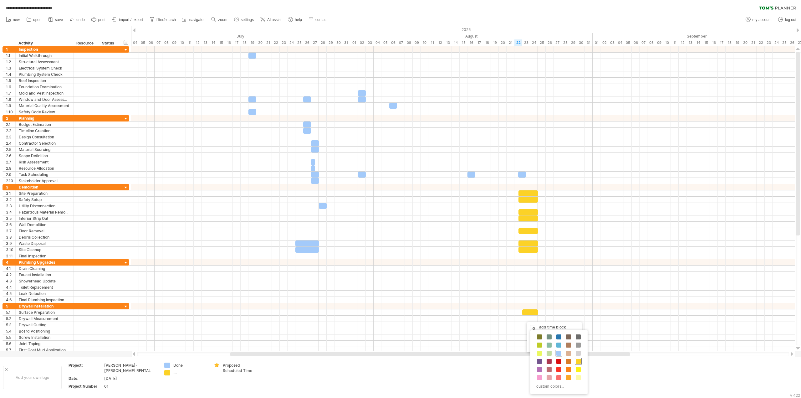
click at [565, 356] on span at bounding box center [578, 361] width 5 height 5
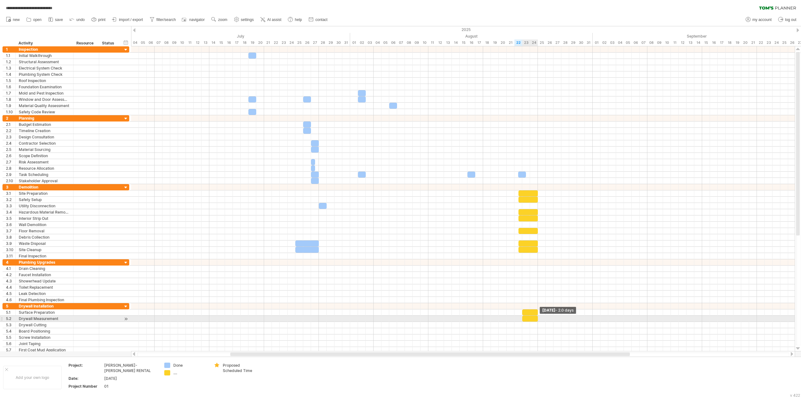
drag, startPoint x: 529, startPoint y: 318, endPoint x: 536, endPoint y: 318, distance: 7.2
click at [536, 318] on div at bounding box center [530, 318] width 16 height 6
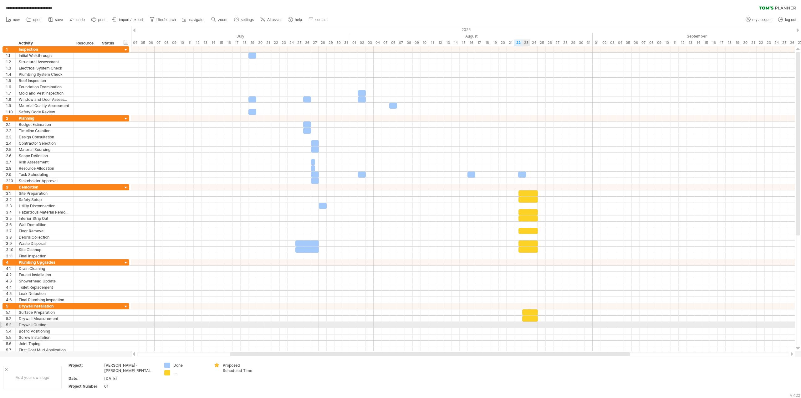
click at [525, 325] on div at bounding box center [463, 325] width 664 height 6
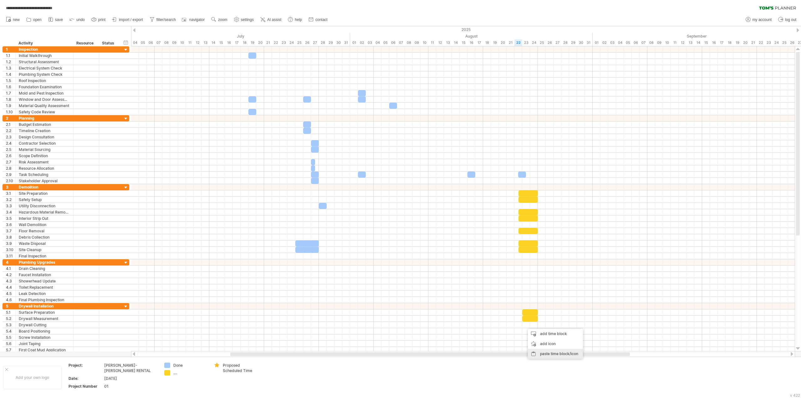
click at [543, 354] on div "paste time block/icon" at bounding box center [555, 354] width 55 height 10
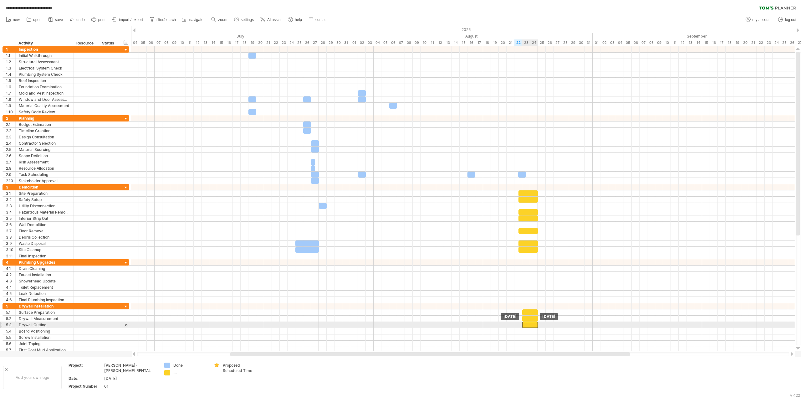
drag, startPoint x: 532, startPoint y: 324, endPoint x: 528, endPoint y: 325, distance: 4.9
click at [528, 325] on div at bounding box center [530, 325] width 16 height 6
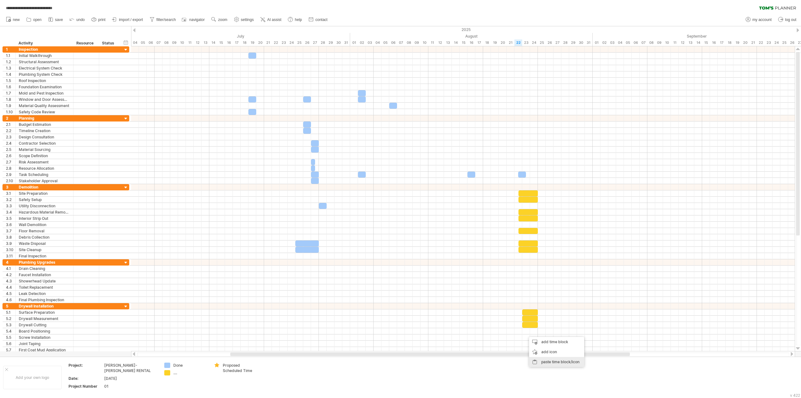
click at [538, 356] on div "paste time block/icon" at bounding box center [556, 362] width 55 height 10
drag, startPoint x: 532, startPoint y: 330, endPoint x: 528, endPoint y: 331, distance: 3.5
click at [528, 331] on div at bounding box center [530, 331] width 16 height 6
click at [533, 356] on div "paste time block/icon" at bounding box center [555, 366] width 55 height 10
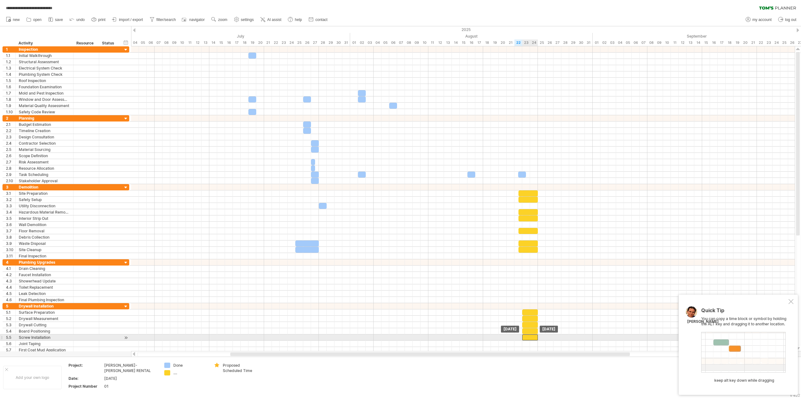
drag, startPoint x: 531, startPoint y: 338, endPoint x: 526, endPoint y: 338, distance: 5.0
click at [526, 338] on div at bounding box center [530, 337] width 16 height 6
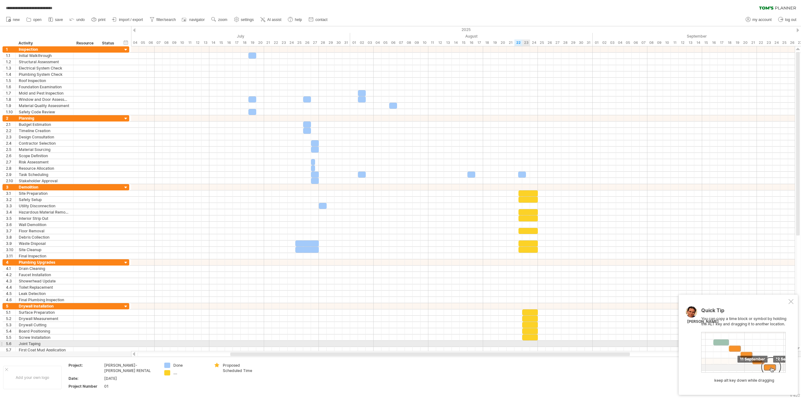
click at [525, 343] on div at bounding box center [463, 343] width 664 height 6
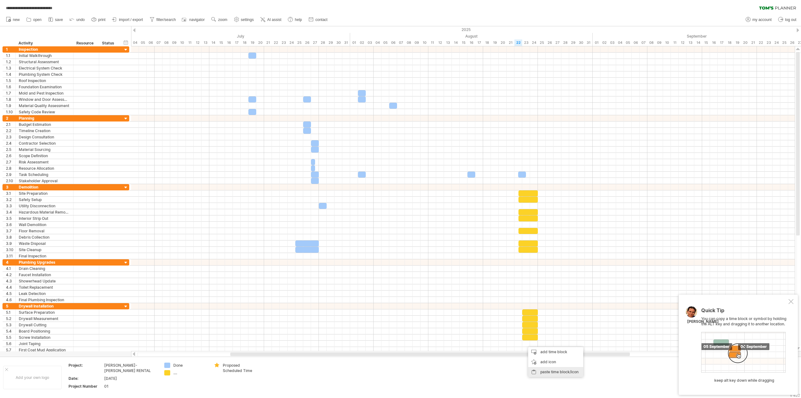
click at [548, 356] on div "paste time block/icon" at bounding box center [555, 372] width 55 height 10
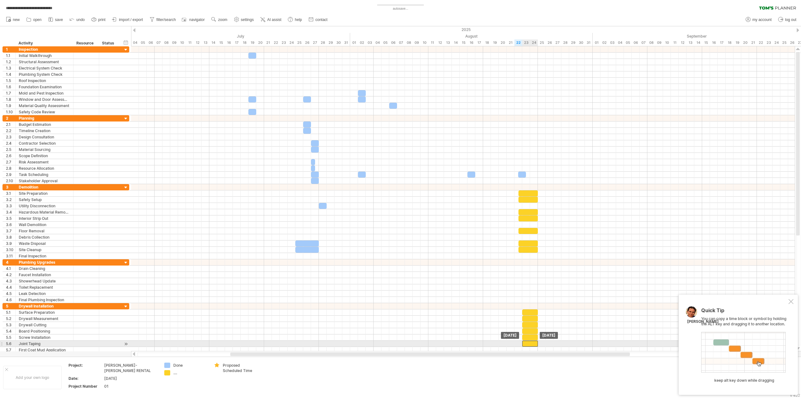
drag, startPoint x: 530, startPoint y: 344, endPoint x: 526, endPoint y: 344, distance: 3.8
click at [526, 344] on div at bounding box center [530, 343] width 16 height 6
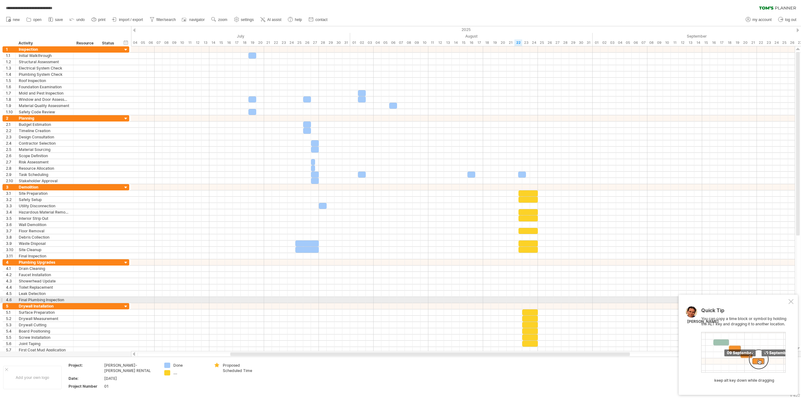
click at [565, 301] on div at bounding box center [790, 301] width 5 height 5
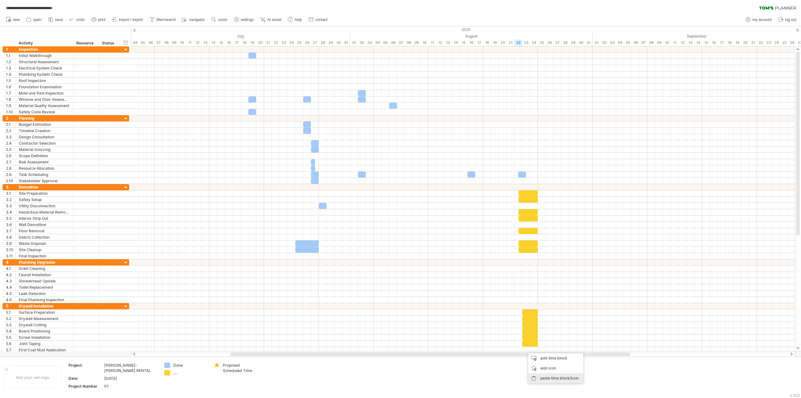
click at [535, 356] on div "paste time block/icon" at bounding box center [555, 378] width 55 height 10
click at [528, 350] on div at bounding box center [530, 350] width 16 height 6
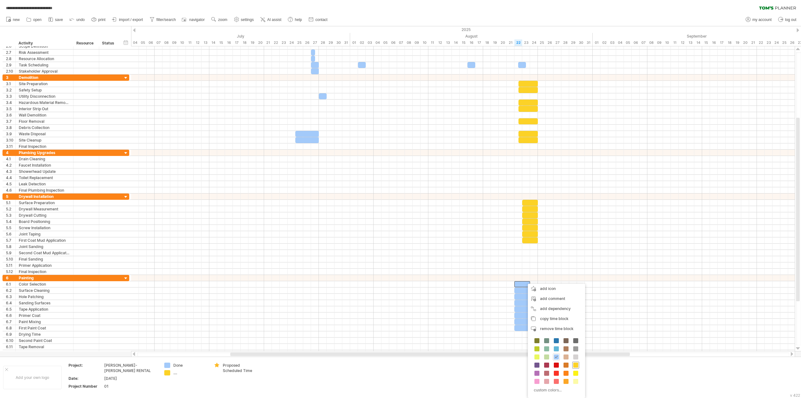
click at [565, 356] on span at bounding box center [575, 364] width 5 height 5
drag, startPoint x: 572, startPoint y: 364, endPoint x: 567, endPoint y: 357, distance: 8.5
click at [565, 356] on span at bounding box center [569, 364] width 5 height 5
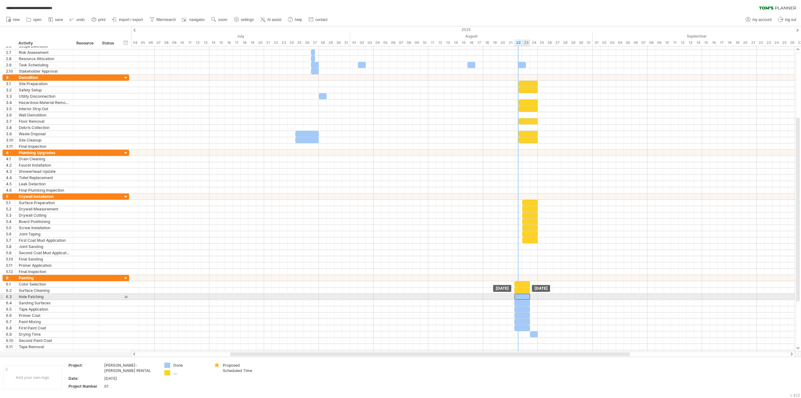
click at [516, 297] on div at bounding box center [522, 296] width 16 height 6
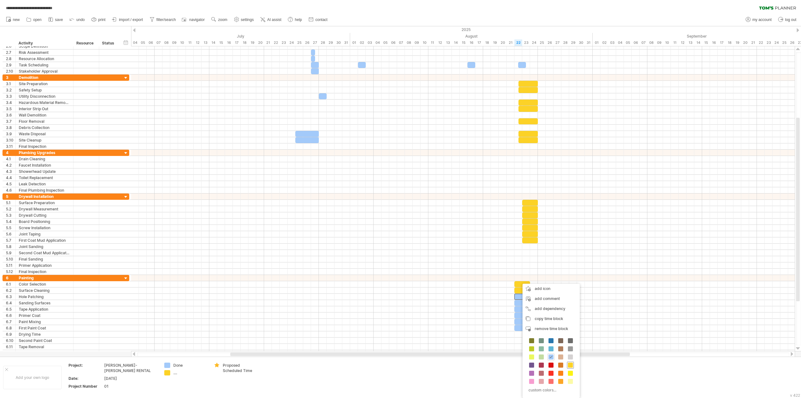
click at [565, 356] on span at bounding box center [570, 364] width 5 height 5
click at [565, 356] on span at bounding box center [567, 364] width 5 height 5
click at [565, 356] on span at bounding box center [568, 364] width 5 height 5
click at [565, 356] on span at bounding box center [572, 364] width 5 height 5
click at [565, 356] on span at bounding box center [567, 364] width 5 height 5
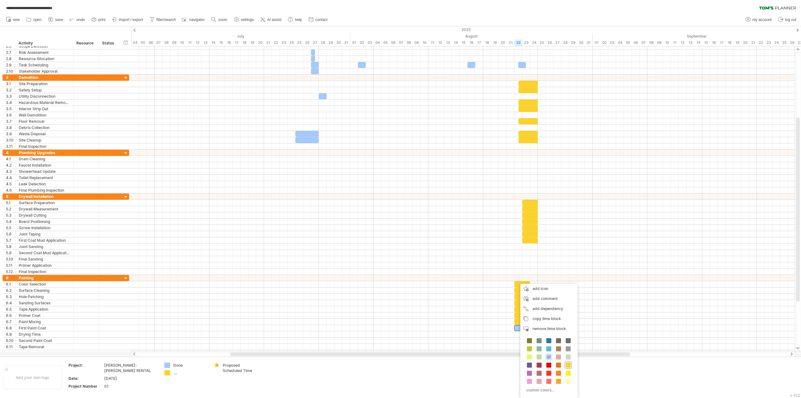
click at [565, 356] on span at bounding box center [568, 364] width 5 height 5
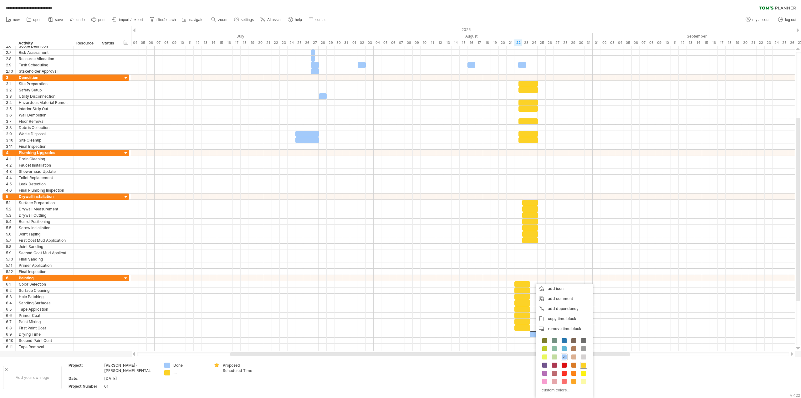
click at [565, 356] on span at bounding box center [583, 364] width 5 height 5
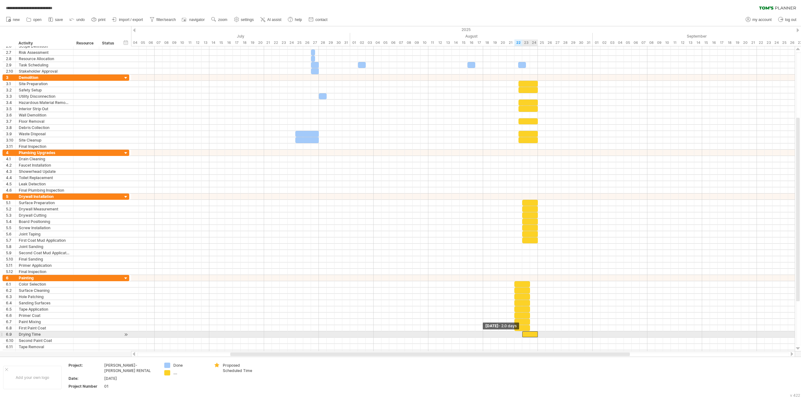
drag, startPoint x: 531, startPoint y: 335, endPoint x: 523, endPoint y: 336, distance: 8.3
click at [523, 336] on span at bounding box center [522, 334] width 3 height 6
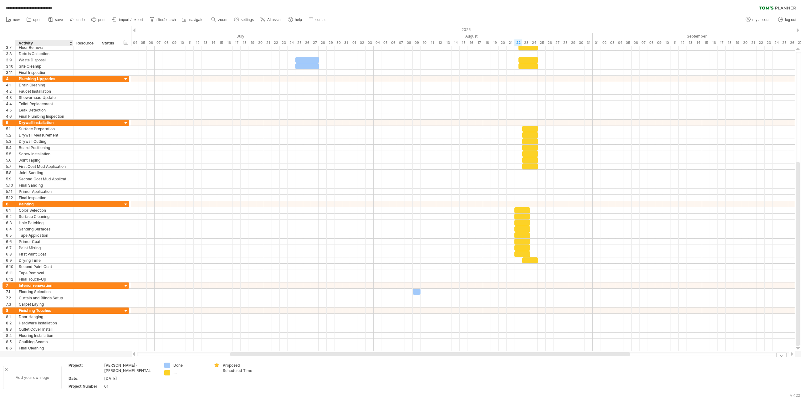
click at [23, 356] on div "Add your own logo" at bounding box center [32, 376] width 59 height 23
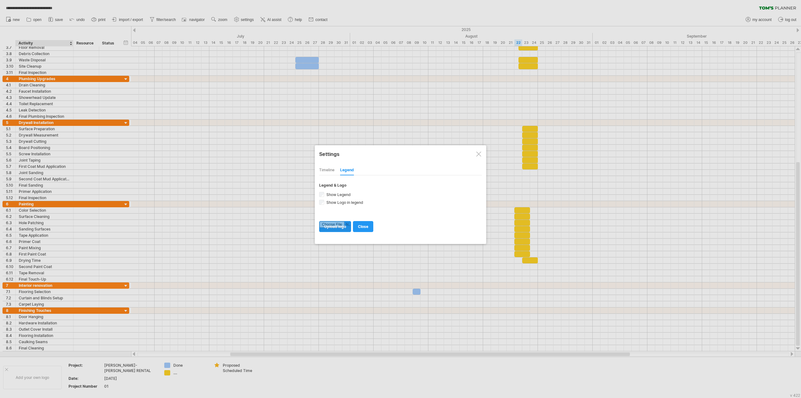
click at [330, 227] on input "file" at bounding box center [334, 226] width 31 height 10
click at [337, 222] on input "file" at bounding box center [334, 226] width 31 height 10
type input "**********"
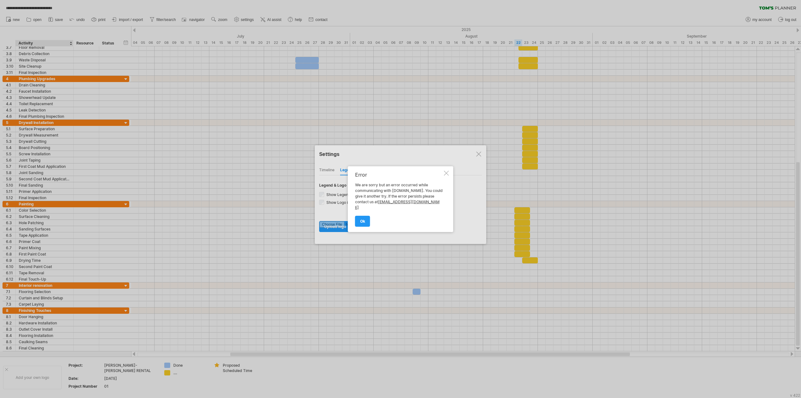
click at [447, 176] on div at bounding box center [446, 173] width 5 height 5
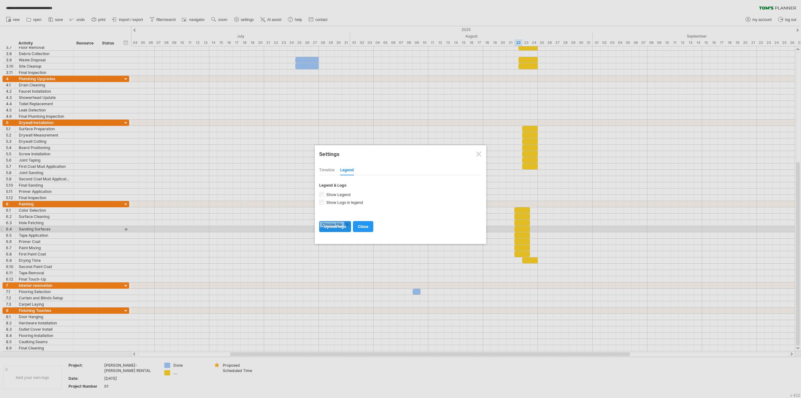
click at [333, 227] on input "file" at bounding box center [334, 226] width 31 height 10
type input "**********"
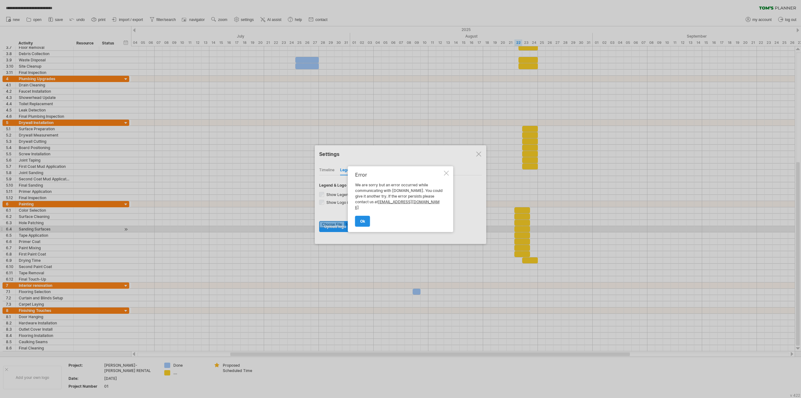
click at [364, 219] on span "ok" at bounding box center [362, 221] width 5 height 5
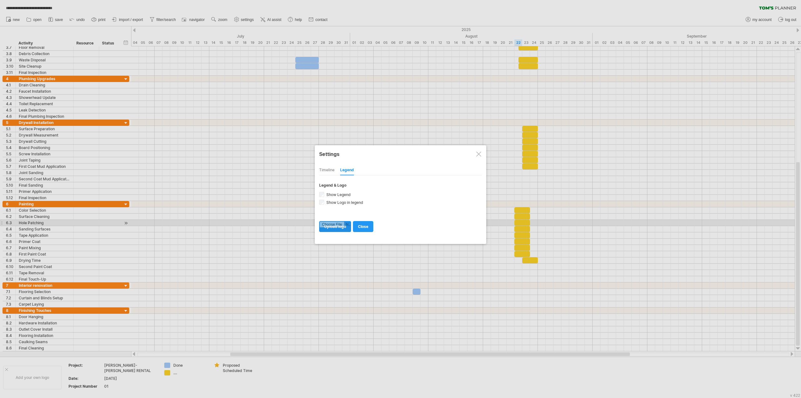
click at [342, 225] on input "file" at bounding box center [334, 226] width 31 height 10
type input "**********"
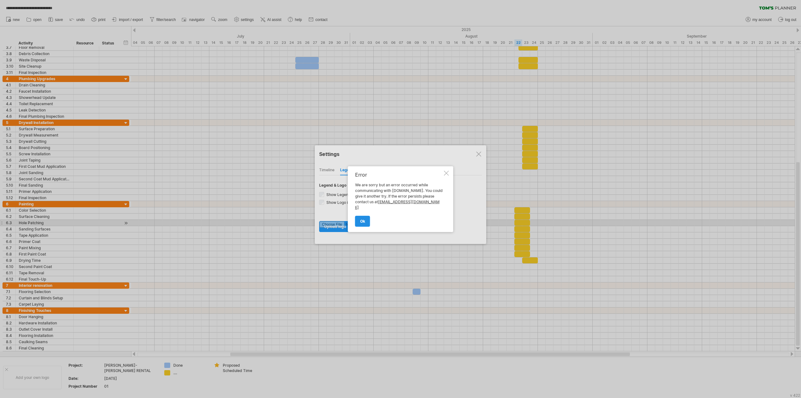
click at [363, 220] on span "ok" at bounding box center [362, 221] width 5 height 5
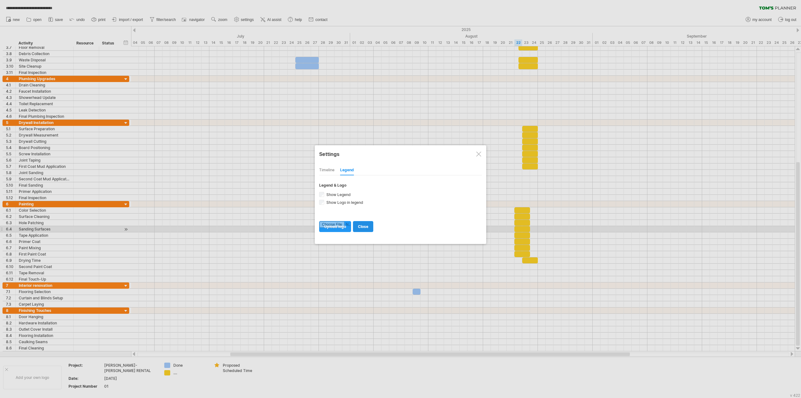
click at [363, 227] on span "close" at bounding box center [363, 226] width 10 height 5
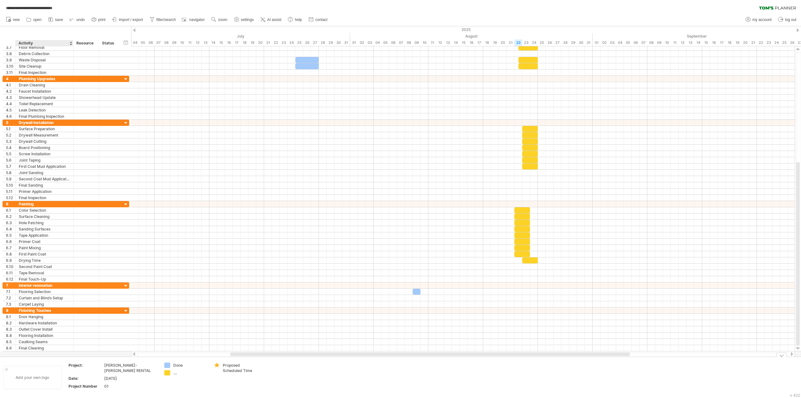
click at [32, 356] on div "Add your own logo" at bounding box center [32, 376] width 59 height 23
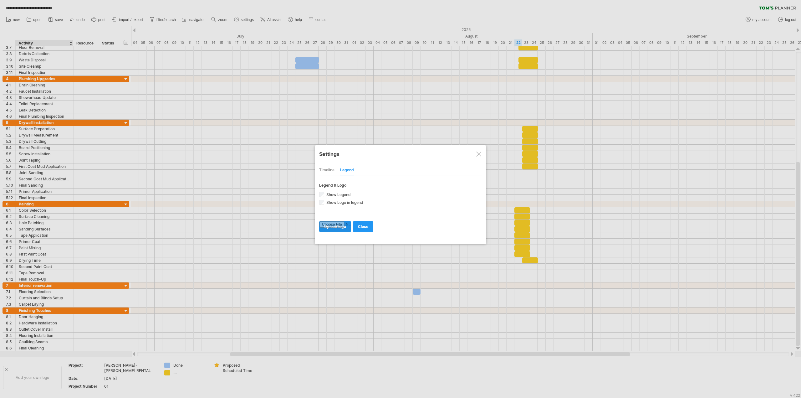
click at [337, 227] on input "file" at bounding box center [334, 226] width 31 height 10
type input "**********"
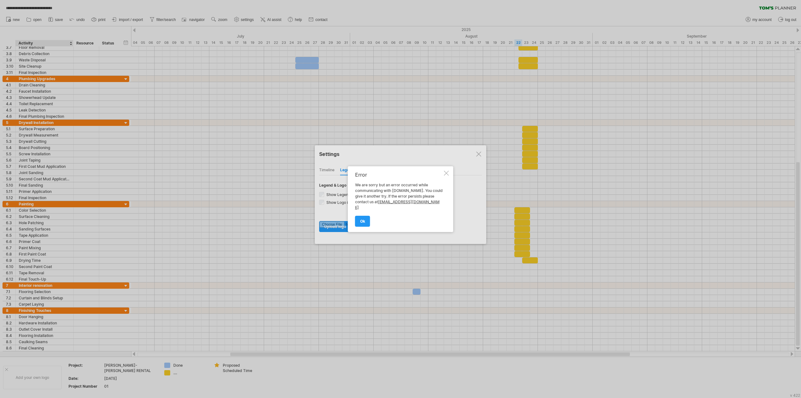
click at [360, 219] on span "ok" at bounding box center [362, 221] width 5 height 5
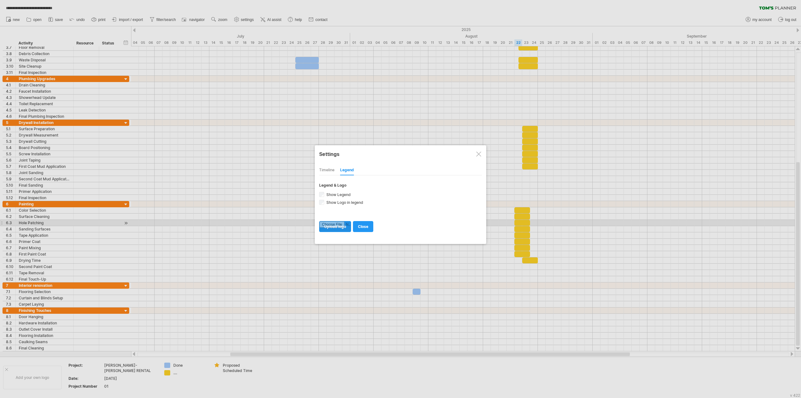
click at [331, 224] on input "file" at bounding box center [334, 226] width 31 height 10
type input "**********"
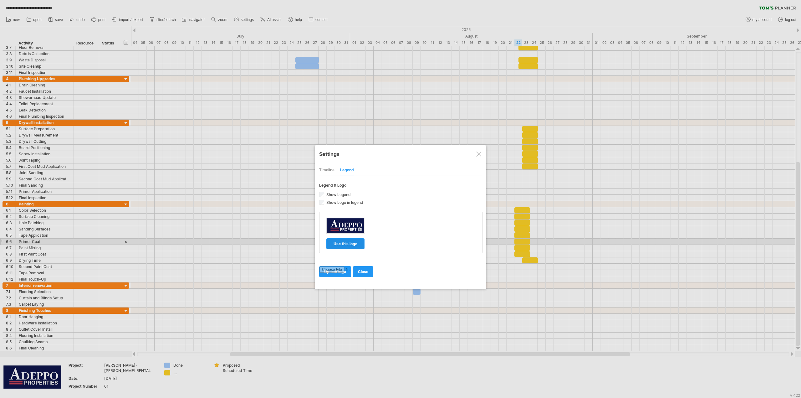
click at [344, 242] on span "use this logo" at bounding box center [346, 243] width 24 height 5
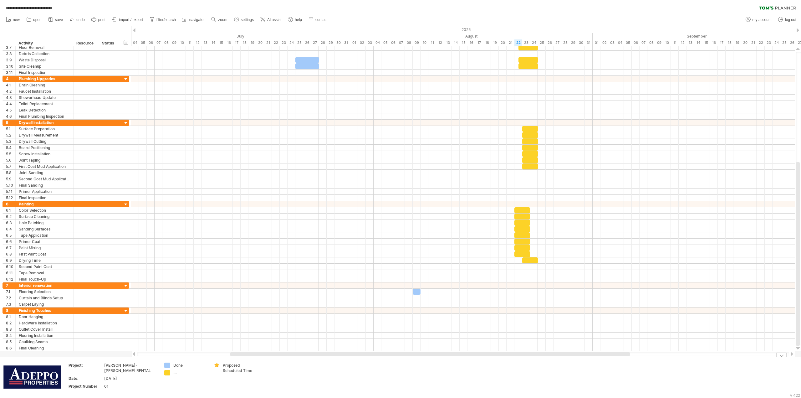
click at [55, 20] on link "save" at bounding box center [56, 20] width 18 height 8
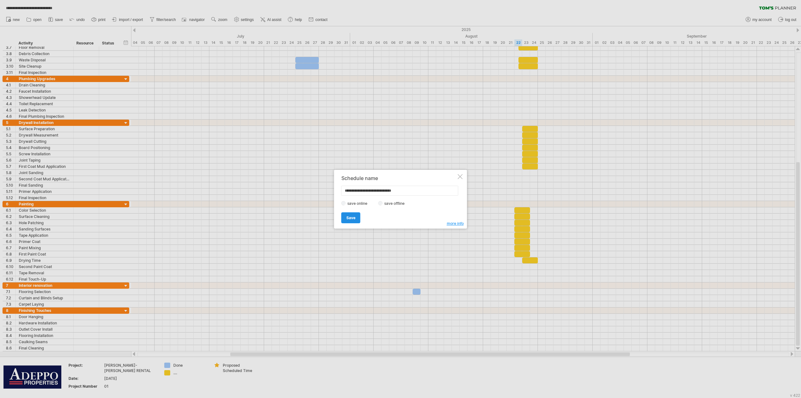
click at [351, 219] on span "Save" at bounding box center [350, 217] width 9 height 5
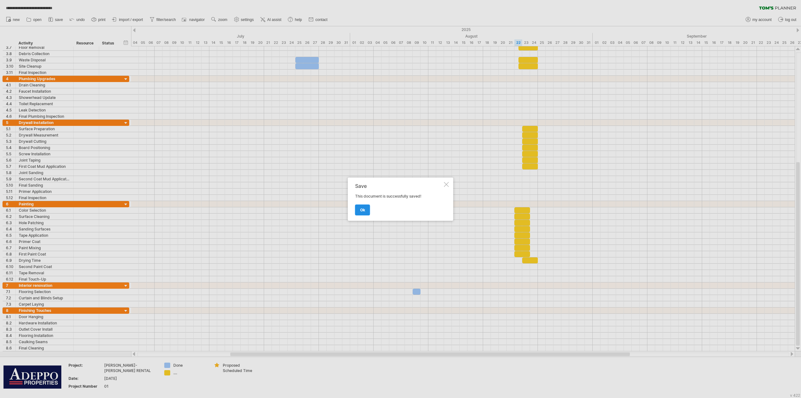
click at [362, 209] on span "ok" at bounding box center [362, 209] width 5 height 5
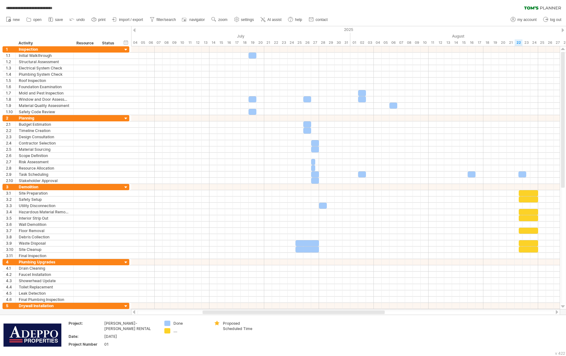
click at [564, 32] on div "2025" at bounding box center [420, 29] width 1721 height 7
click at [562, 30] on div at bounding box center [562, 30] width 3 height 4
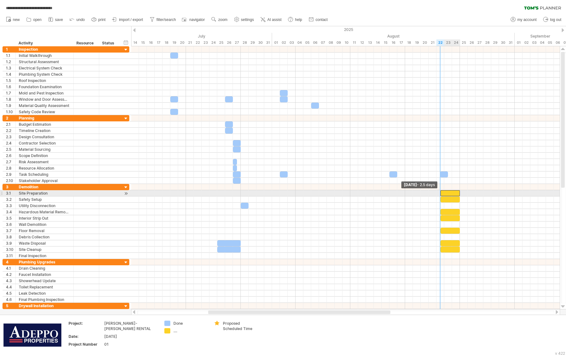
click at [440, 196] on span at bounding box center [440, 193] width 3 height 6
click at [438, 191] on div at bounding box center [447, 193] width 23 height 6
click at [456, 194] on div at bounding box center [447, 193] width 23 height 6
drag, startPoint x: 436, startPoint y: 194, endPoint x: 441, endPoint y: 194, distance: 4.7
click at [441, 194] on span at bounding box center [440, 193] width 3 height 6
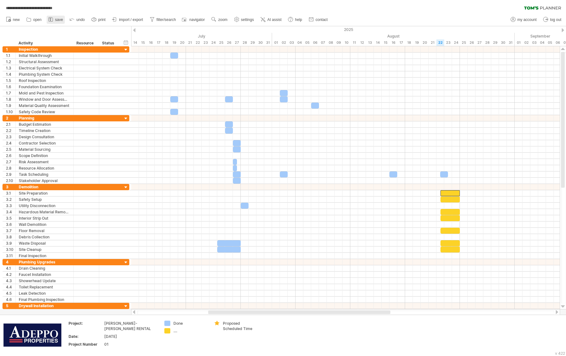
click at [57, 20] on span "save" at bounding box center [59, 20] width 8 height 4
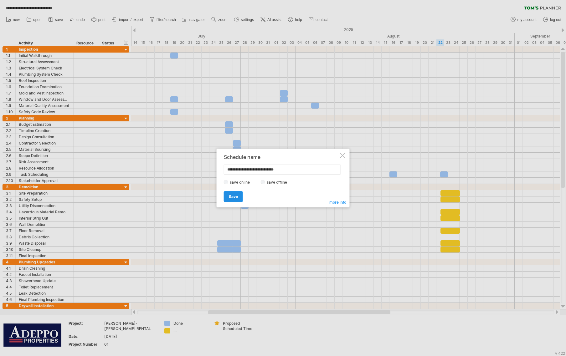
click at [235, 199] on link "Save" at bounding box center [233, 196] width 19 height 11
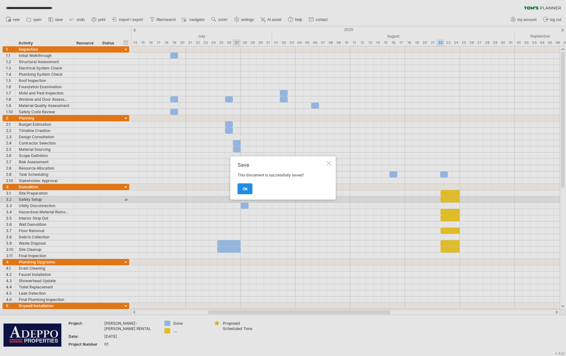
click at [242, 190] on link "ok" at bounding box center [244, 188] width 15 height 11
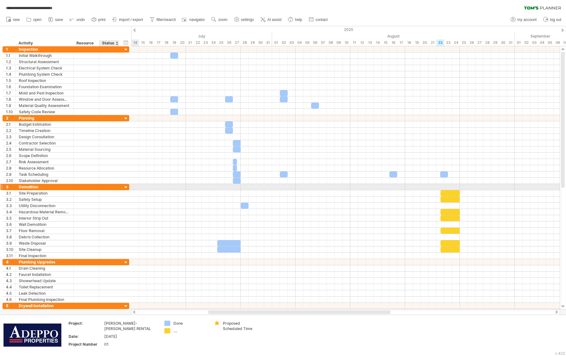
click at [125, 187] on div at bounding box center [126, 188] width 6 height 6
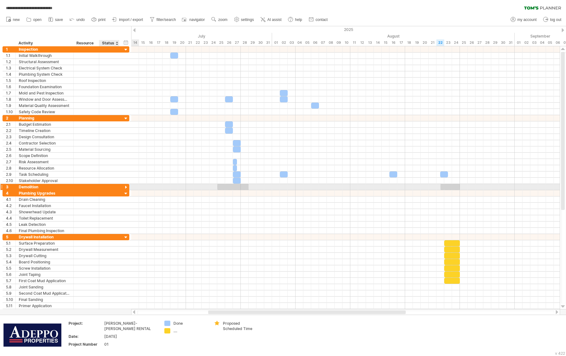
click at [125, 186] on div at bounding box center [126, 188] width 6 height 6
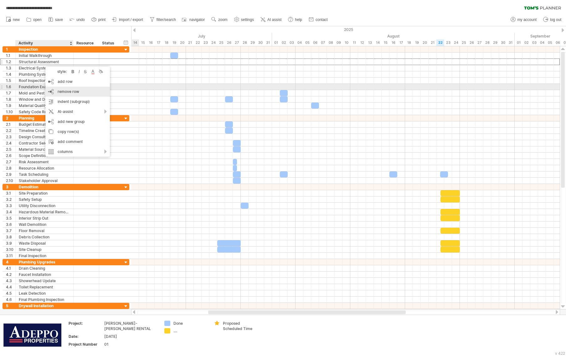
click at [59, 89] on span "remove row" at bounding box center [69, 91] width 22 height 5
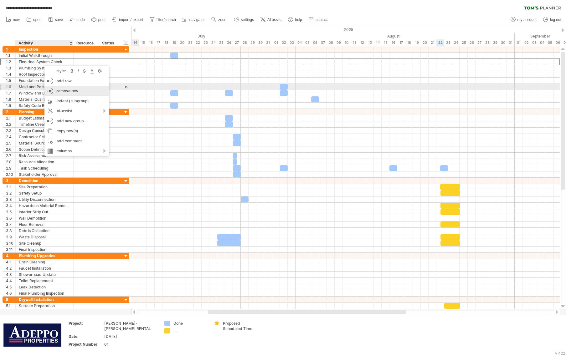
click at [52, 89] on div "remove row remove selected rows" at bounding box center [76, 91] width 64 height 10
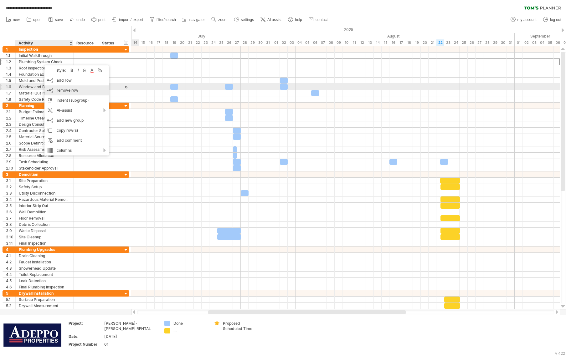
click at [52, 88] on div "remove row remove selected rows" at bounding box center [76, 90] width 64 height 10
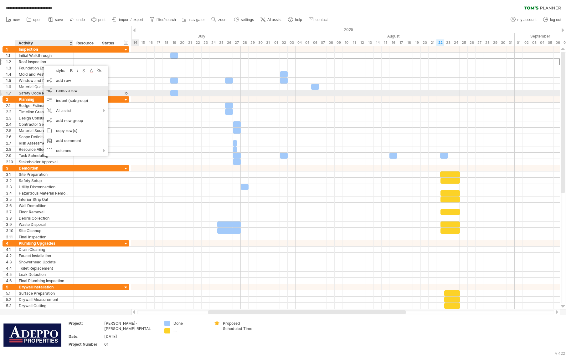
click at [49, 91] on div "remove row remove selected rows" at bounding box center [76, 91] width 64 height 10
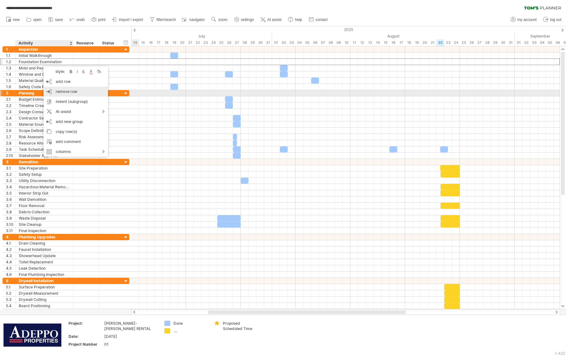
click at [51, 90] on div "remove row remove selected rows" at bounding box center [75, 92] width 64 height 10
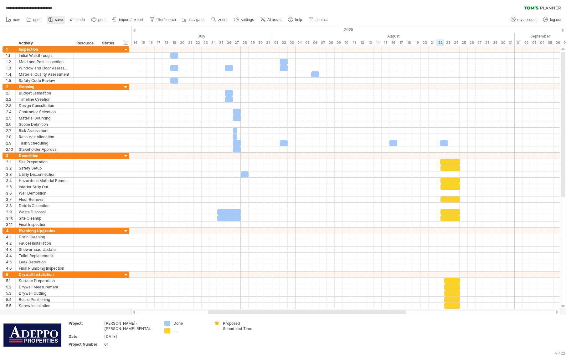
click at [54, 21] on link "save" at bounding box center [56, 20] width 18 height 8
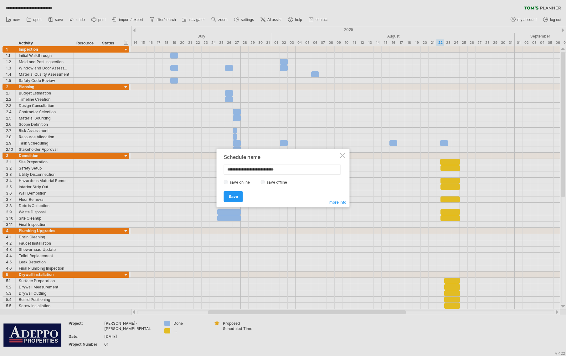
click at [229, 197] on span "Save" at bounding box center [233, 196] width 9 height 5
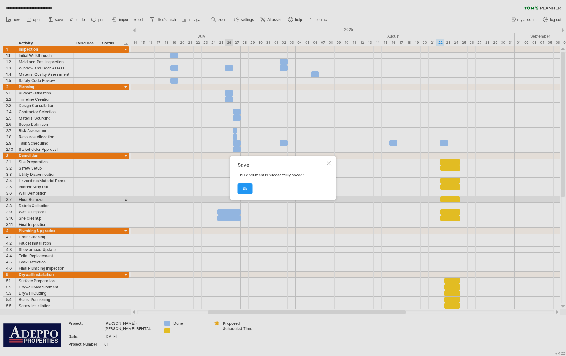
click at [242, 186] on link "ok" at bounding box center [244, 188] width 15 height 11
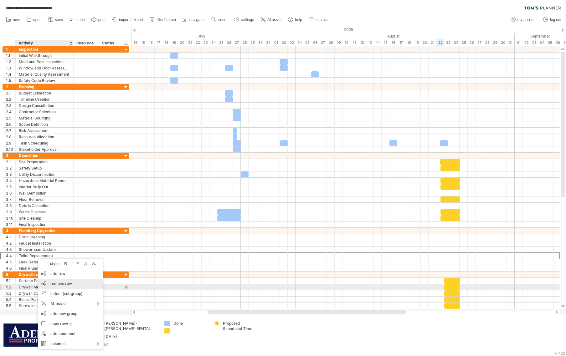
click at [63, 284] on span "remove row" at bounding box center [61, 283] width 22 height 5
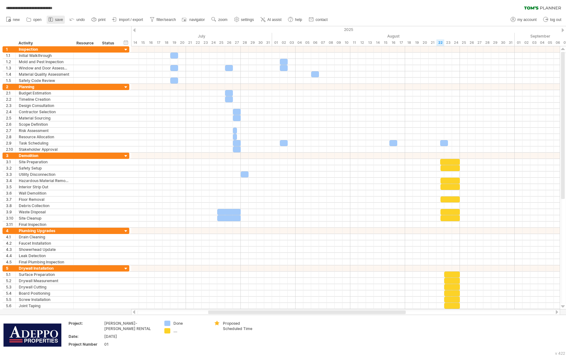
click at [54, 20] on icon at bounding box center [51, 19] width 6 height 6
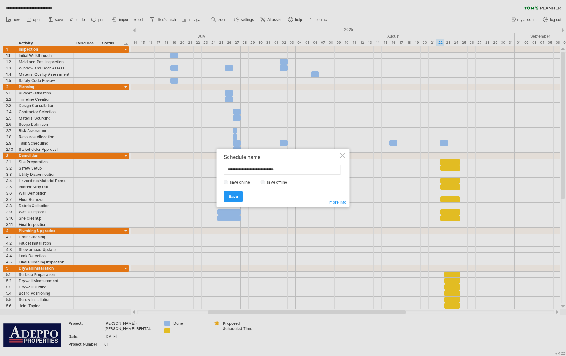
click at [230, 198] on span "Save" at bounding box center [233, 196] width 9 height 5
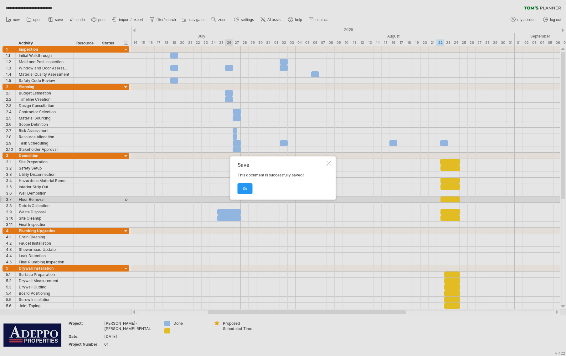
click at [244, 190] on span "ok" at bounding box center [244, 188] width 5 height 5
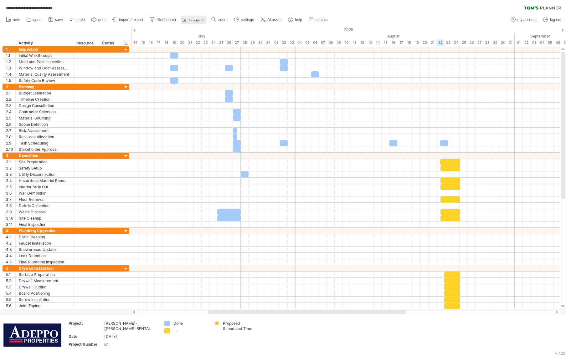
click at [191, 23] on link "navigator" at bounding box center [194, 20] width 26 height 8
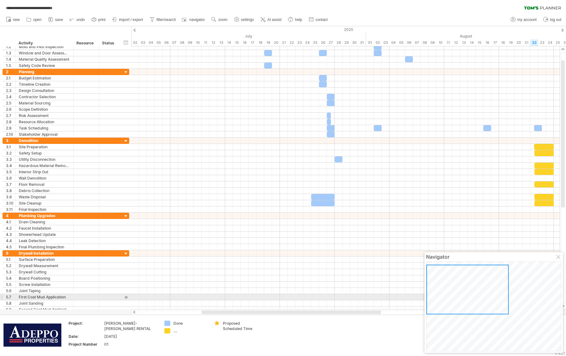
drag, startPoint x: 468, startPoint y: 296, endPoint x: 446, endPoint y: 295, distance: 22.5
click at [446, 295] on div at bounding box center [467, 290] width 82 height 50
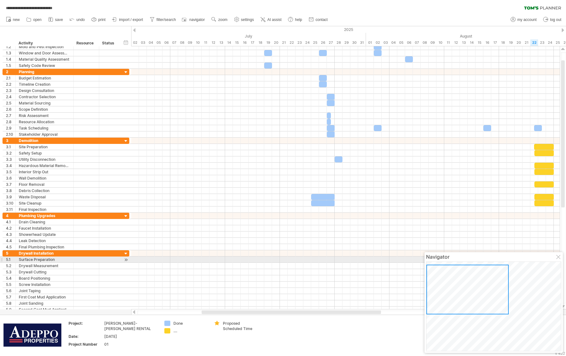
click at [560, 260] on div "Navigator" at bounding box center [493, 302] width 138 height 101
click at [558, 257] on div at bounding box center [558, 257] width 5 height 5
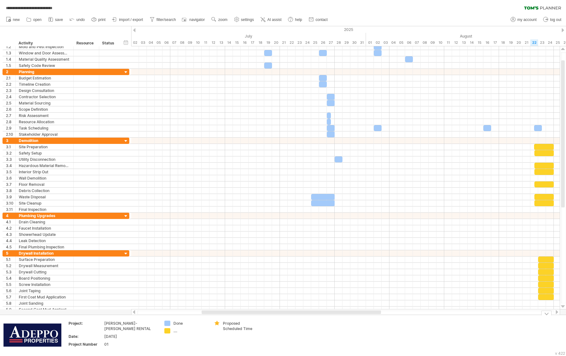
click at [363, 9] on div "**********" at bounding box center [283, 6] width 566 height 13
click at [320, 19] on span "contact" at bounding box center [321, 20] width 12 height 4
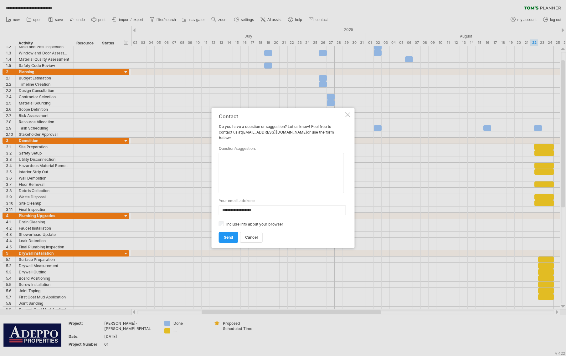
click at [349, 117] on div at bounding box center [347, 114] width 5 height 5
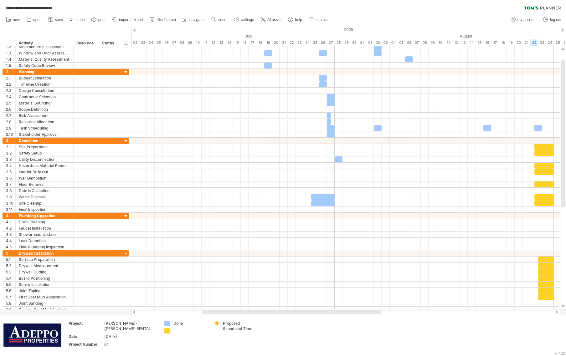
click at [430, 14] on div "new" at bounding box center [283, 19] width 566 height 13
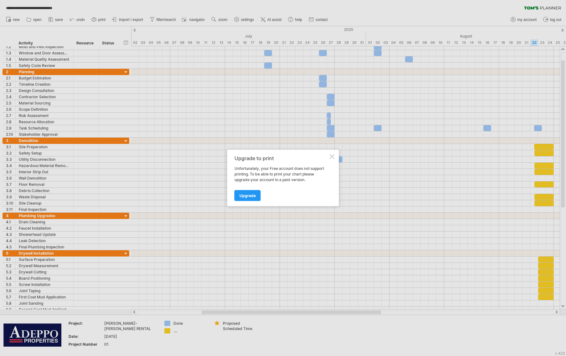
click at [305, 193] on div "Upgrade" at bounding box center [281, 193] width 94 height 16
click at [332, 156] on div at bounding box center [331, 156] width 5 height 5
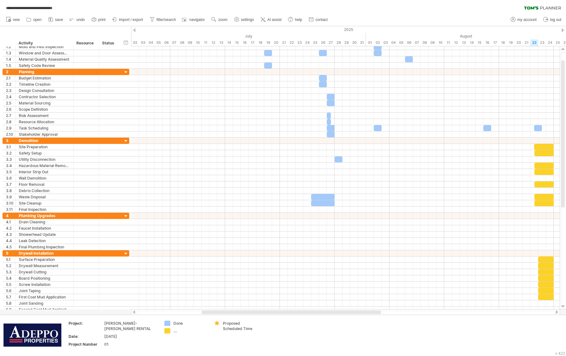
click at [53, 20] on icon at bounding box center [51, 19] width 6 height 6
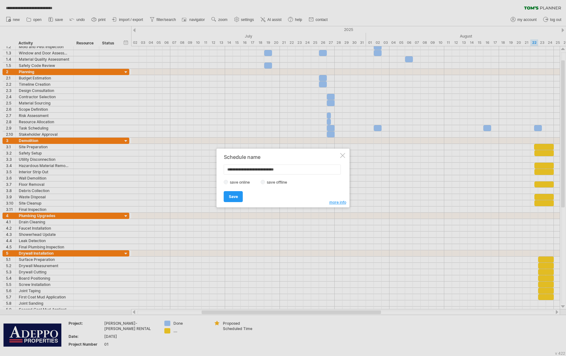
click at [280, 183] on label "save offline" at bounding box center [278, 182] width 27 height 5
click at [243, 184] on label "save online" at bounding box center [241, 182] width 27 height 5
click at [235, 198] on span "Save" at bounding box center [233, 196] width 9 height 5
